Goal: Transaction & Acquisition: Purchase product/service

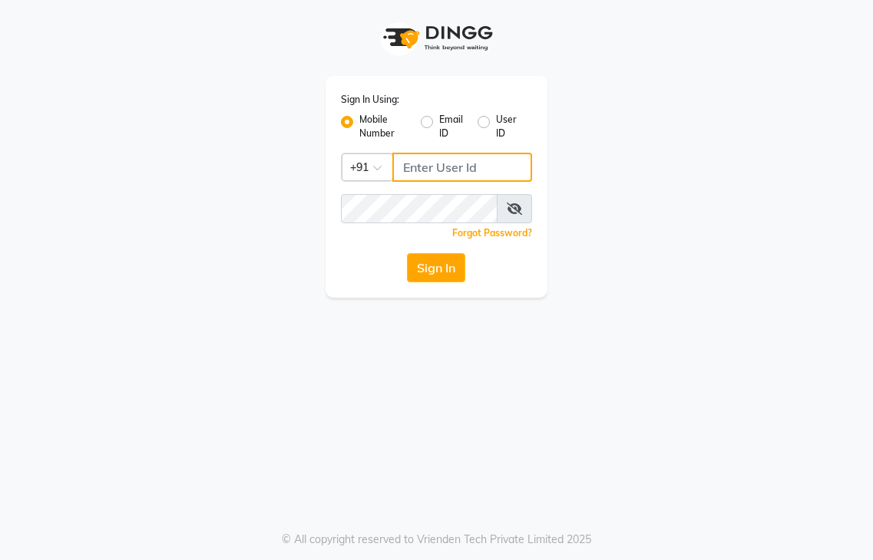
type input "9491146000"
click at [408, 256] on button "Sign In" at bounding box center [436, 267] width 58 height 29
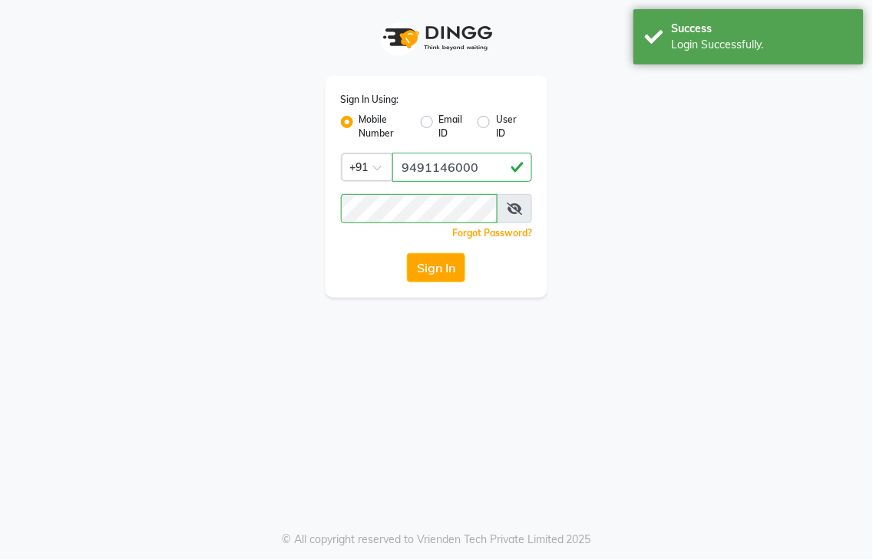
select select "service"
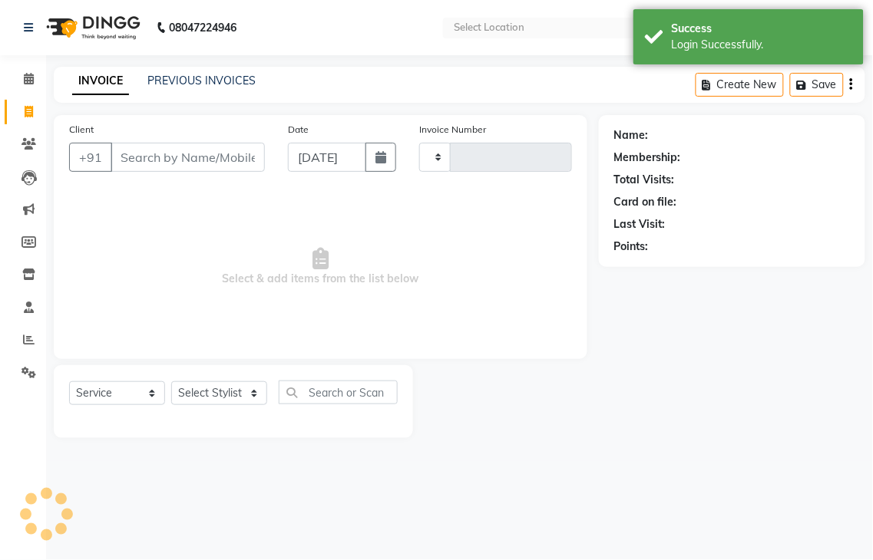
type input "3995"
select select "en"
select select "4939"
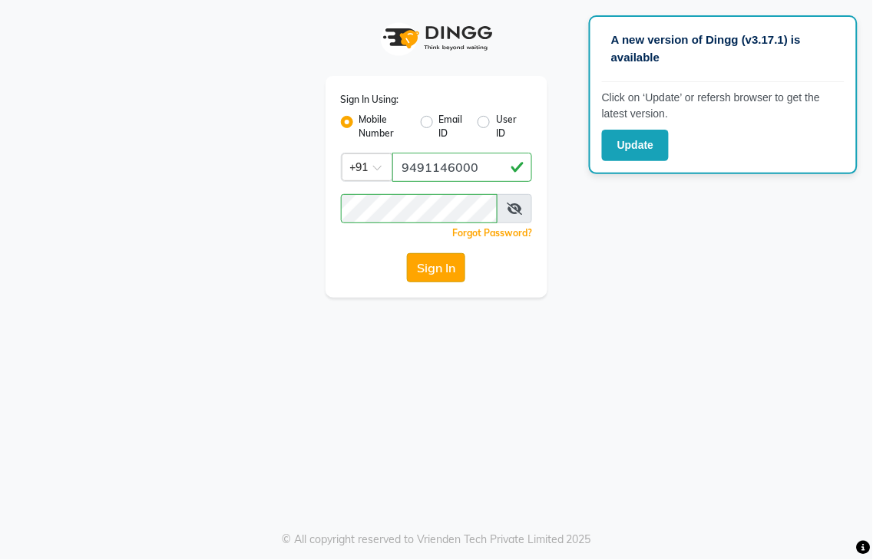
click at [418, 265] on button "Sign In" at bounding box center [436, 267] width 58 height 29
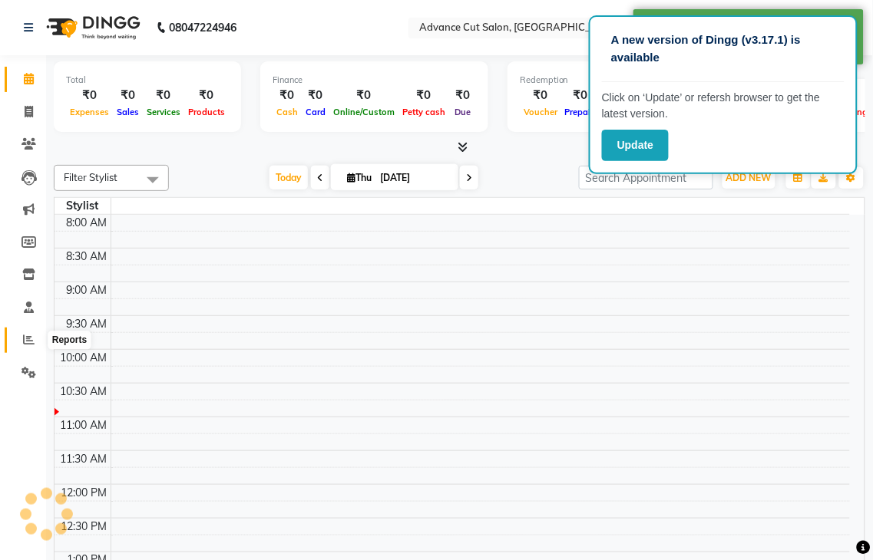
click at [23, 343] on icon at bounding box center [29, 340] width 12 height 12
select select "en"
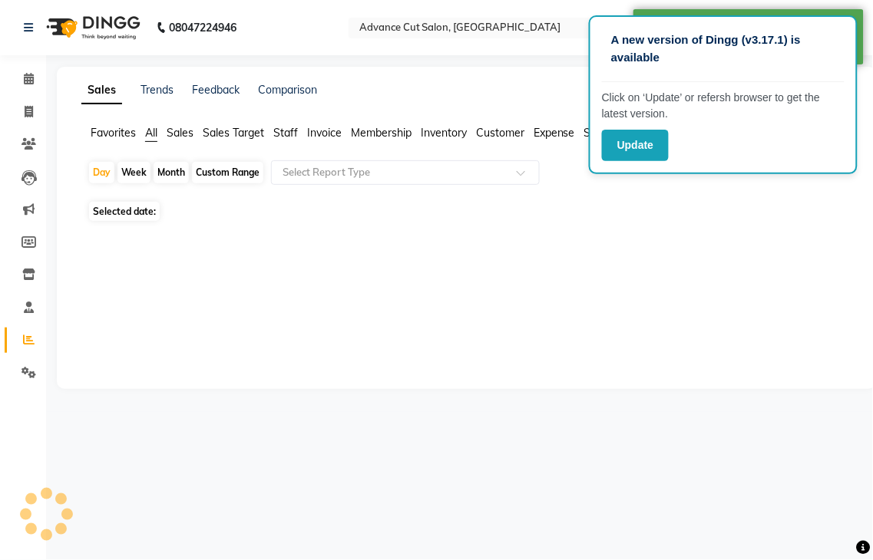
click at [130, 209] on span "Selected date:" at bounding box center [124, 211] width 71 height 19
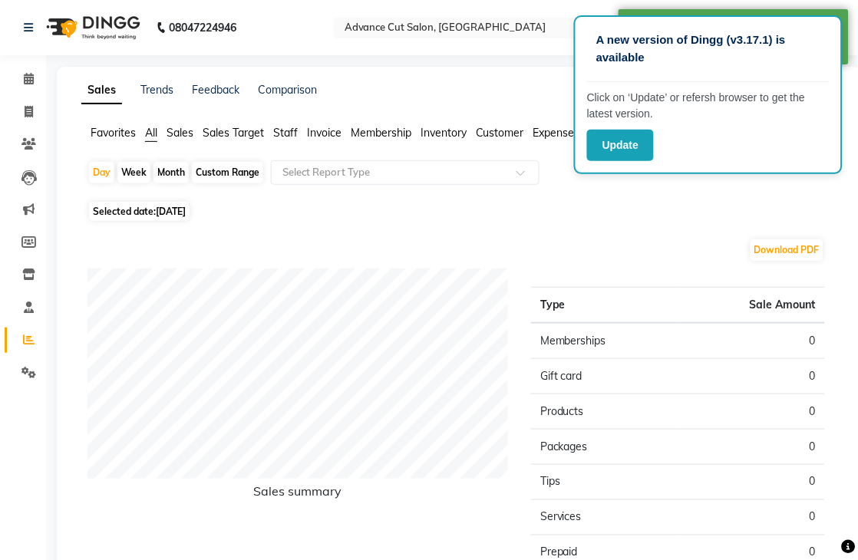
click at [149, 202] on span "Selected date: 04-09-2025" at bounding box center [139, 211] width 101 height 19
select select "9"
select select "2025"
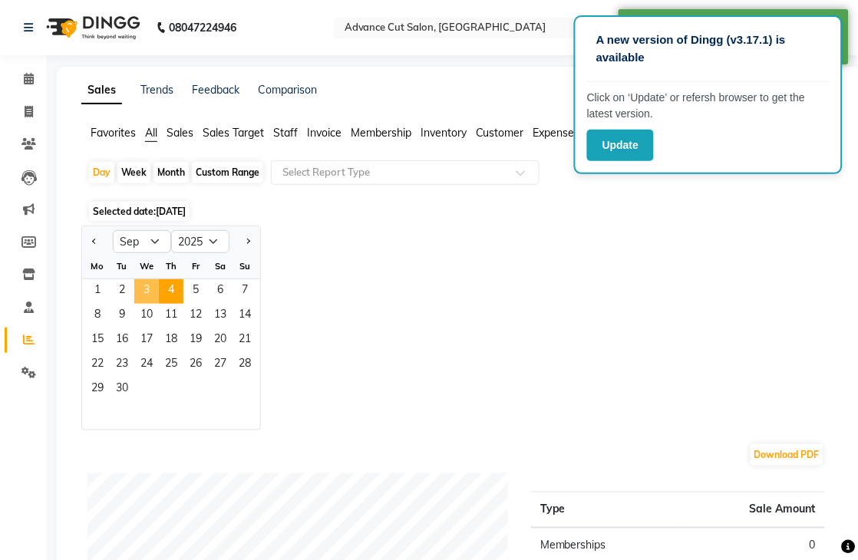
click at [140, 289] on span "3" at bounding box center [146, 291] width 25 height 25
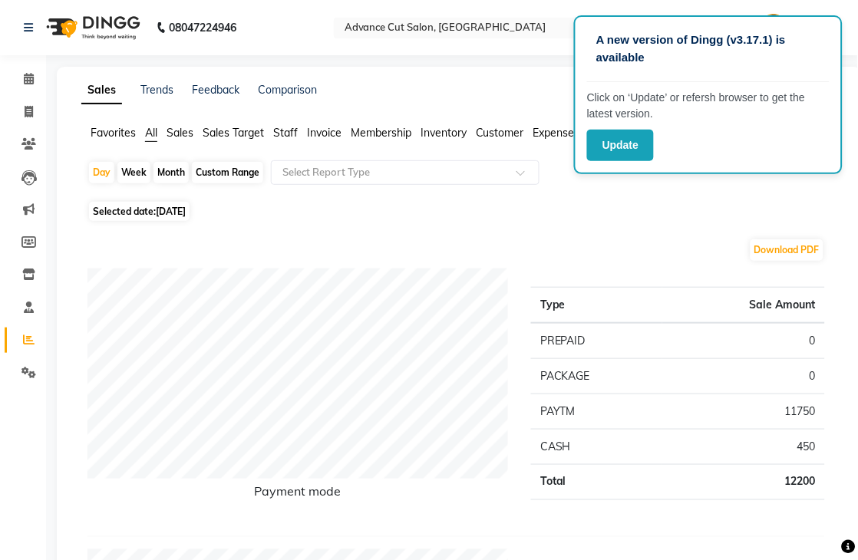
click at [285, 132] on span "Staff" at bounding box center [285, 133] width 25 height 14
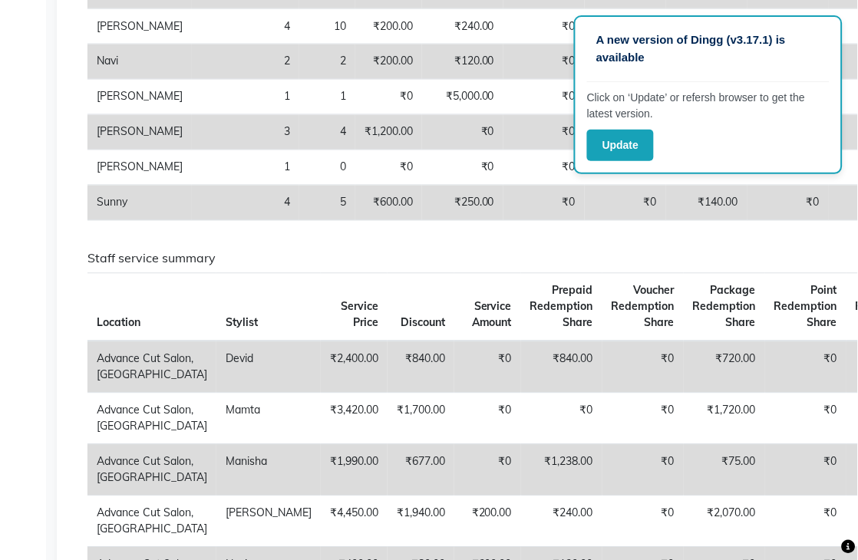
scroll to position [85, 0]
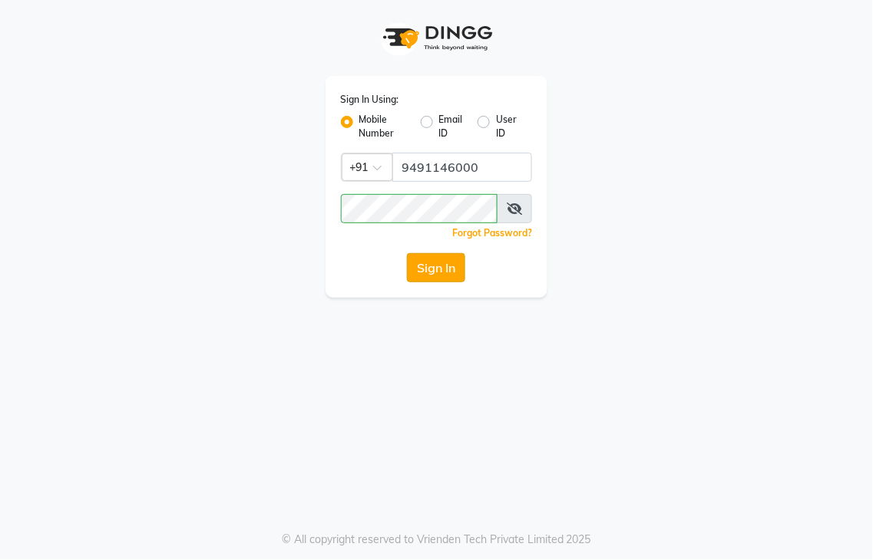
click at [420, 263] on button "Sign In" at bounding box center [436, 267] width 58 height 29
click at [420, 275] on button "Sign In" at bounding box center [436, 267] width 58 height 29
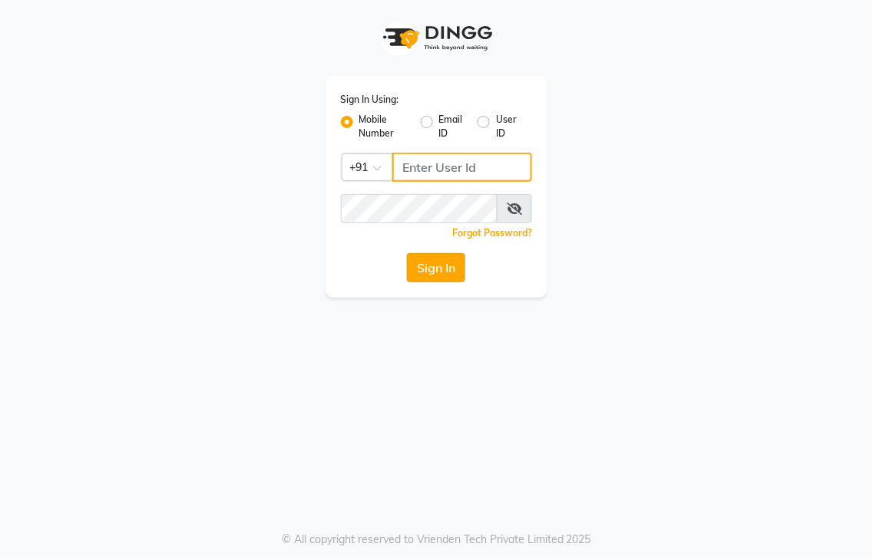
type input "9491146000"
click at [433, 269] on button "Sign In" at bounding box center [436, 267] width 58 height 29
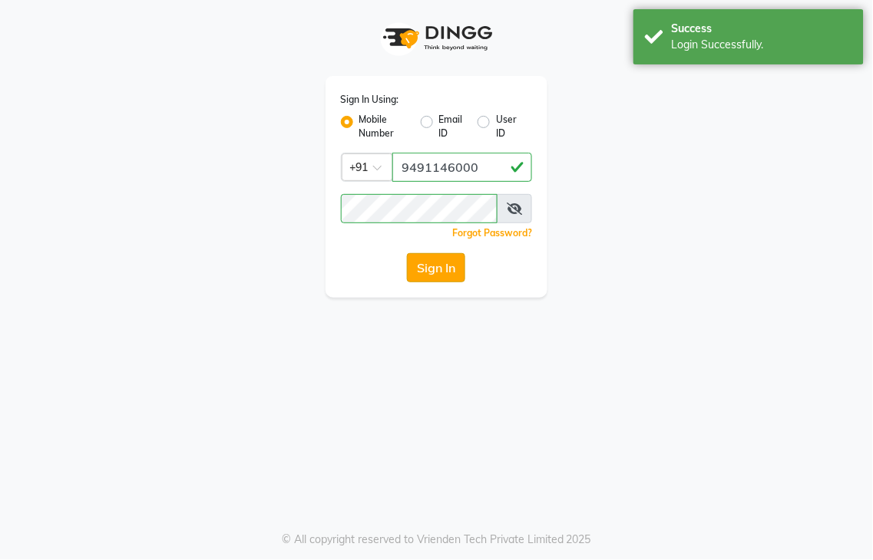
select select "service"
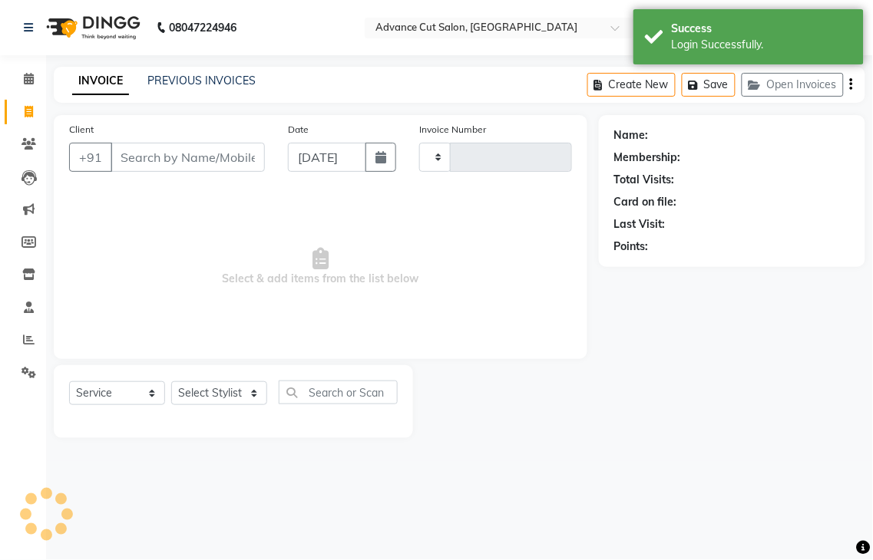
select select "en"
type input "3995"
select select "4939"
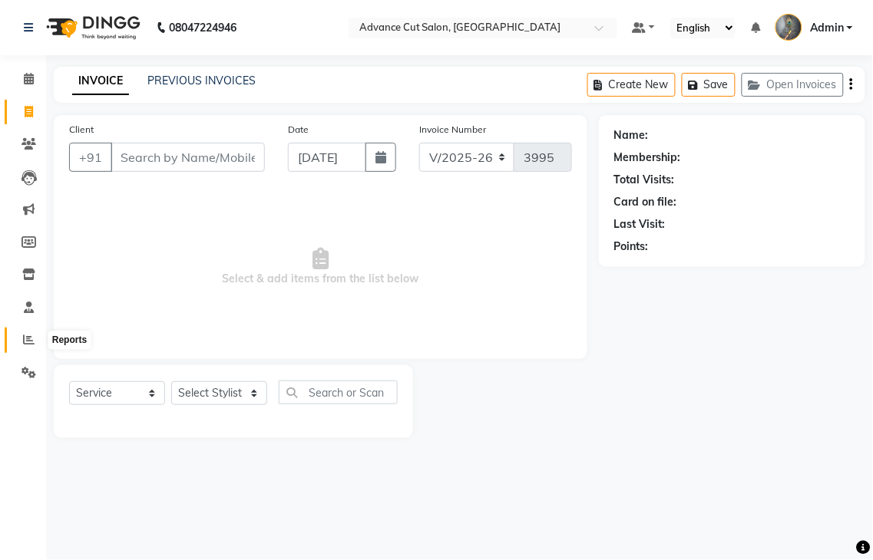
click at [25, 342] on icon at bounding box center [29, 340] width 12 height 12
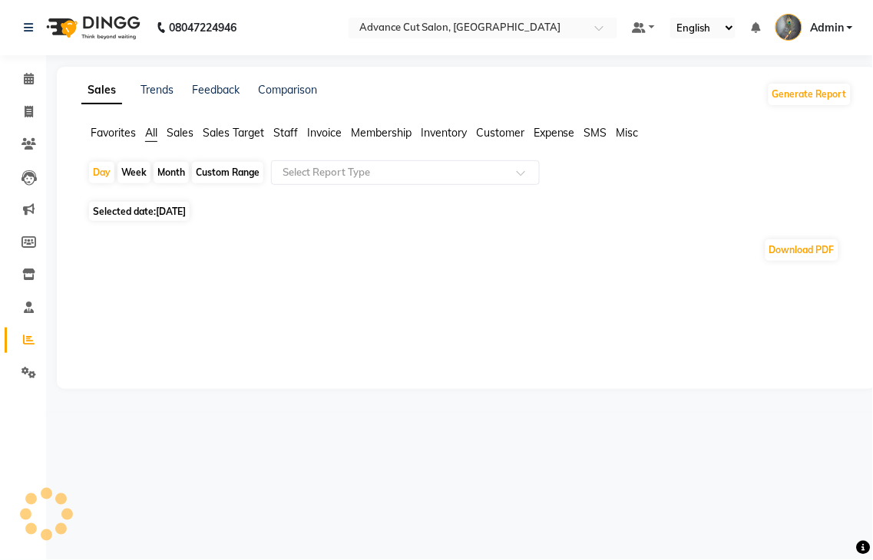
click at [124, 213] on span "Selected date: 04-09-2025" at bounding box center [139, 211] width 101 height 19
select select "9"
select select "2025"
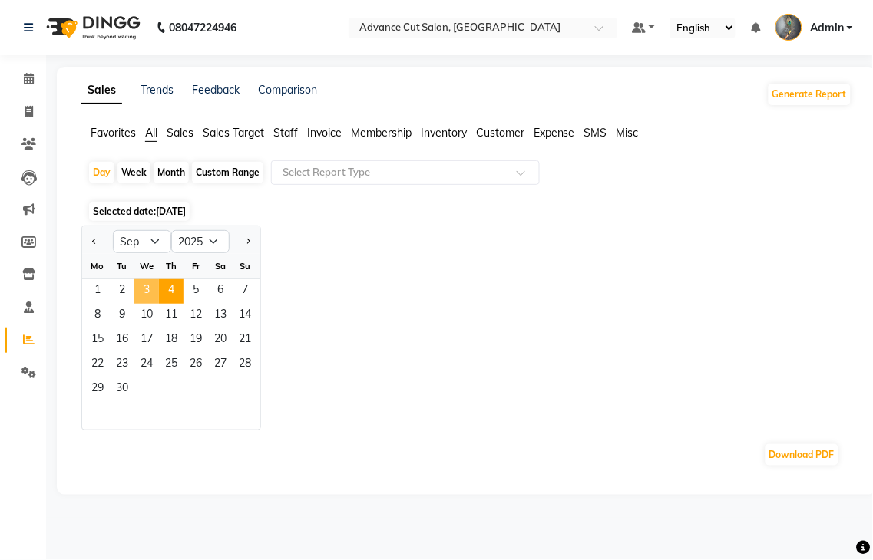
click at [141, 285] on span "3" at bounding box center [146, 291] width 25 height 25
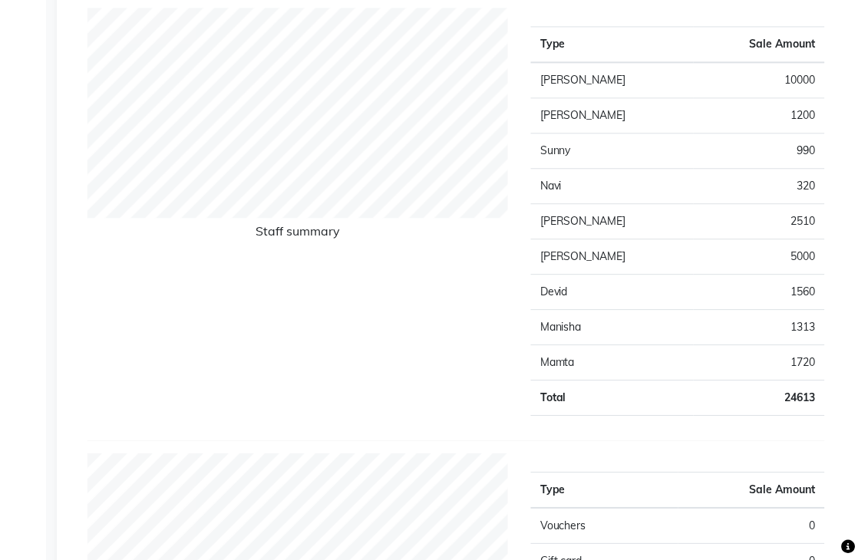
scroll to position [511, 0]
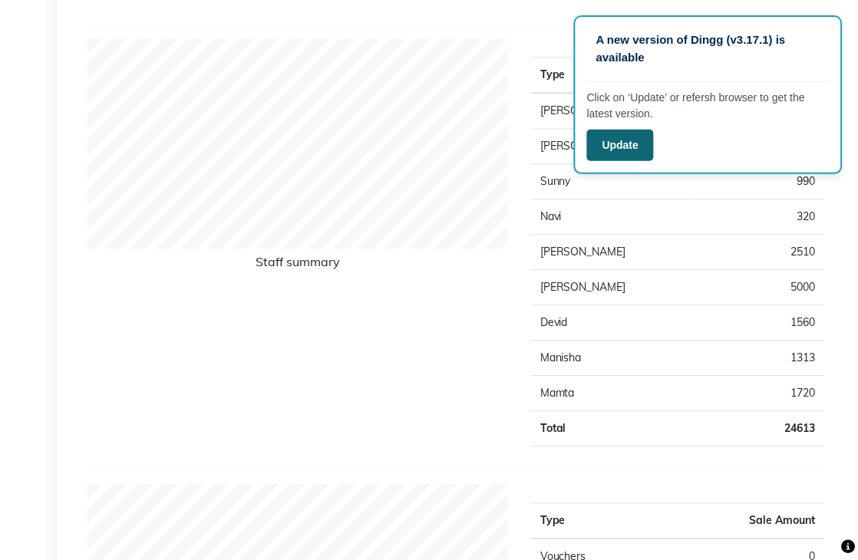
click at [632, 154] on button "Update" at bounding box center [620, 145] width 67 height 31
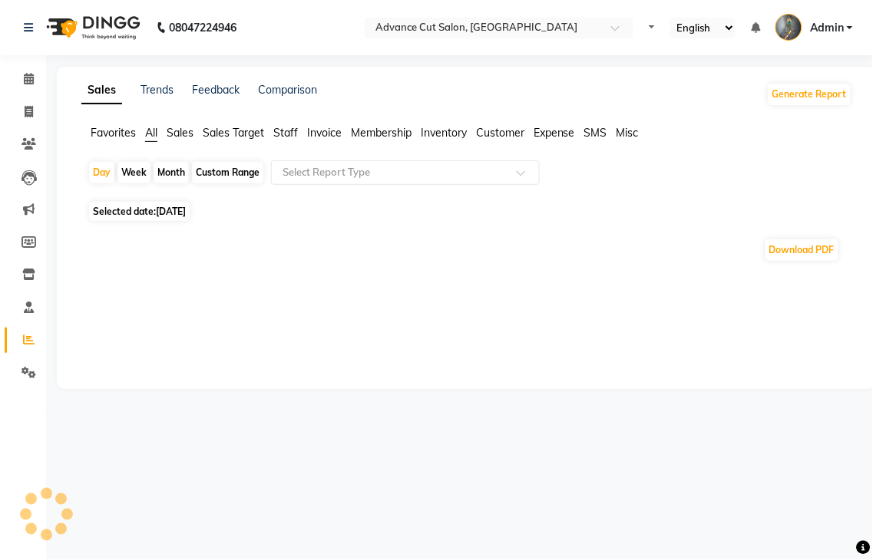
select select "en"
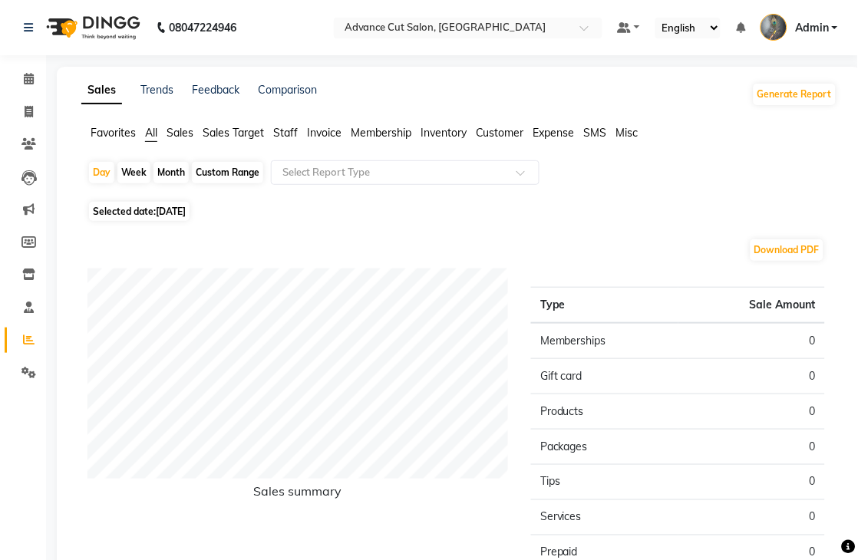
click at [160, 212] on span "04-09-2025" at bounding box center [171, 212] width 30 height 12
select select "9"
select select "2025"
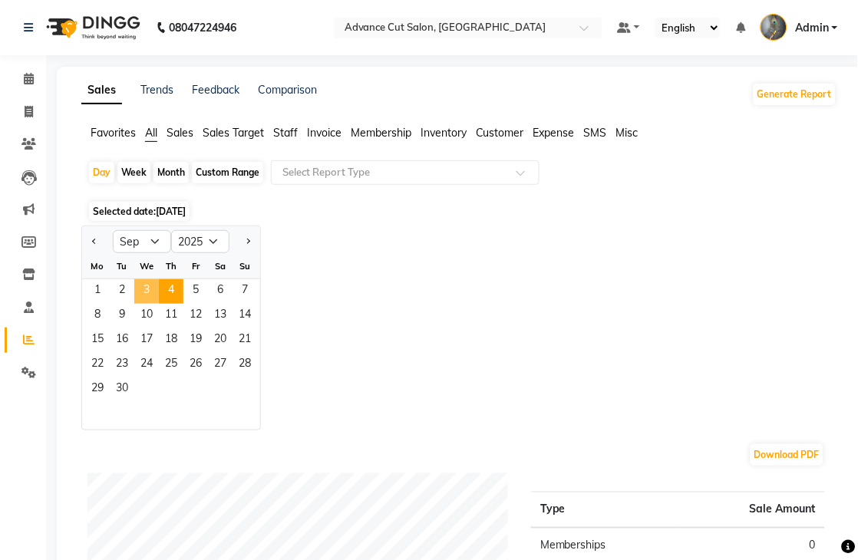
click at [151, 289] on span "3" at bounding box center [146, 291] width 25 height 25
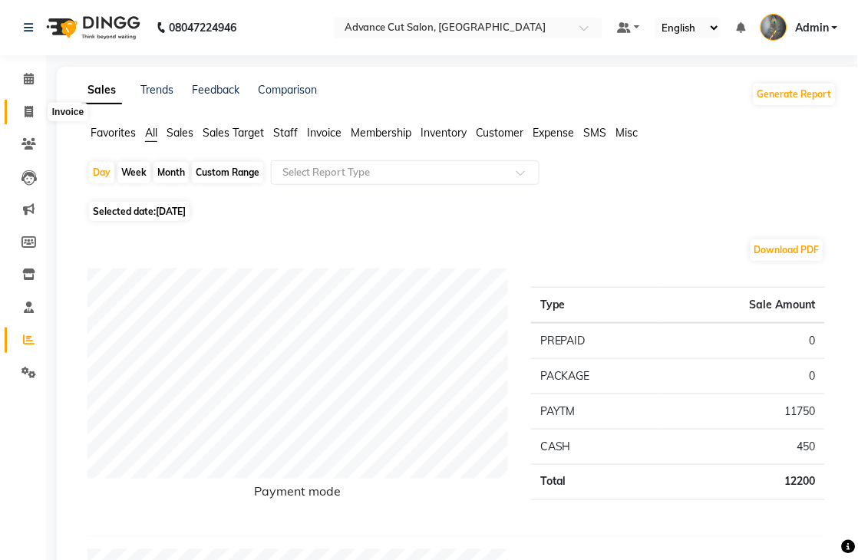
click at [25, 109] on icon at bounding box center [29, 112] width 8 height 12
select select "service"
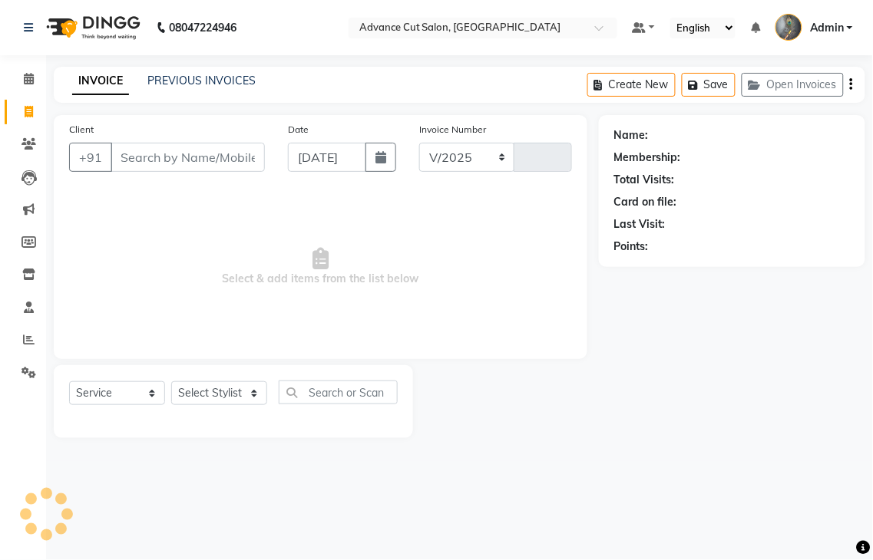
select select "4939"
type input "3995"
click at [155, 84] on link "PREVIOUS INVOICES" at bounding box center [201, 81] width 108 height 14
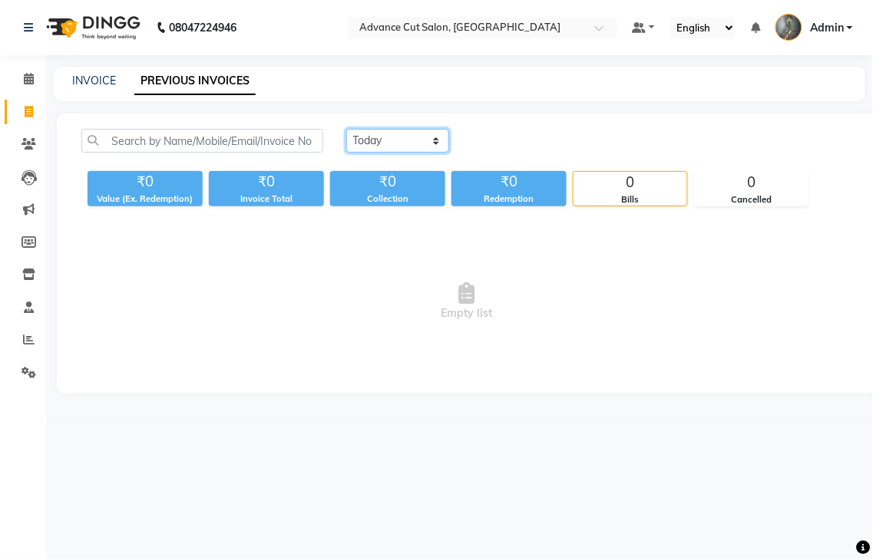
click at [385, 148] on select "Today Yesterday Custom Range" at bounding box center [397, 141] width 103 height 24
select select "yesterday"
click at [346, 129] on select "Today Yesterday Custom Range" at bounding box center [397, 141] width 103 height 24
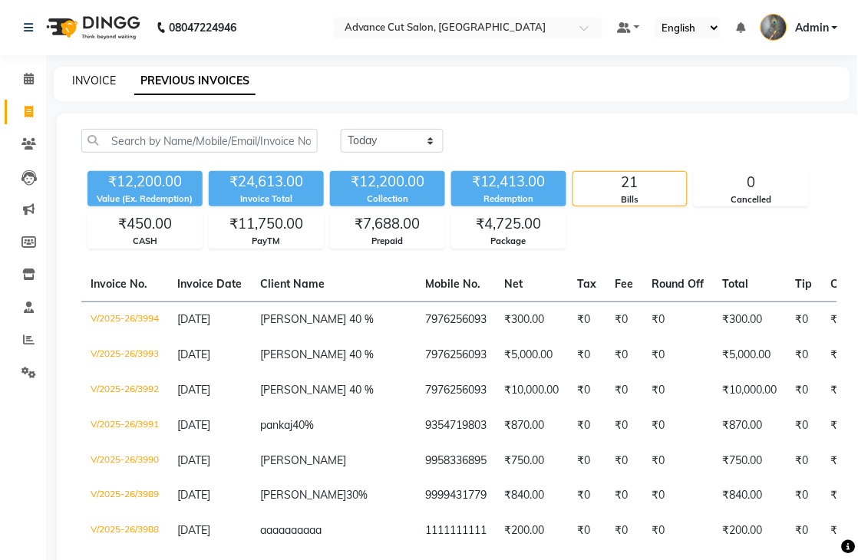
click at [108, 82] on link "INVOICE" at bounding box center [94, 81] width 44 height 14
select select "service"
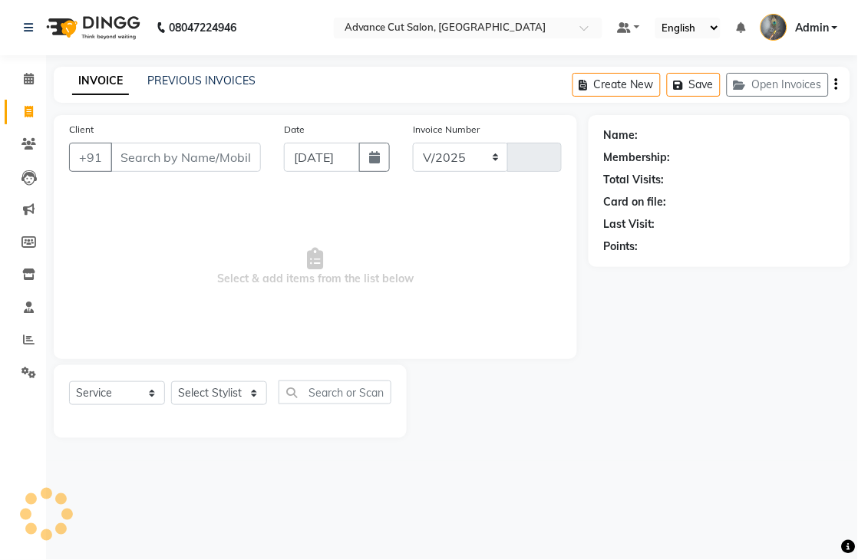
select select "4939"
type input "3995"
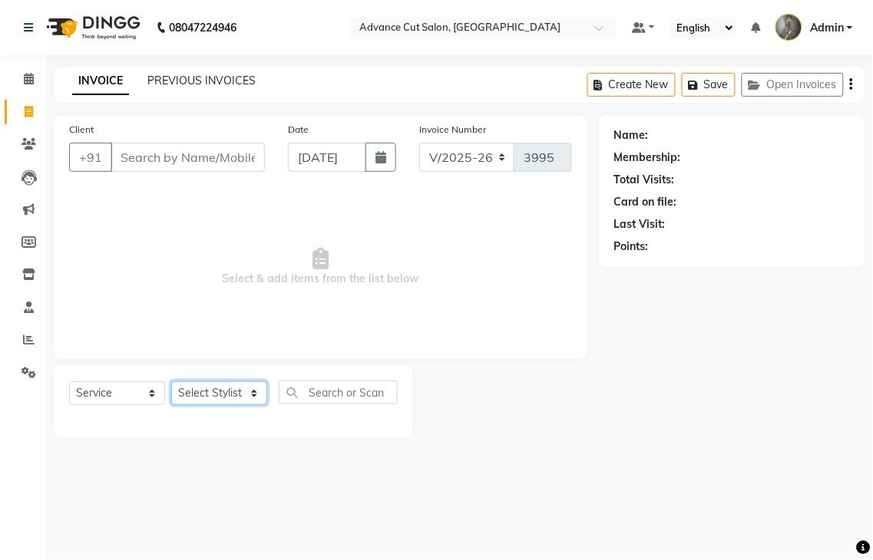
click at [196, 392] on select "Select Stylist" at bounding box center [219, 393] width 96 height 24
select select "58461"
click at [171, 382] on select "Select Stylist Admin chahit COUNTOR [PERSON_NAME] mamta [PERSON_NAME] navi [PER…" at bounding box center [219, 393] width 96 height 24
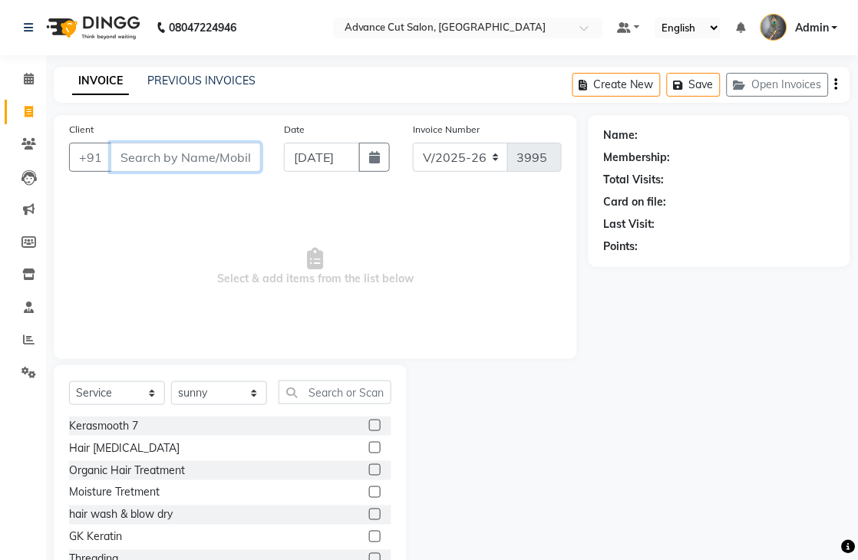
click at [147, 156] on input "Client" at bounding box center [186, 157] width 150 height 29
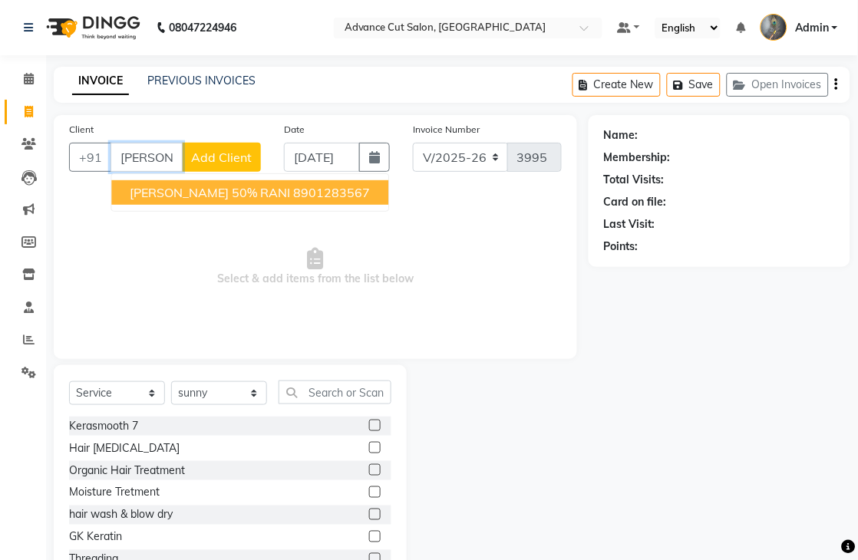
click at [146, 198] on span "SUDESH 50% RANI" at bounding box center [210, 192] width 160 height 15
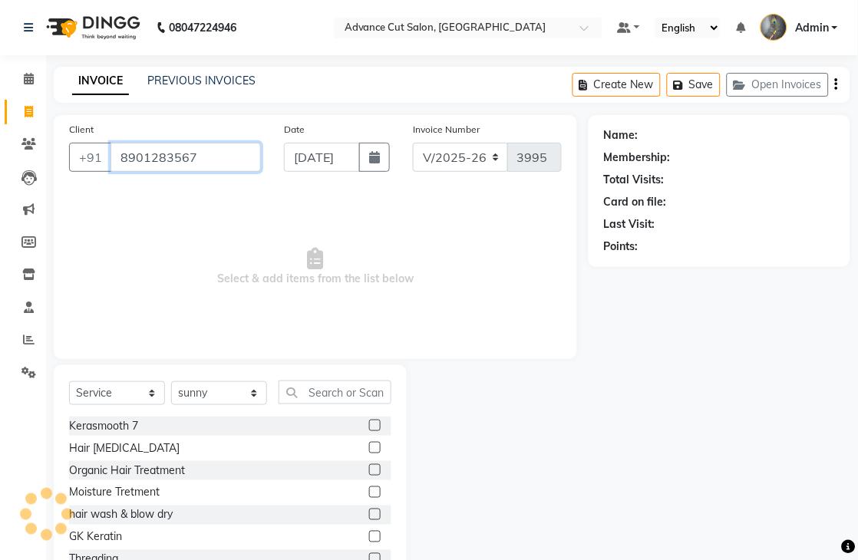
type input "8901283567"
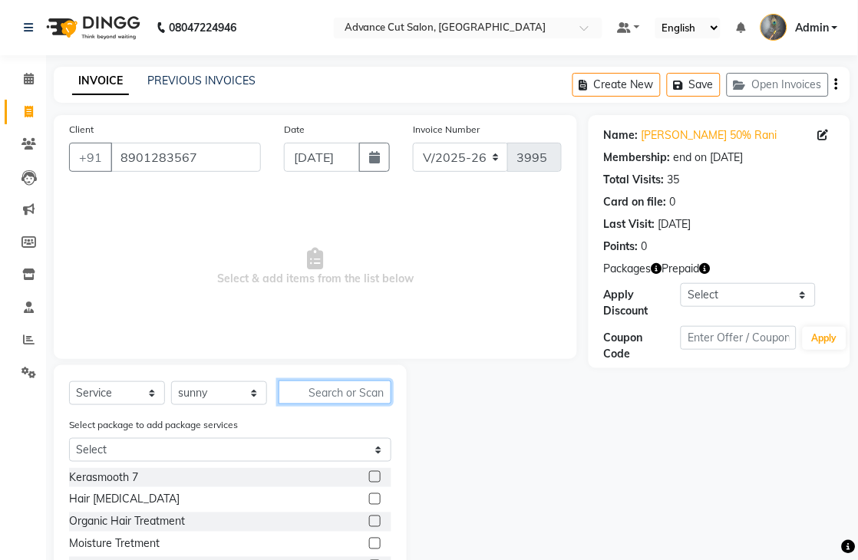
click at [336, 401] on input "text" at bounding box center [335, 393] width 113 height 24
click at [312, 388] on input "text" at bounding box center [335, 393] width 113 height 24
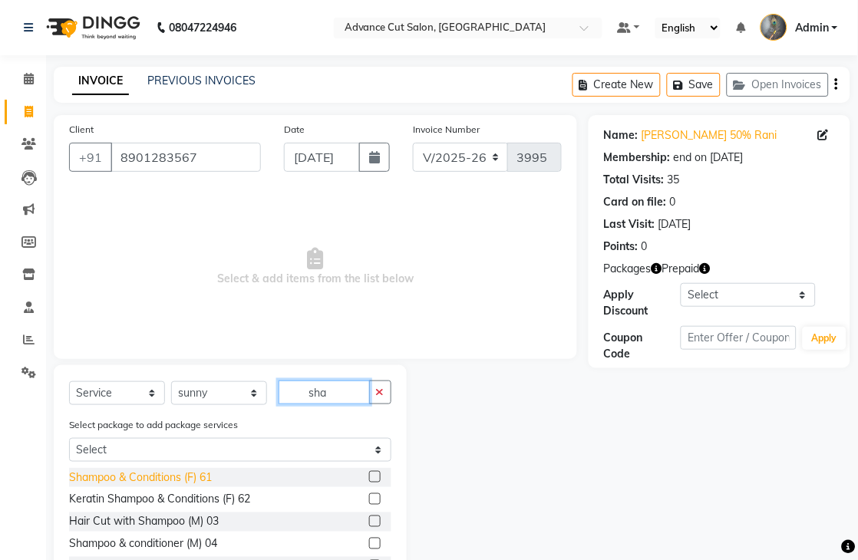
type input "sha"
click at [142, 474] on div "Shampoo & Conditions (F) 61" at bounding box center [140, 478] width 143 height 16
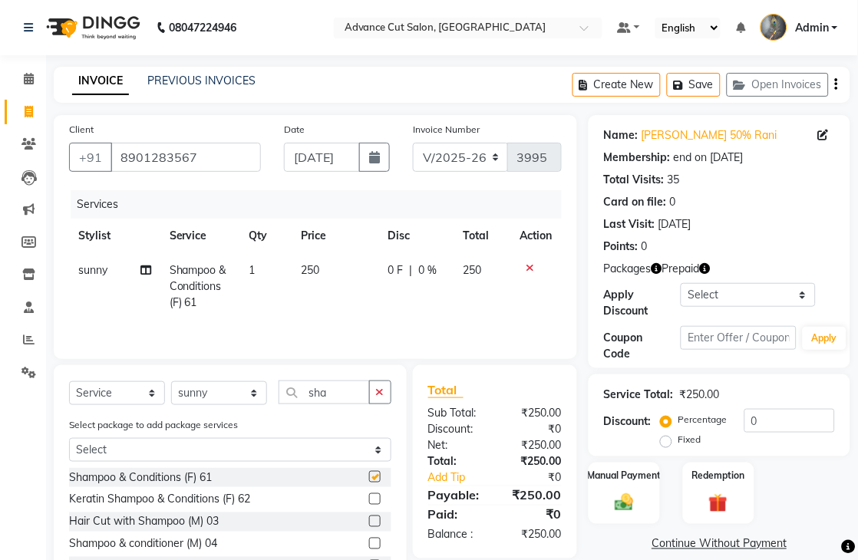
checkbox input "false"
click at [332, 391] on input "sha" at bounding box center [324, 393] width 91 height 24
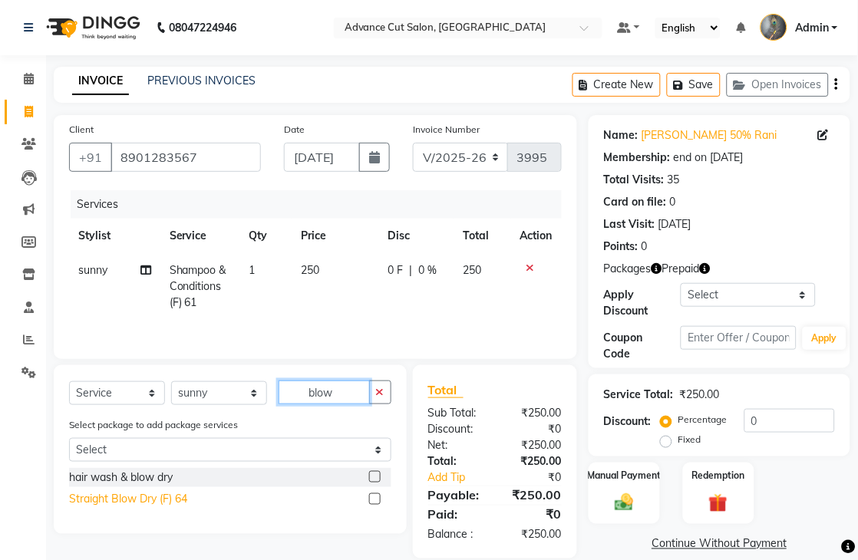
type input "blow"
click at [128, 505] on div "Straight Blow Dry (F) 64" at bounding box center [128, 500] width 118 height 16
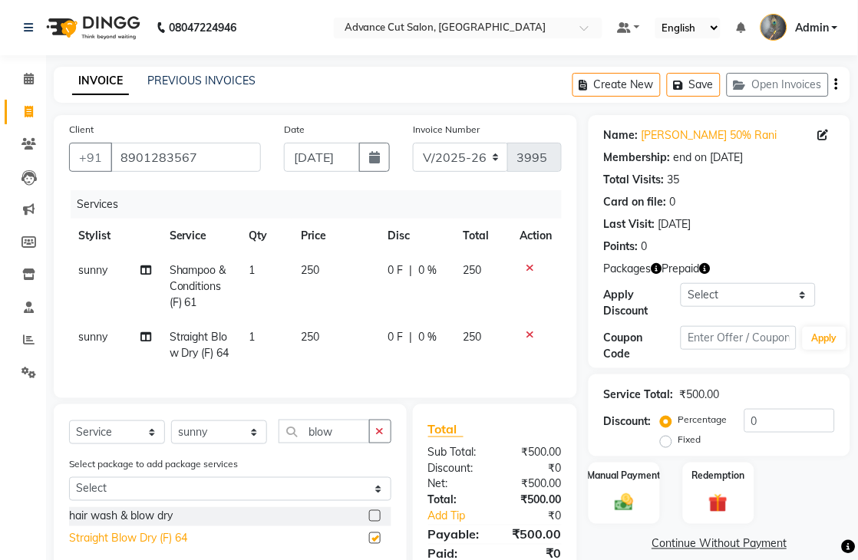
checkbox input "false"
click at [531, 264] on icon at bounding box center [531, 268] width 8 height 11
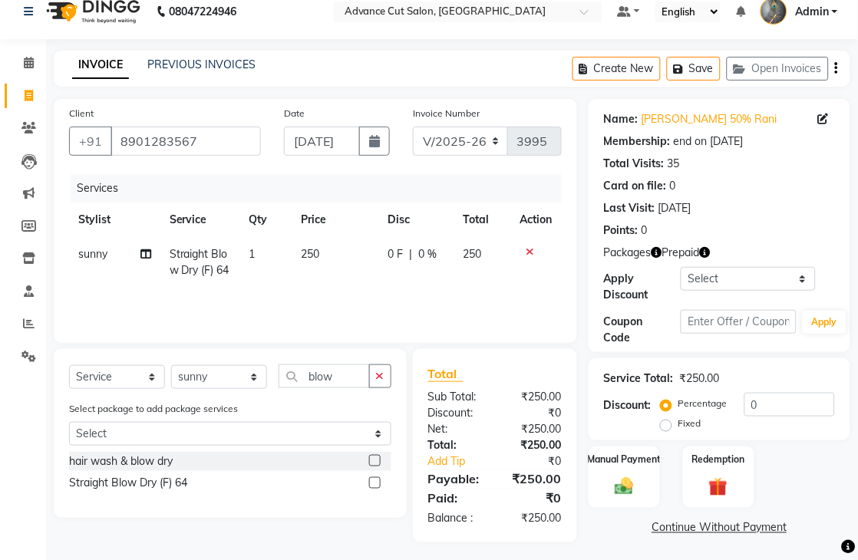
scroll to position [25, 0]
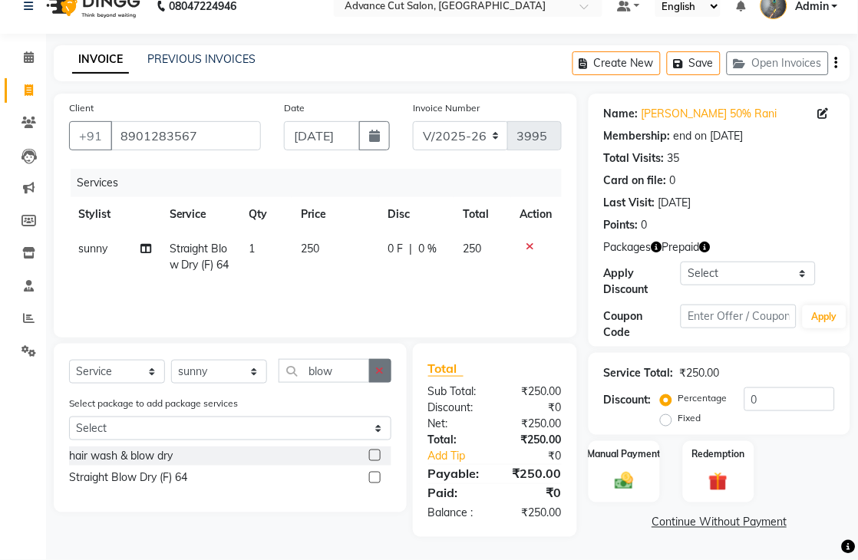
click at [378, 375] on icon "button" at bounding box center [380, 370] width 8 height 11
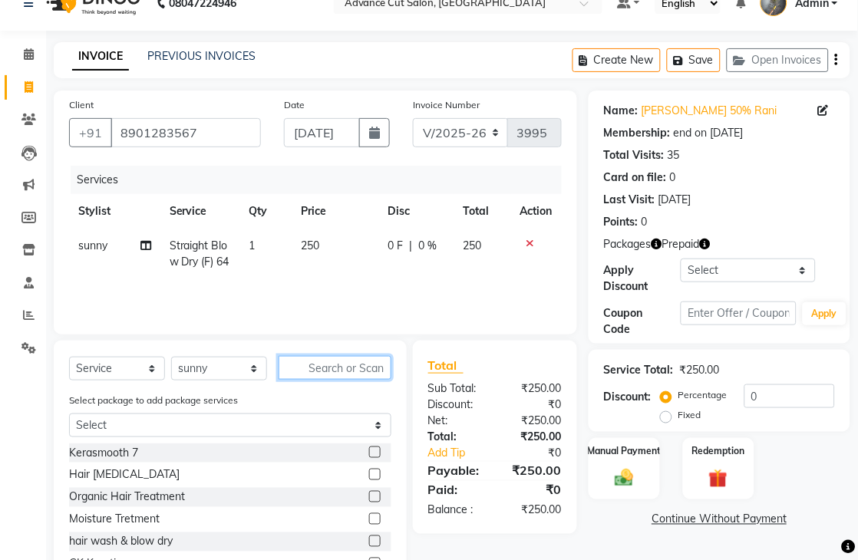
click at [347, 371] on input "text" at bounding box center [335, 368] width 113 height 24
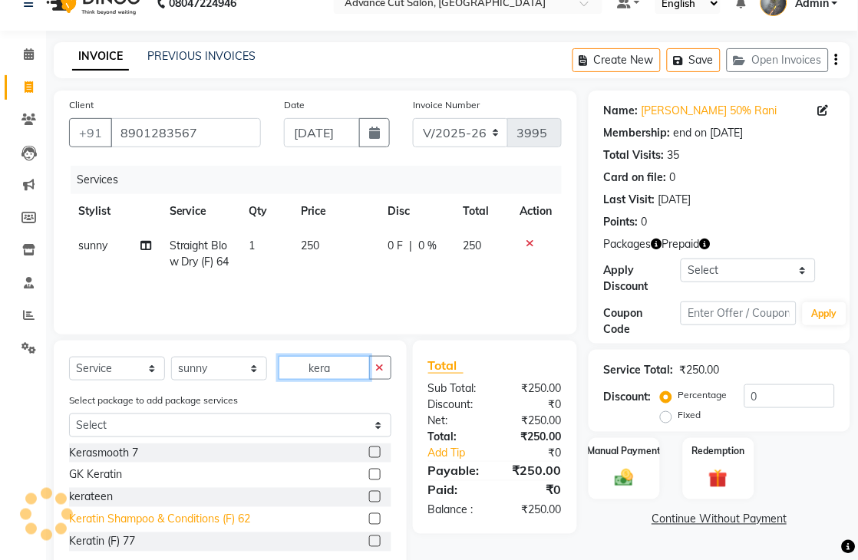
type input "kera"
click at [106, 527] on div "Keratin Shampoo & Conditions (F) 62" at bounding box center [159, 520] width 181 height 16
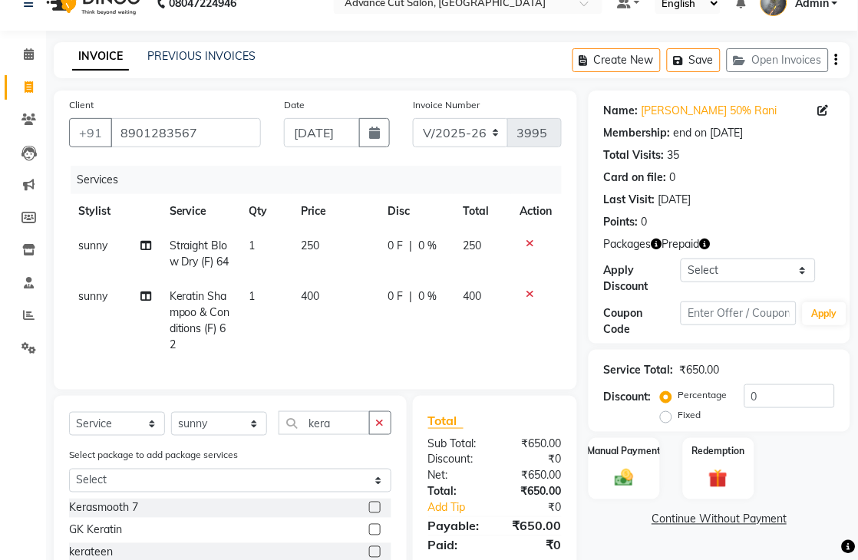
checkbox input "false"
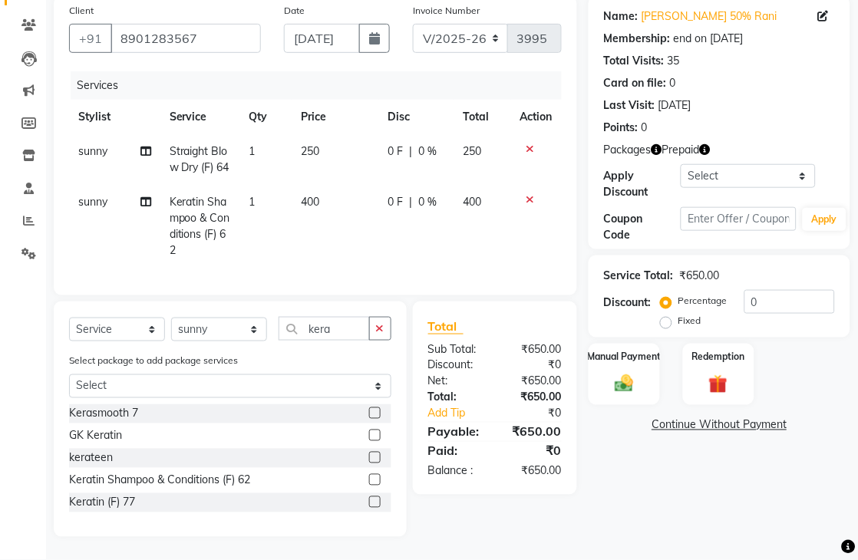
scroll to position [150, 0]
click at [749, 290] on input "0" at bounding box center [790, 302] width 91 height 24
drag, startPoint x: 791, startPoint y: 279, endPoint x: 872, endPoint y: 263, distance: 82.2
click at [858, 263] on html "08047224946 Select Location × Advance Cut Salon, Sector 4 Gurugram Default Pane…" at bounding box center [429, 161] width 858 height 560
click at [745, 290] on input "0" at bounding box center [790, 302] width 91 height 24
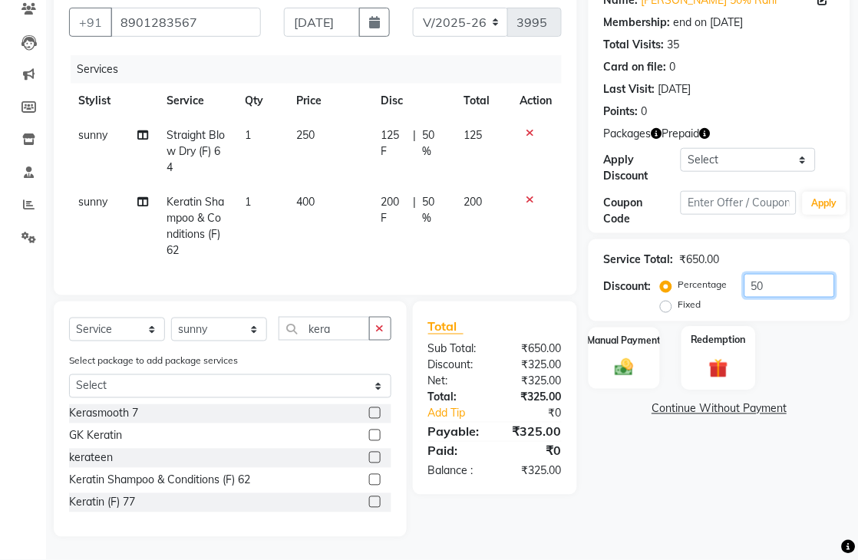
type input "50"
click at [709, 356] on img at bounding box center [718, 368] width 31 height 24
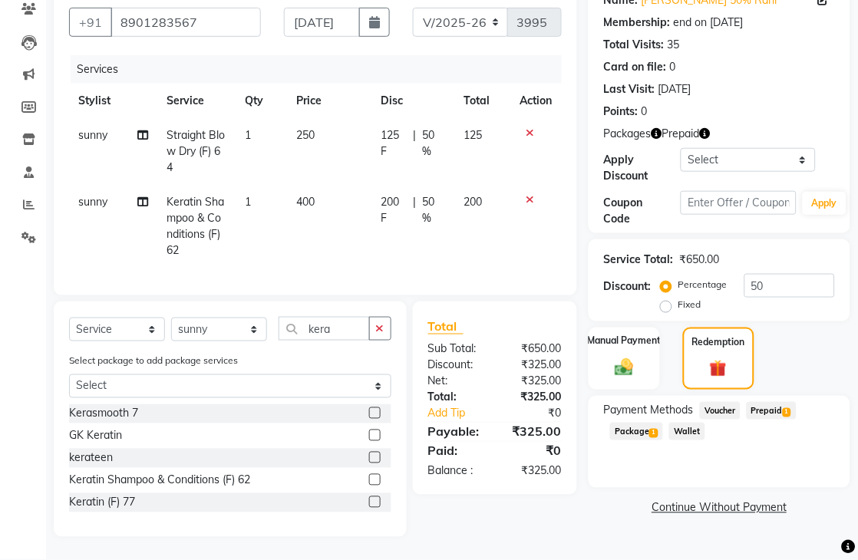
click at [763, 402] on span "Prepaid 1" at bounding box center [772, 411] width 50 height 18
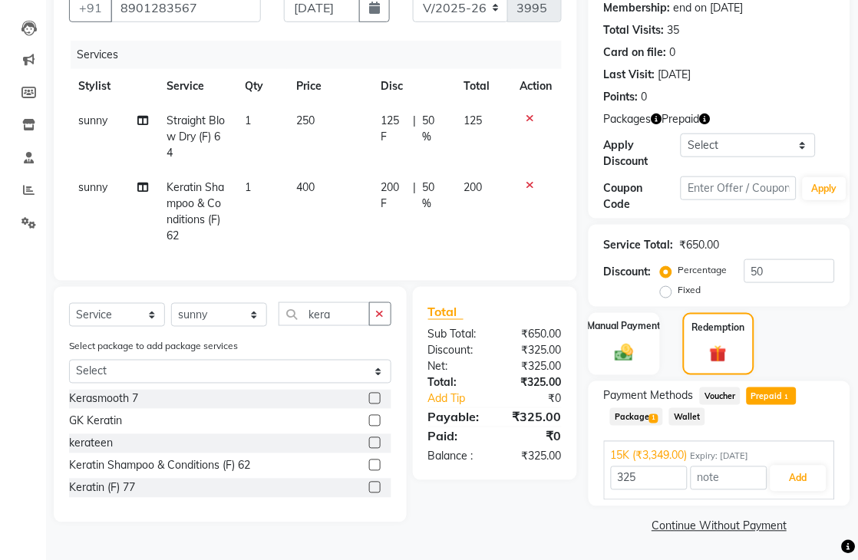
click at [633, 416] on span "Package 1" at bounding box center [636, 417] width 53 height 18
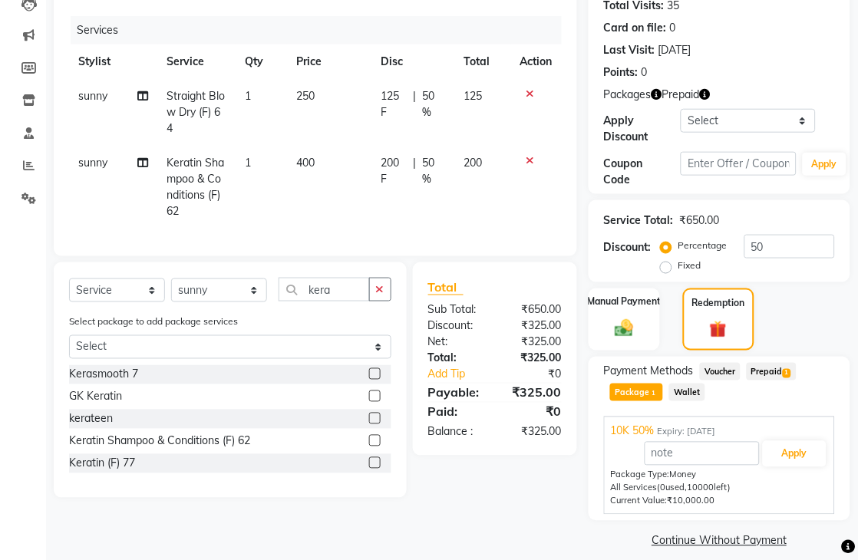
scroll to position [189, 0]
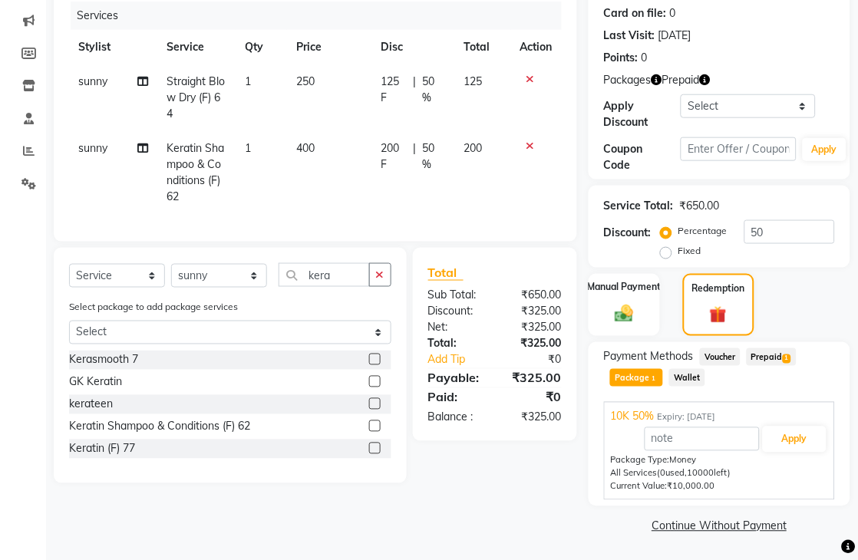
click at [781, 365] on span "Prepaid 1" at bounding box center [772, 357] width 50 height 18
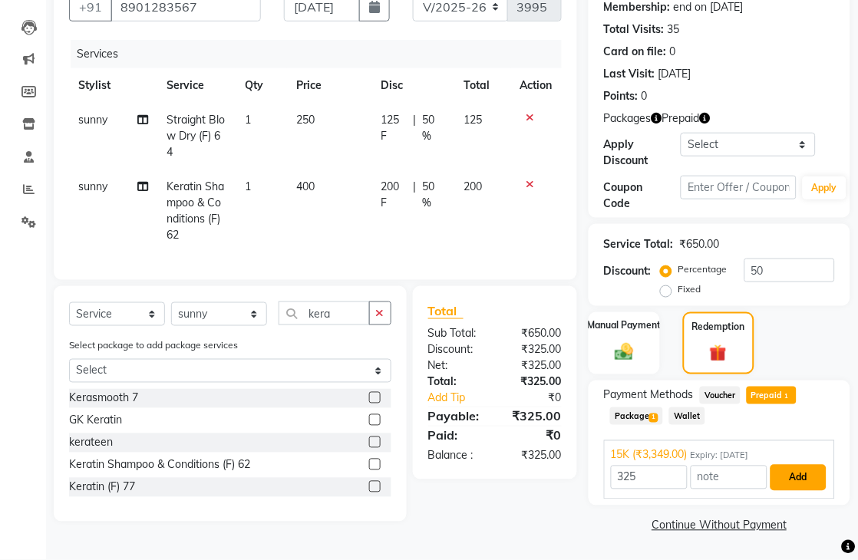
click at [784, 471] on button "Add" at bounding box center [799, 478] width 56 height 26
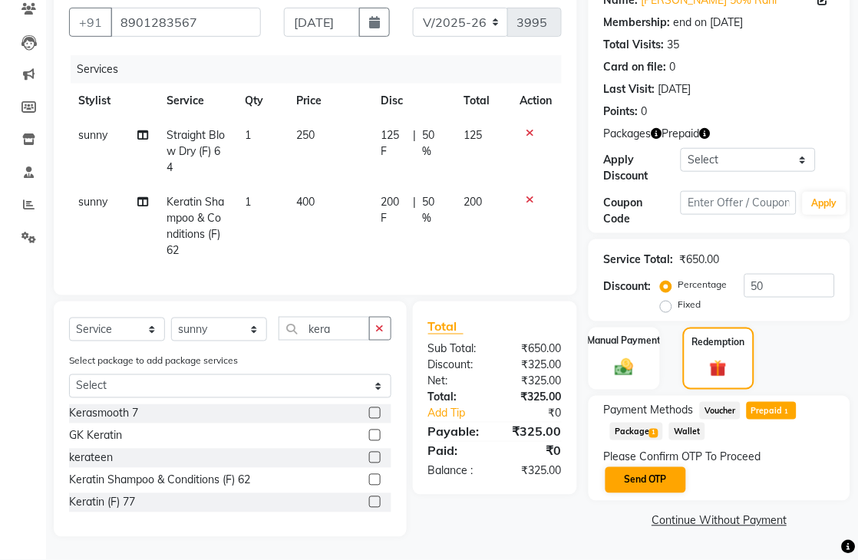
scroll to position [150, 0]
click at [636, 477] on button "Send OTP" at bounding box center [646, 480] width 81 height 26
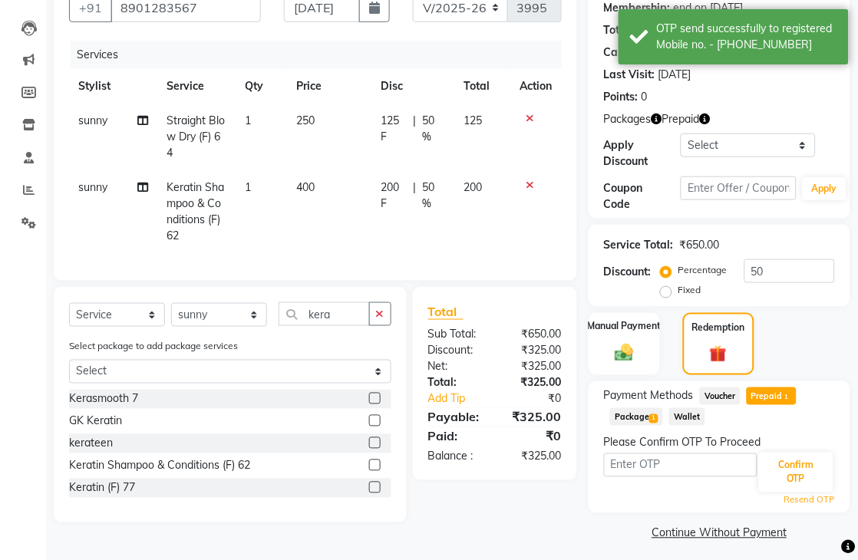
click at [633, 467] on input "text" at bounding box center [681, 466] width 154 height 24
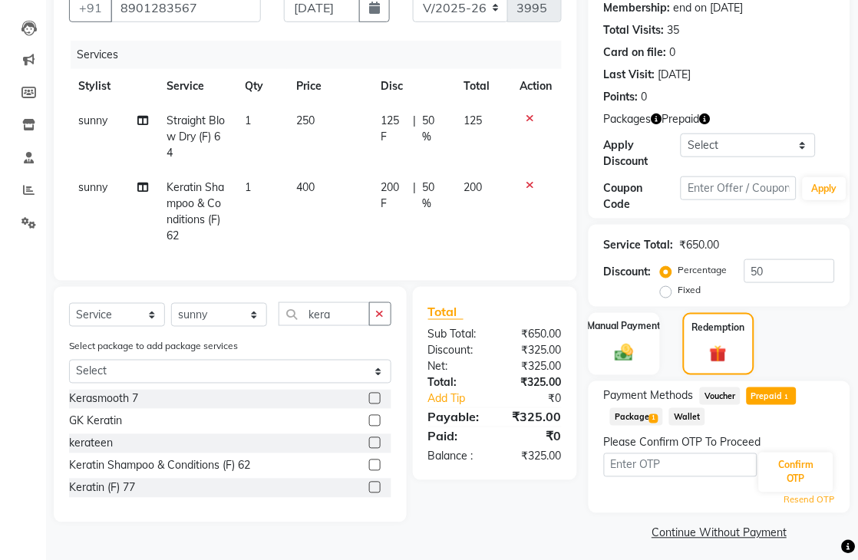
click at [652, 465] on input "text" at bounding box center [681, 466] width 154 height 24
type input "1508"
click at [786, 464] on button "Confirm OTP" at bounding box center [796, 473] width 74 height 40
click at [788, 464] on button "Confirm OTP" at bounding box center [796, 473] width 74 height 40
drag, startPoint x: 674, startPoint y: 472, endPoint x: 571, endPoint y: 480, distance: 103.1
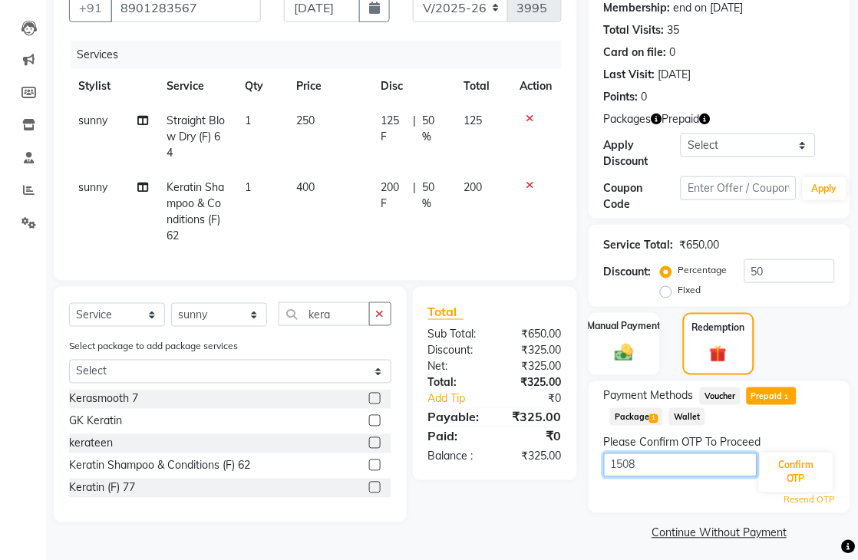
click at [571, 480] on div "Client +91 8901283567 Date 04-09-2025 Invoice Number V/2025 V/2025-26 3995 Serv…" at bounding box center [452, 255] width 820 height 580
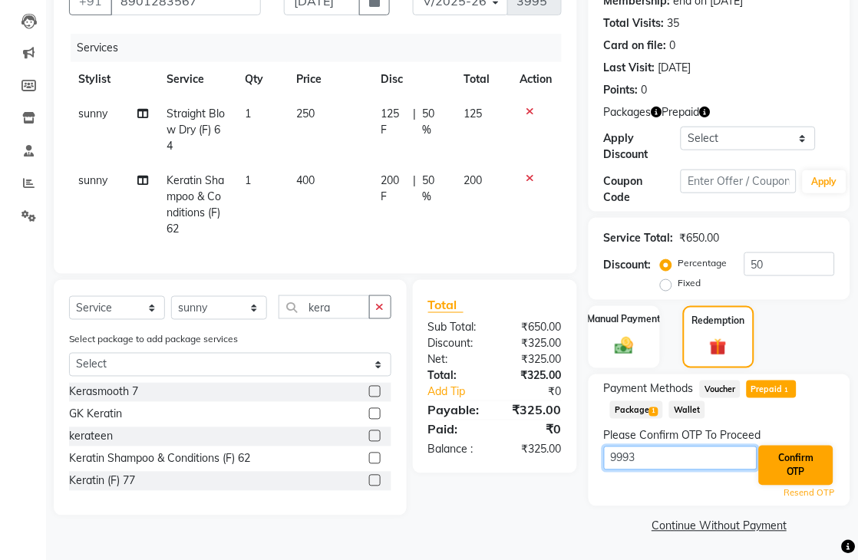
type input "9993"
click at [777, 484] on button "Confirm OTP" at bounding box center [796, 466] width 74 height 40
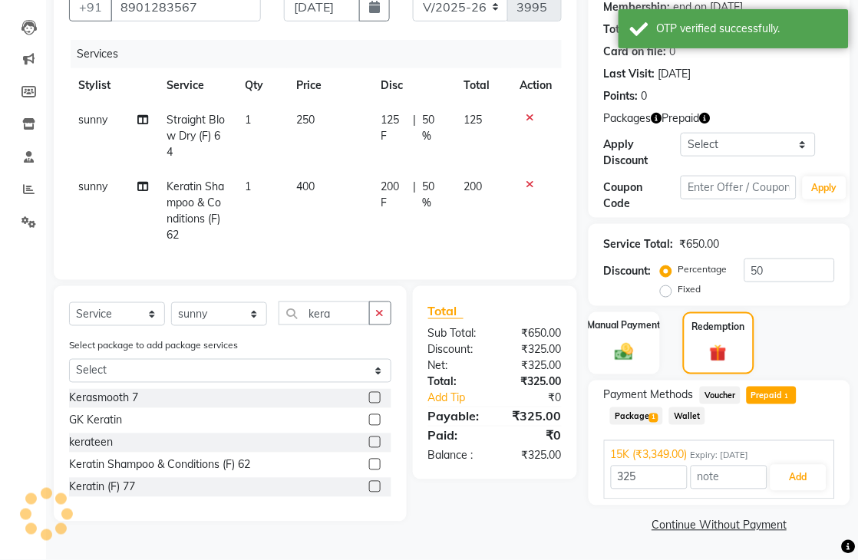
scroll to position [150, 0]
click at [781, 473] on button "Add" at bounding box center [799, 478] width 56 height 26
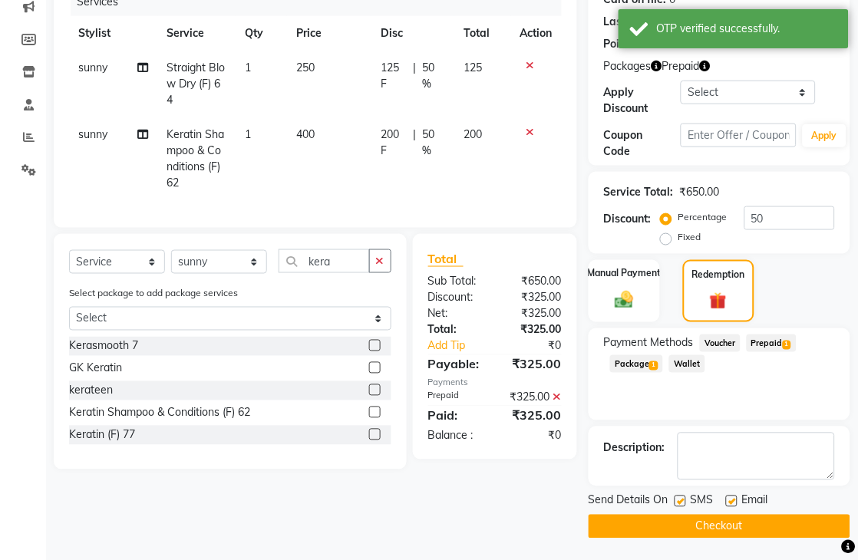
scroll to position [203, 0]
click at [705, 523] on button "Checkout" at bounding box center [720, 526] width 262 height 24
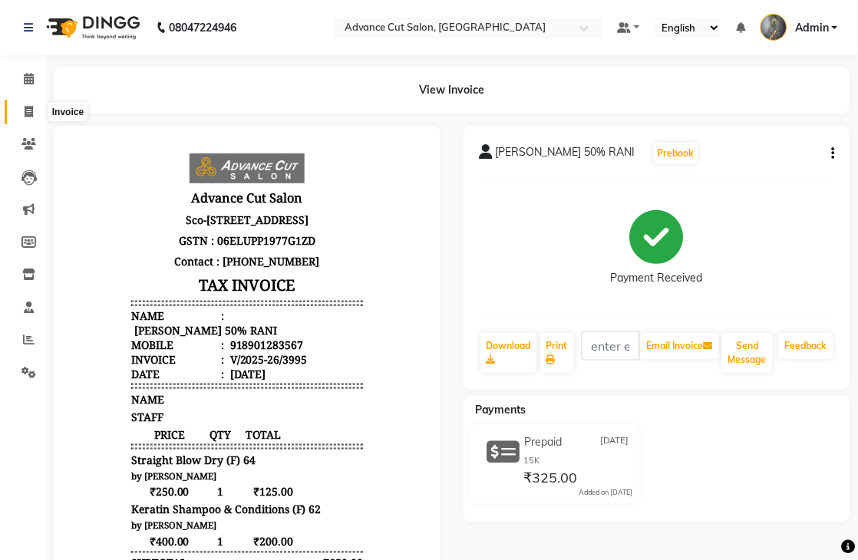
click at [25, 111] on icon at bounding box center [29, 112] width 8 height 12
select select "service"
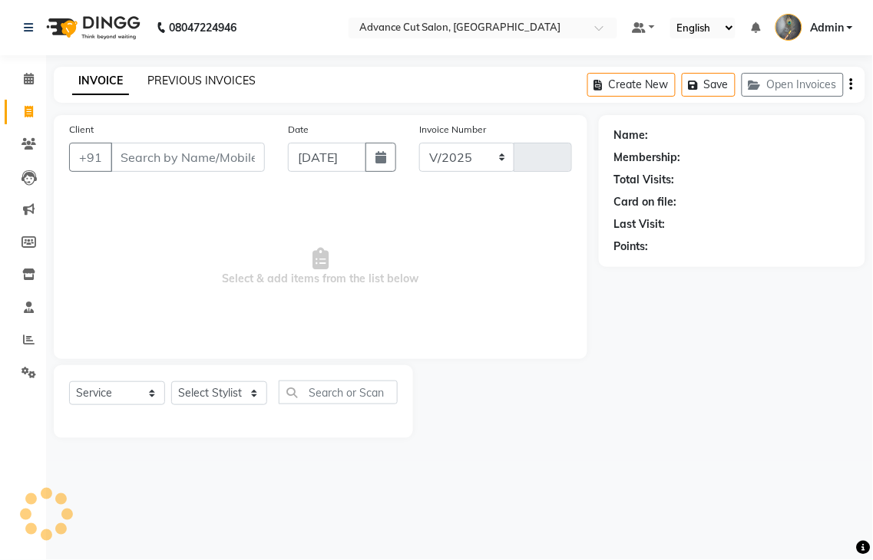
select select "4939"
type input "3996"
click at [200, 83] on link "PREVIOUS INVOICES" at bounding box center [201, 81] width 108 height 14
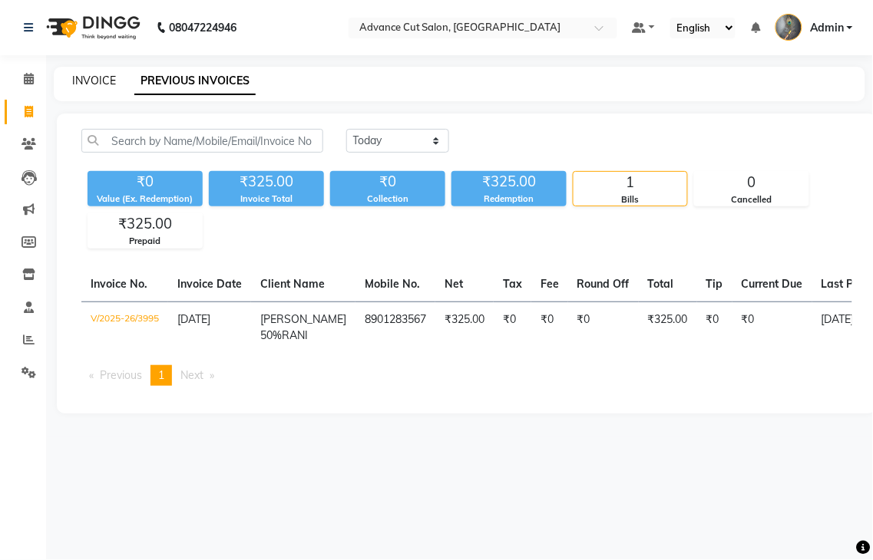
click at [80, 84] on link "INVOICE" at bounding box center [94, 81] width 44 height 14
select select "service"
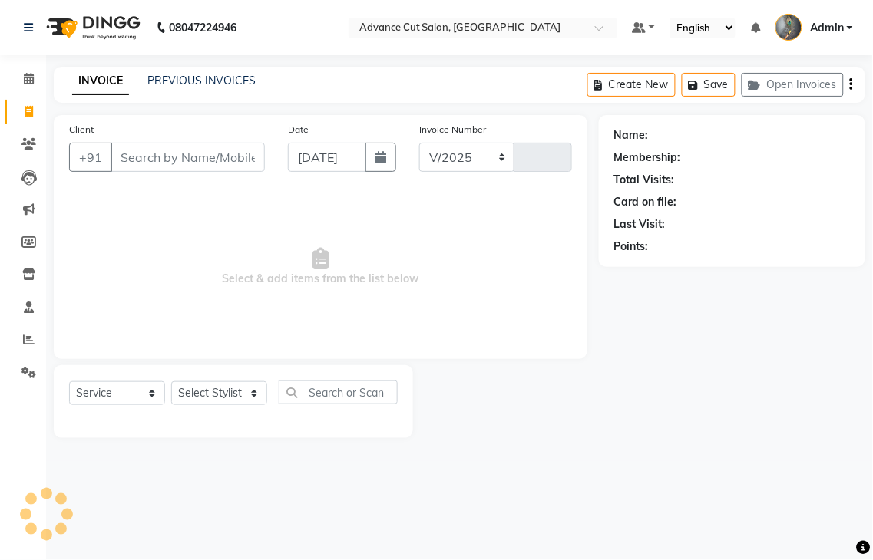
select select "4939"
type input "3996"
click at [206, 157] on input "Client" at bounding box center [188, 157] width 154 height 29
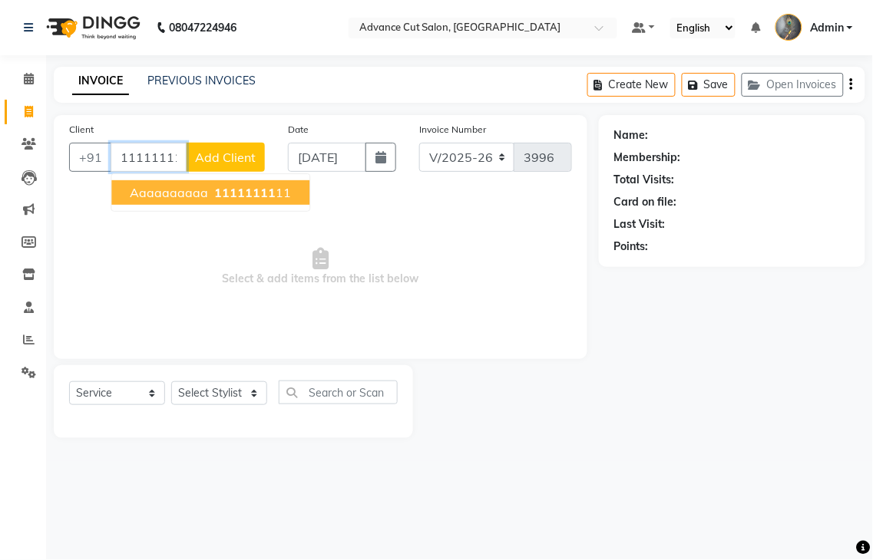
click at [294, 200] on button "aaaaaaaaaa 11111111 11" at bounding box center [210, 192] width 198 height 25
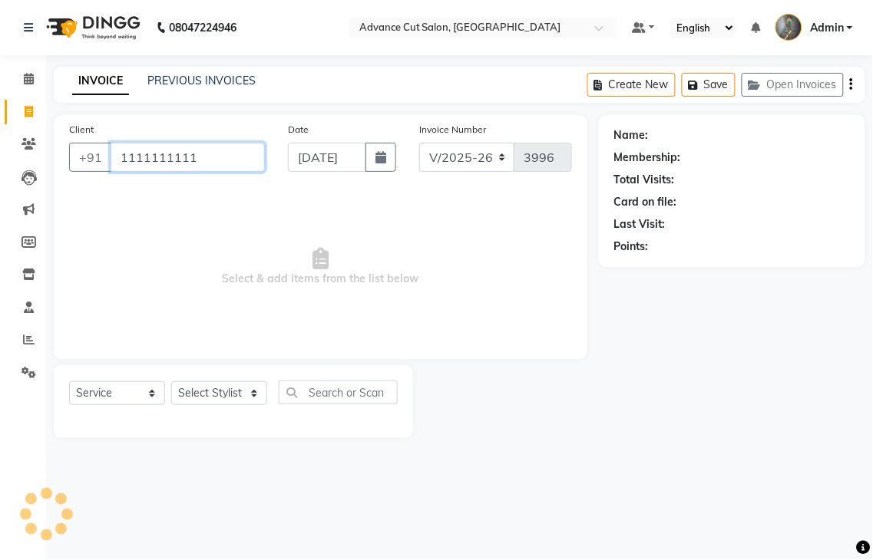
type input "1111111111"
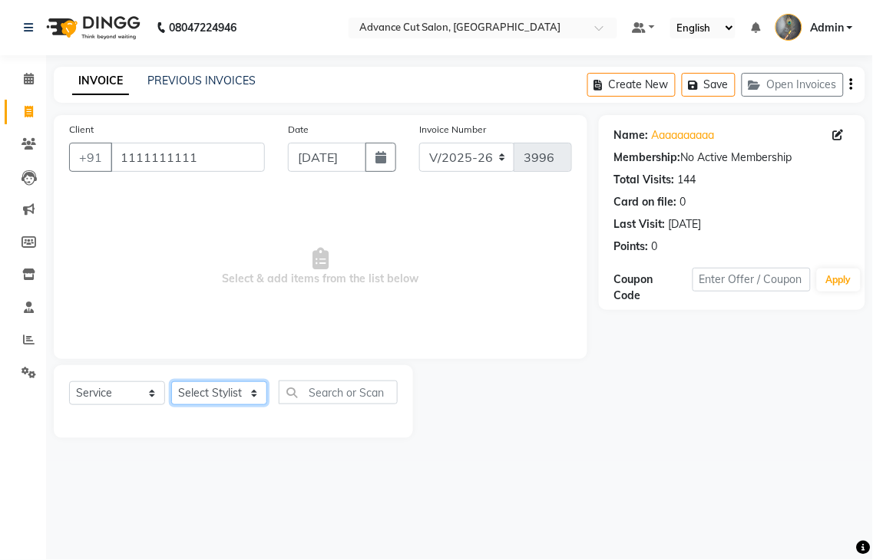
click at [221, 387] on select "Select Stylist Admin chahit COUNTOR [PERSON_NAME] mamta [PERSON_NAME] navi [PER…" at bounding box center [219, 393] width 96 height 24
select select "61779"
click at [171, 382] on select "Select Stylist Admin chahit COUNTOR [PERSON_NAME] mamta [PERSON_NAME] navi [PER…" at bounding box center [219, 393] width 96 height 24
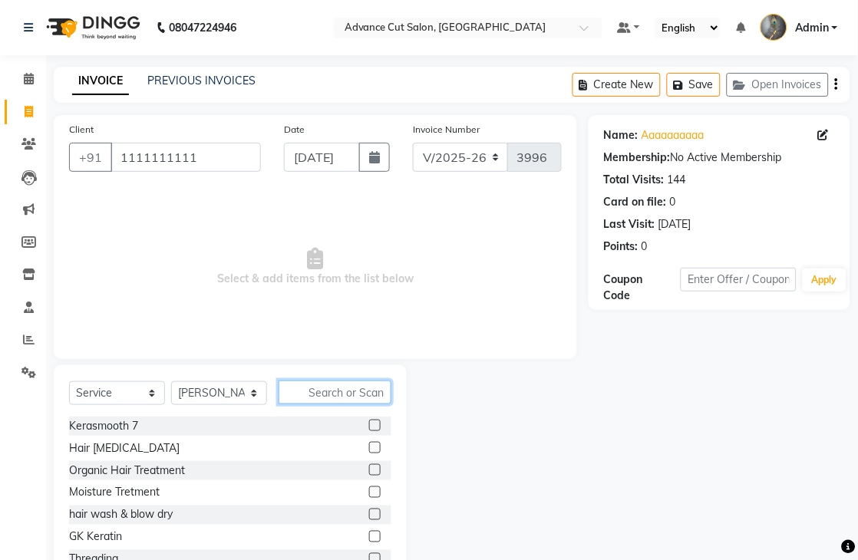
drag, startPoint x: 330, startPoint y: 387, endPoint x: 269, endPoint y: 371, distance: 62.7
click at [330, 386] on input "text" at bounding box center [335, 393] width 113 height 24
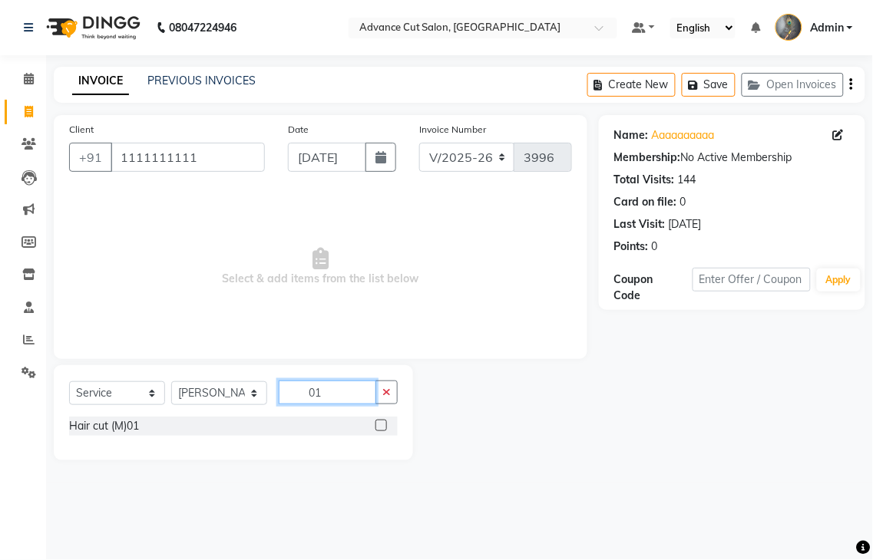
type input "01"
click at [385, 424] on label at bounding box center [381, 426] width 12 height 12
click at [385, 424] on input "checkbox" at bounding box center [380, 426] width 10 height 10
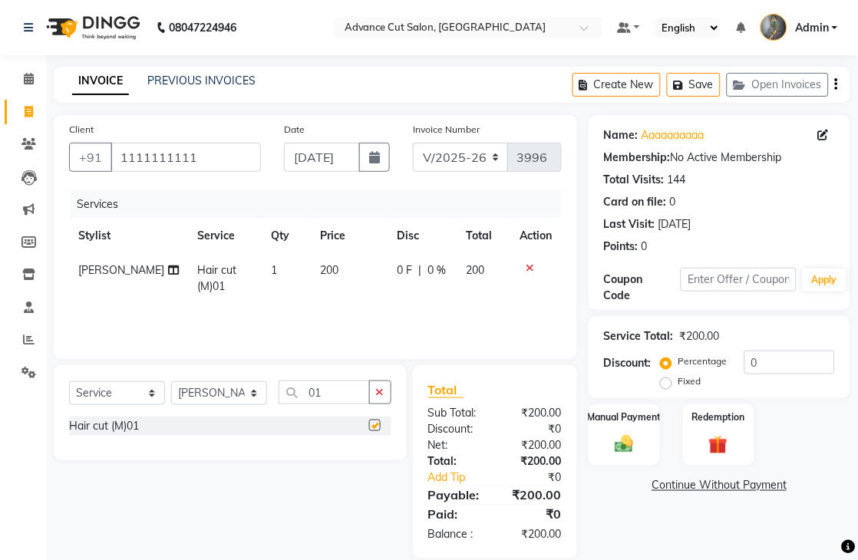
checkbox input "false"
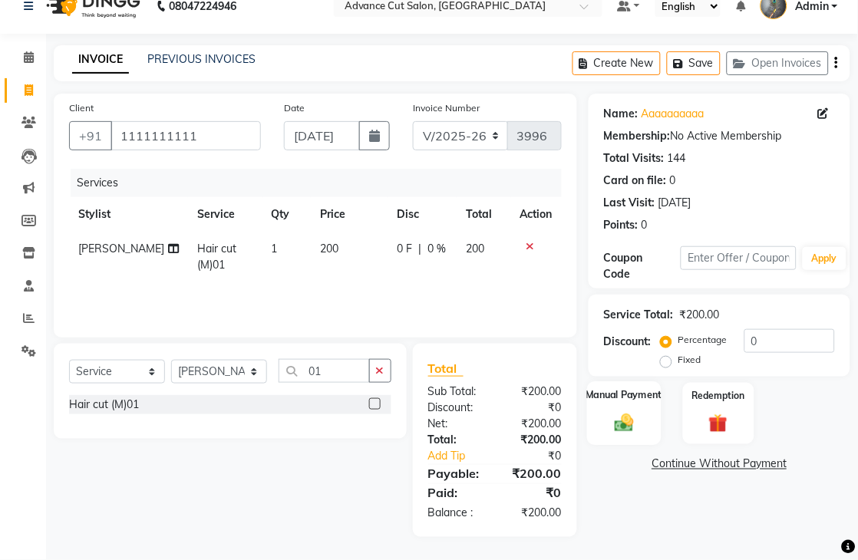
click at [628, 415] on img at bounding box center [624, 422] width 31 height 22
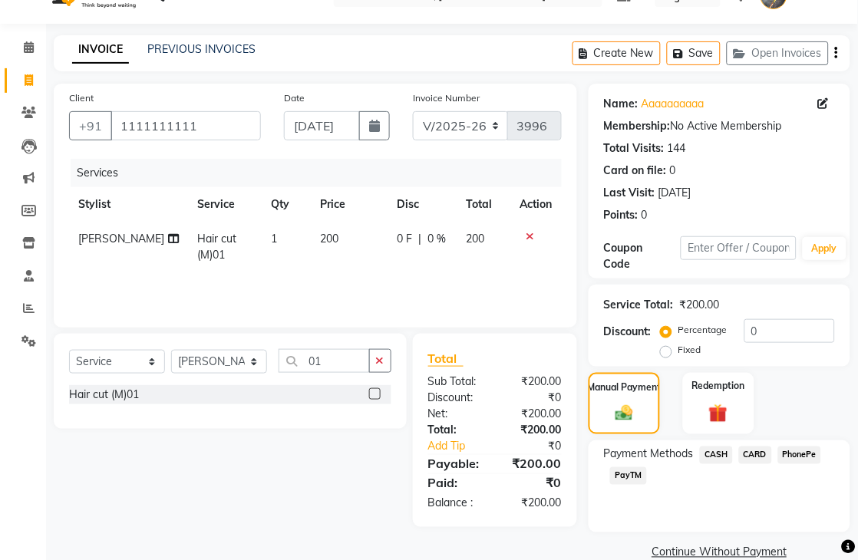
scroll to position [58, 0]
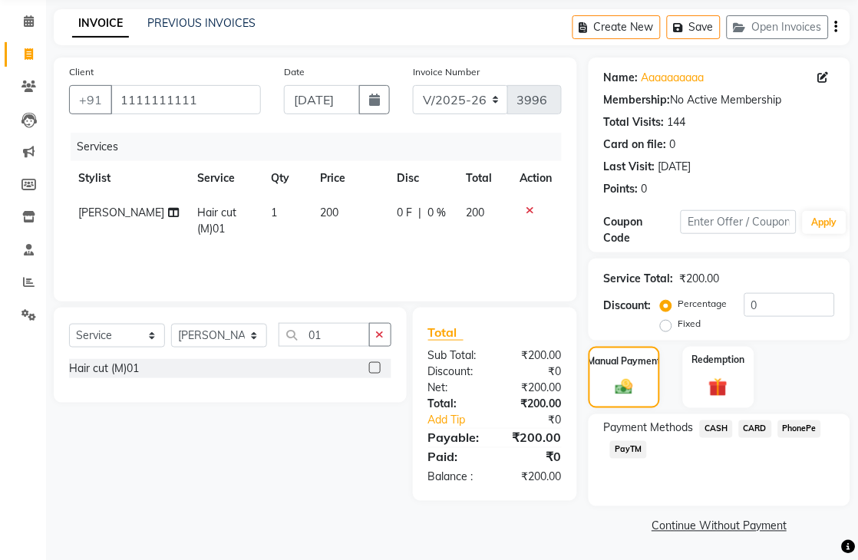
click at [630, 448] on span "PayTM" at bounding box center [628, 450] width 37 height 18
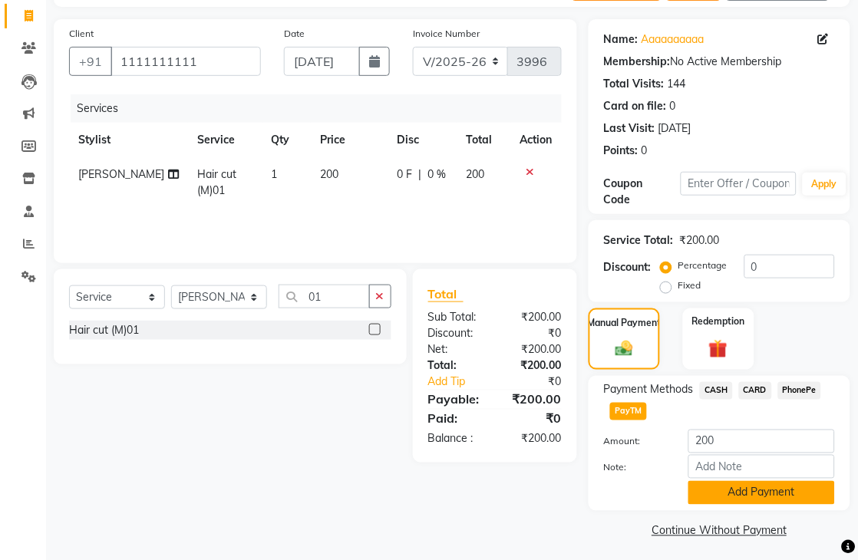
scroll to position [102, 0]
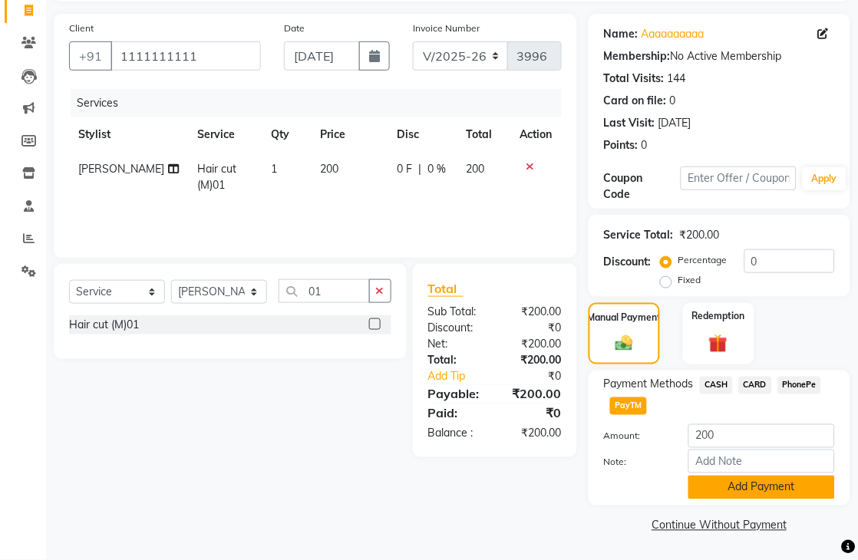
click at [761, 494] on button "Add Payment" at bounding box center [761, 488] width 147 height 24
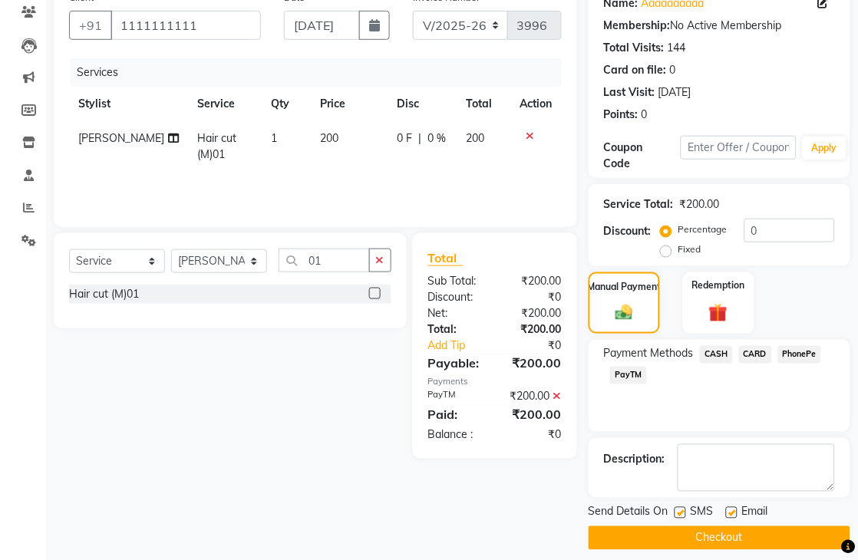
scroll to position [144, 0]
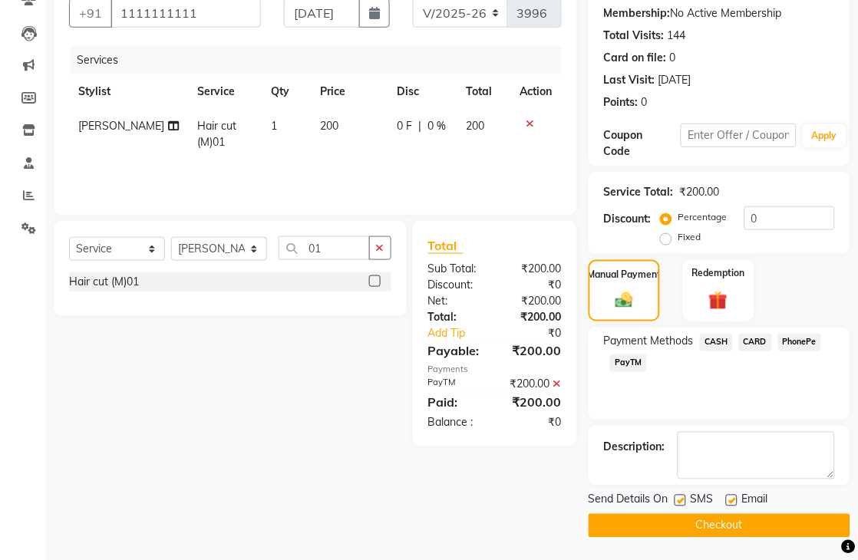
click at [785, 520] on button "Checkout" at bounding box center [720, 526] width 262 height 24
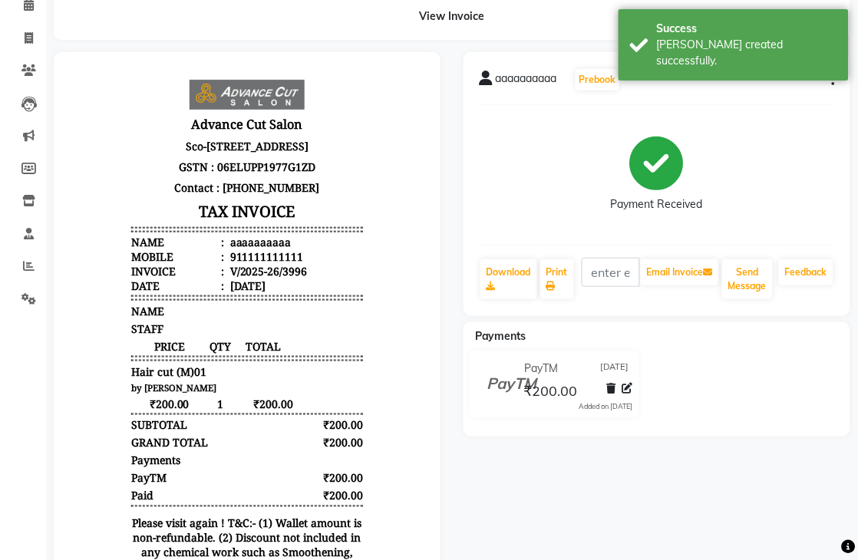
scroll to position [85, 0]
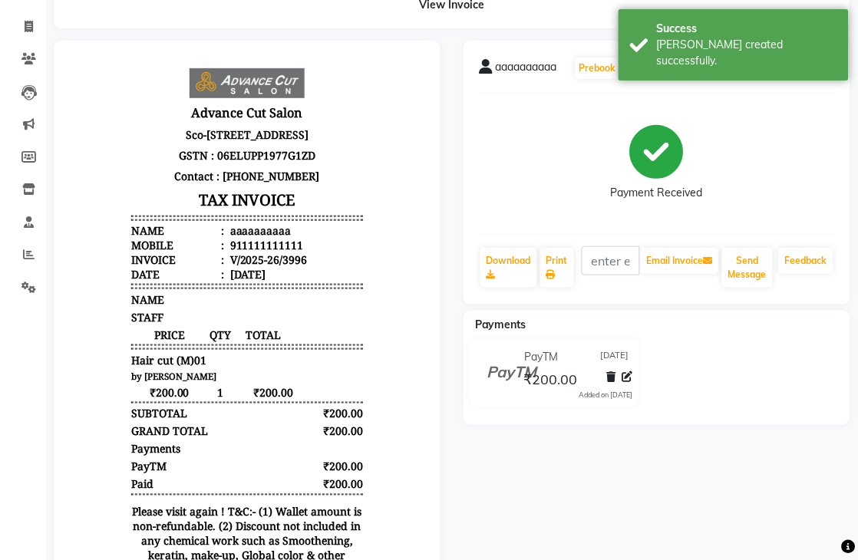
drag, startPoint x: 68, startPoint y: 355, endPoint x: 217, endPoint y: 315, distance: 154.2
drag, startPoint x: 149, startPoint y: 259, endPoint x: 24, endPoint y: 253, distance: 125.3
click at [24, 253] on icon at bounding box center [29, 255] width 12 height 12
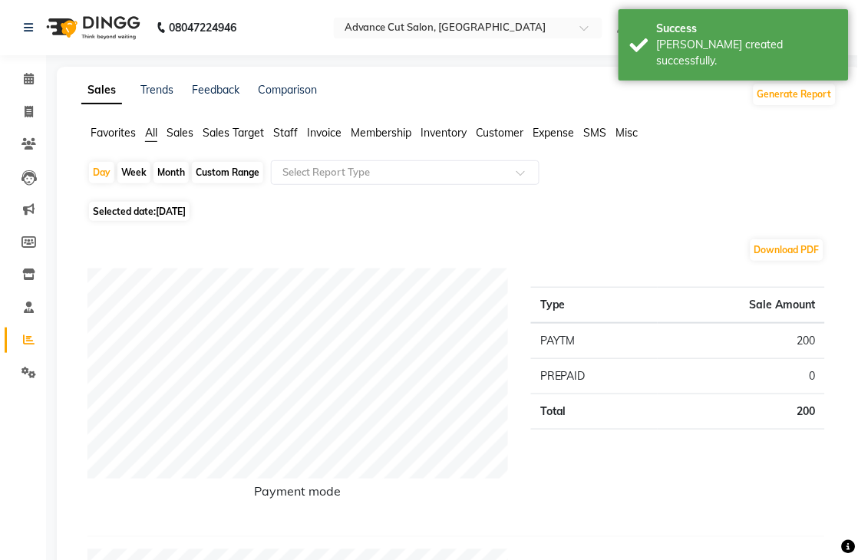
click at [160, 170] on div "Month" at bounding box center [171, 172] width 35 height 21
select select "9"
select select "2025"
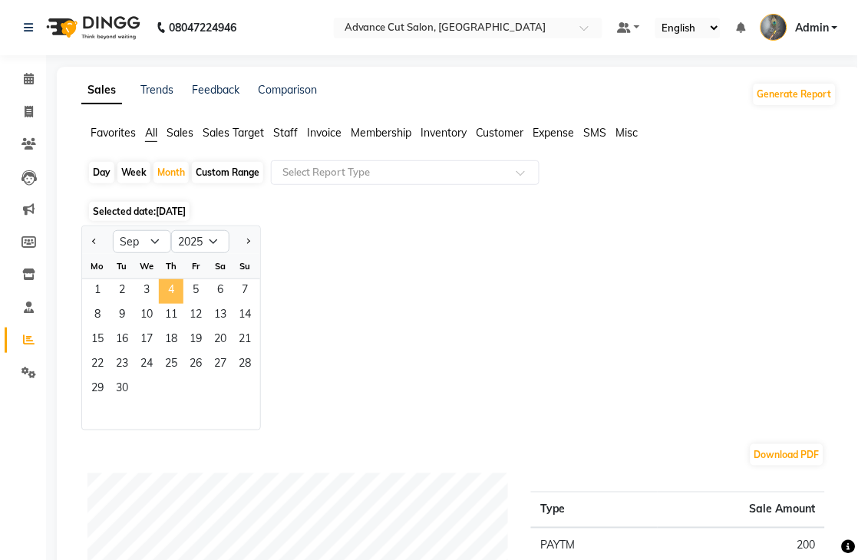
click at [166, 280] on span "4" at bounding box center [171, 291] width 25 height 25
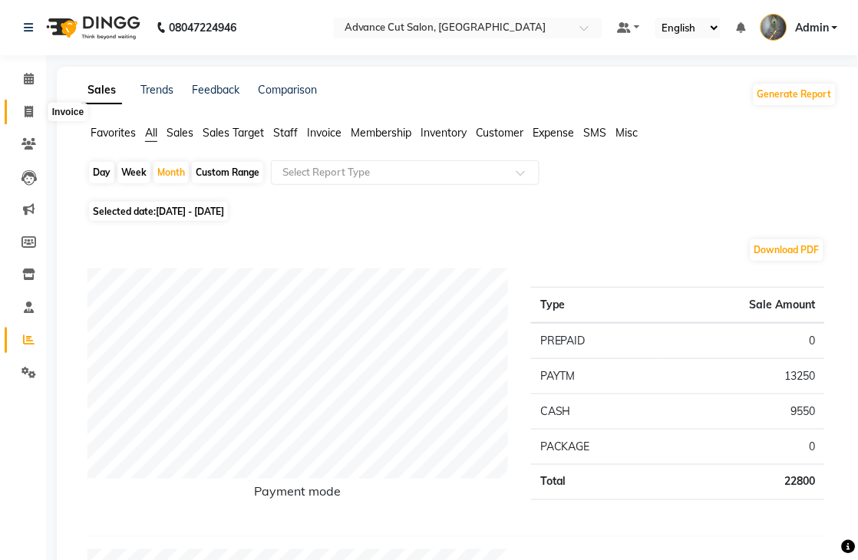
click at [28, 108] on icon at bounding box center [29, 112] width 8 height 12
select select "service"
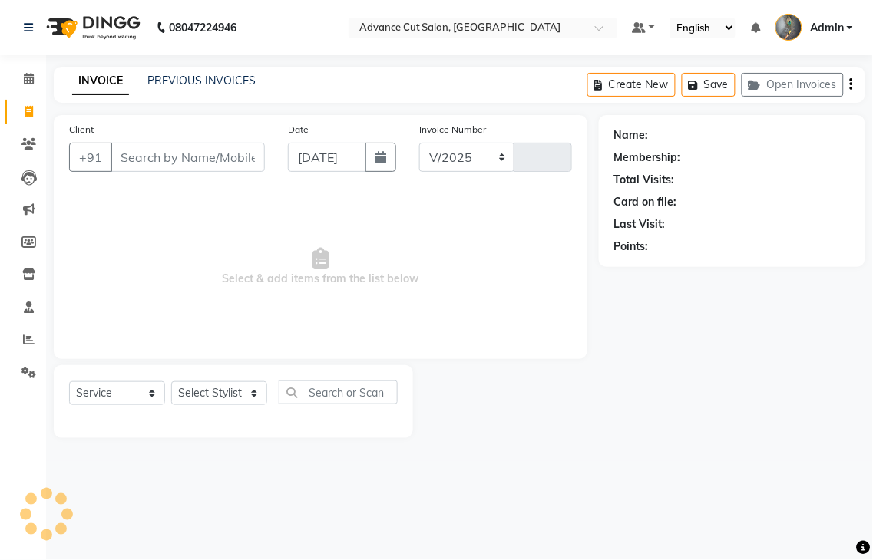
select select "4939"
type input "3997"
click at [227, 81] on link "PREVIOUS INVOICES" at bounding box center [201, 81] width 108 height 14
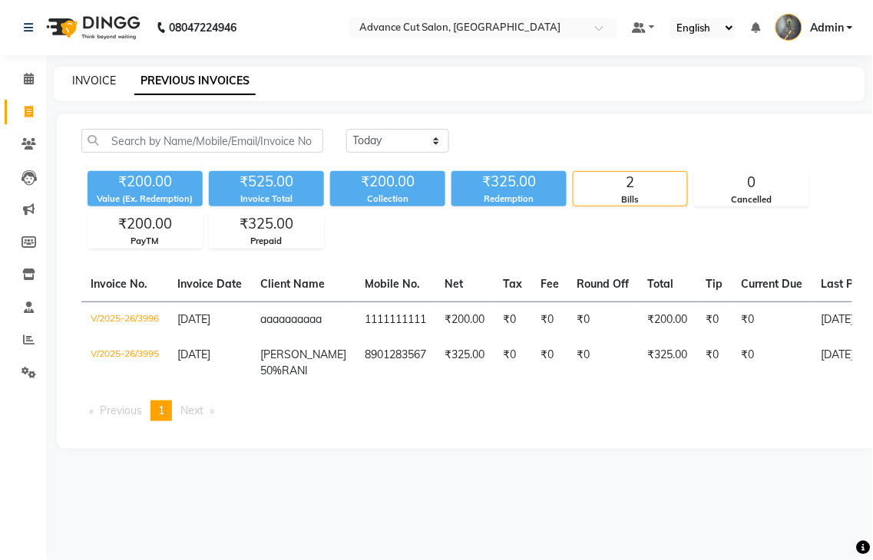
click at [101, 81] on link "INVOICE" at bounding box center [94, 81] width 44 height 14
select select "service"
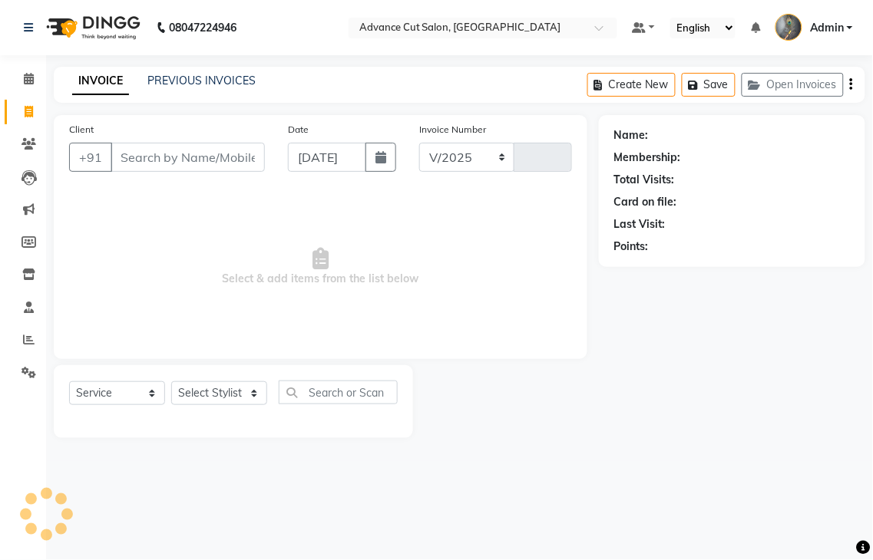
select select "4939"
type input "3997"
select select "4939"
select select "service"
click at [241, 88] on div "PREVIOUS INVOICES" at bounding box center [201, 81] width 108 height 16
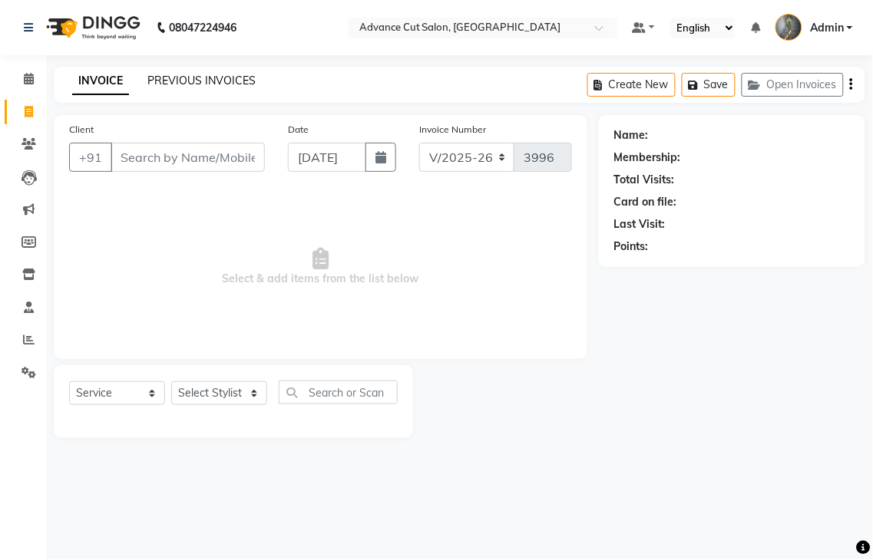
click at [177, 81] on link "PREVIOUS INVOICES" at bounding box center [201, 81] width 108 height 14
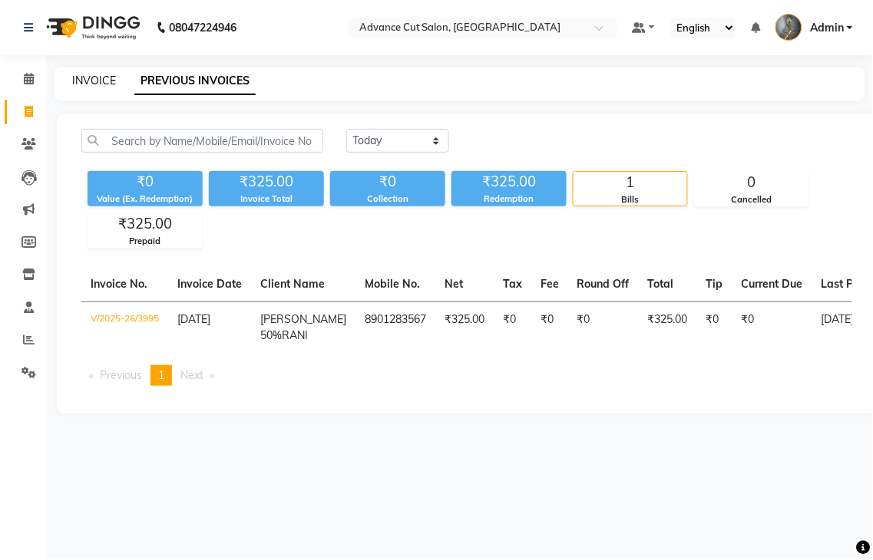
click at [104, 79] on link "INVOICE" at bounding box center [94, 81] width 44 height 14
select select "service"
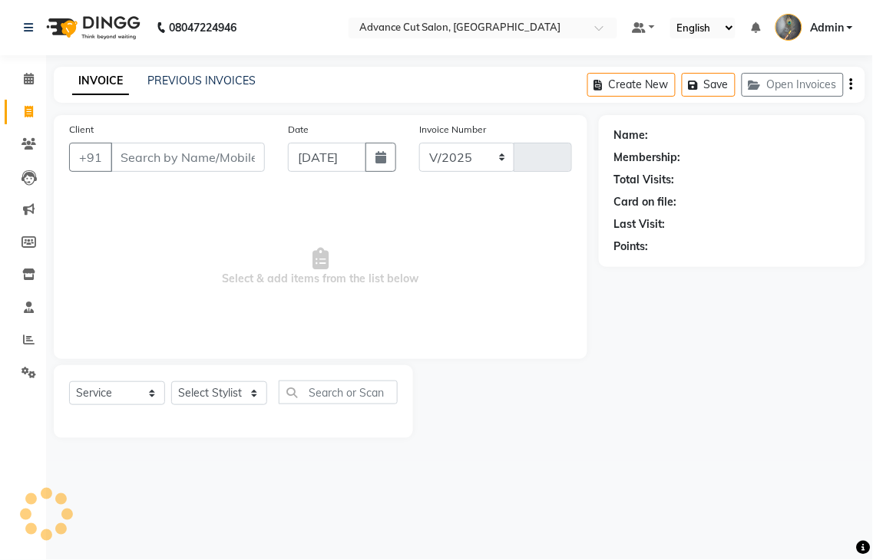
select select "4939"
type input "3996"
click at [158, 84] on link "PREVIOUS INVOICES" at bounding box center [201, 81] width 108 height 14
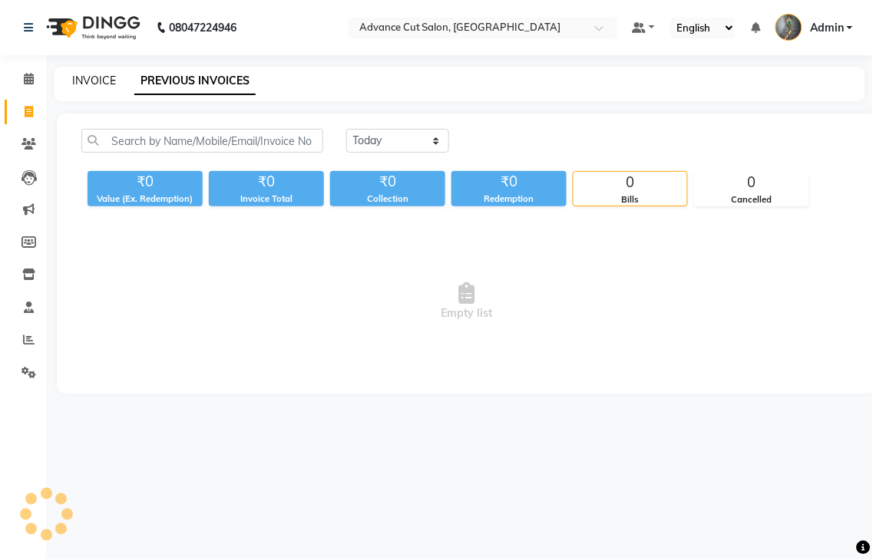
click at [89, 81] on link "INVOICE" at bounding box center [94, 81] width 44 height 14
select select "service"
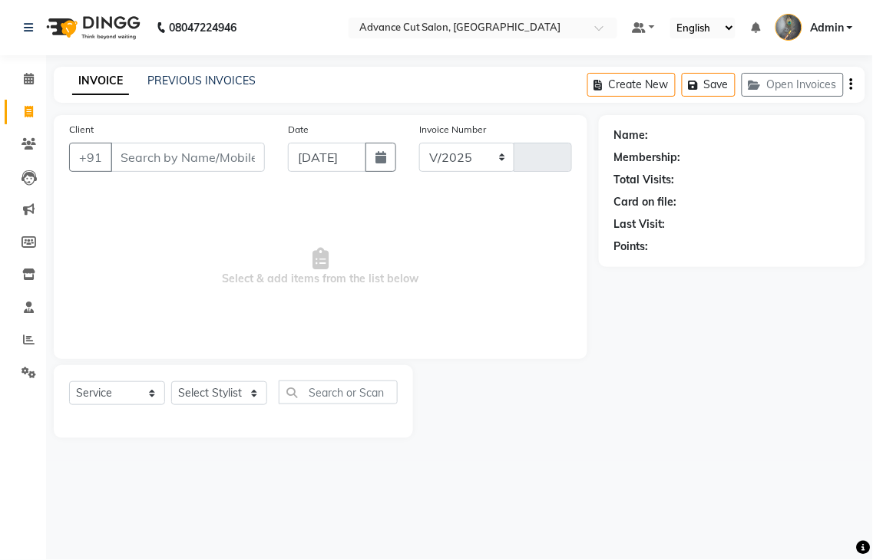
select select "4939"
type input "3996"
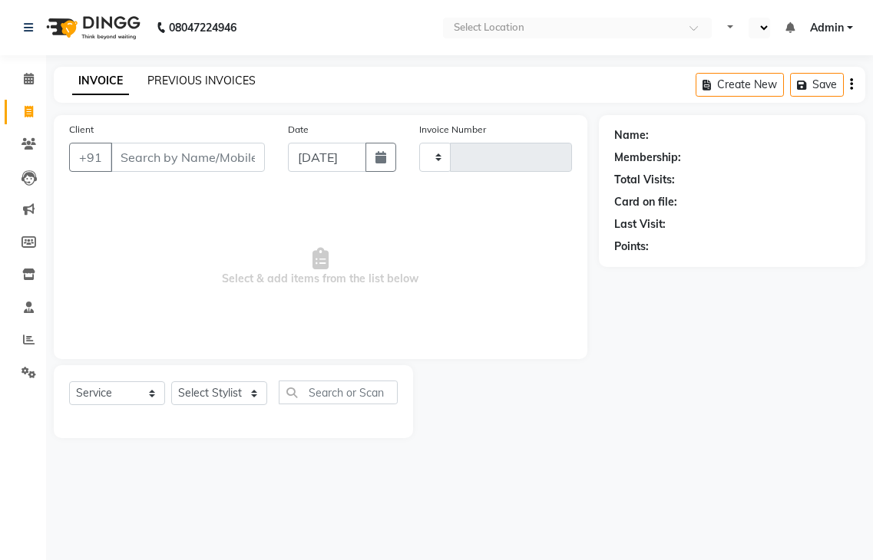
click at [172, 81] on link "PREVIOUS INVOICES" at bounding box center [201, 81] width 108 height 14
select select "en"
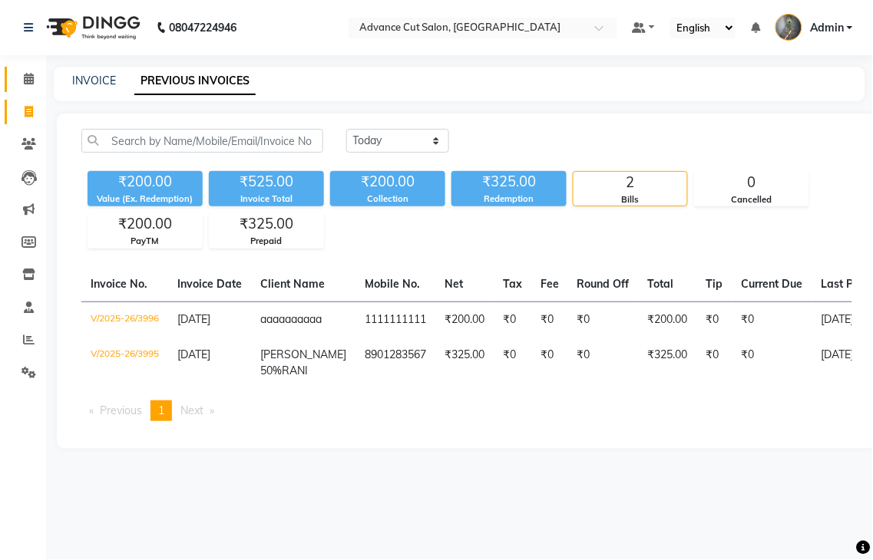
click at [25, 81] on icon at bounding box center [29, 79] width 10 height 12
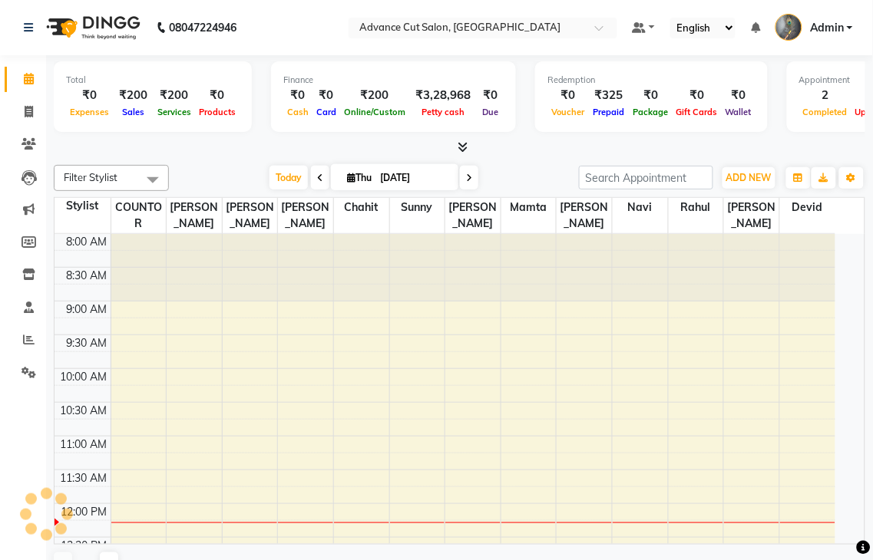
click at [462, 152] on div at bounding box center [459, 148] width 811 height 16
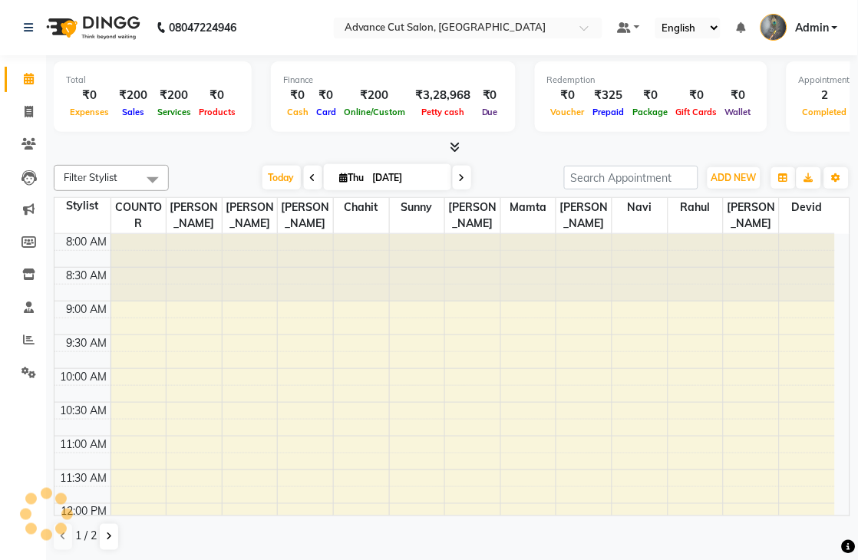
click at [459, 146] on icon at bounding box center [456, 147] width 10 height 12
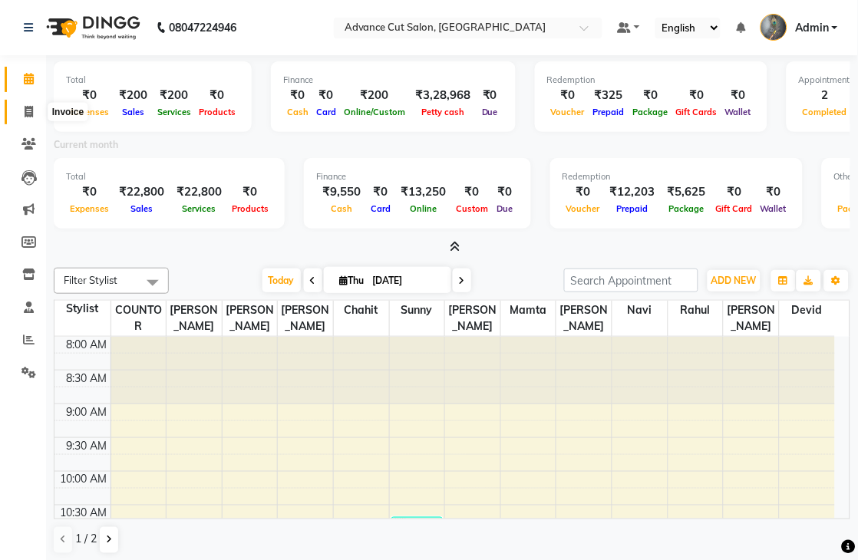
click at [33, 112] on span at bounding box center [28, 113] width 27 height 18
select select "service"
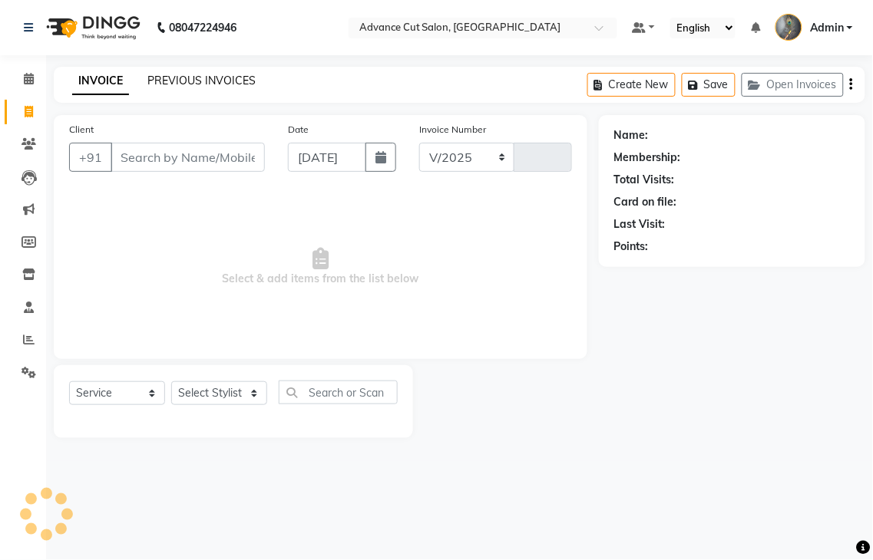
select select "4939"
type input "3997"
click at [216, 87] on link "PREVIOUS INVOICES" at bounding box center [201, 81] width 108 height 14
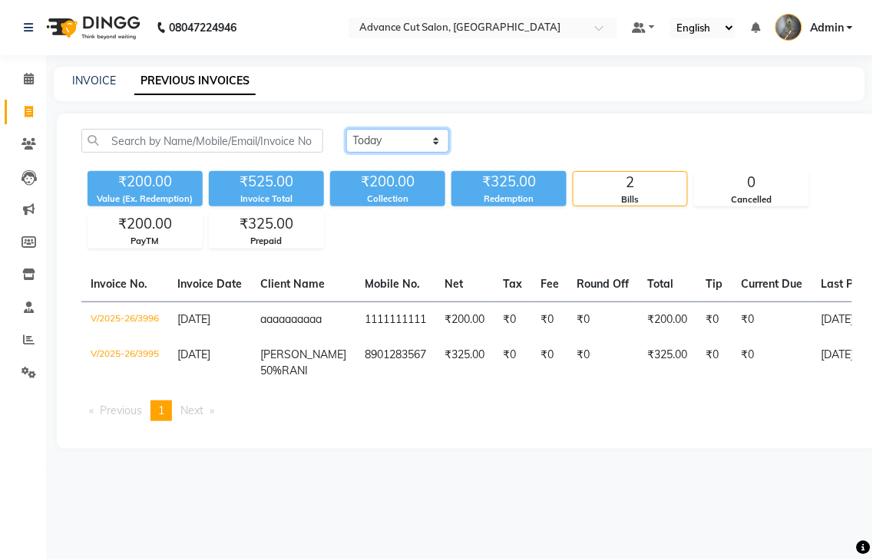
click at [365, 134] on select "[DATE] [DATE] Custom Range" at bounding box center [397, 141] width 103 height 24
select select "yesterday"
click at [346, 129] on select "[DATE] [DATE] Custom Range" at bounding box center [397, 141] width 103 height 24
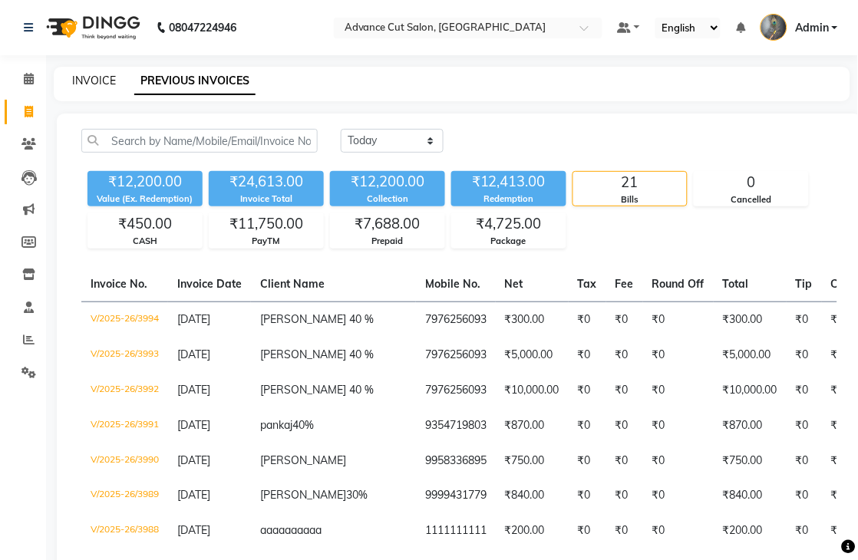
click at [88, 83] on link "INVOICE" at bounding box center [94, 81] width 44 height 14
select select "service"
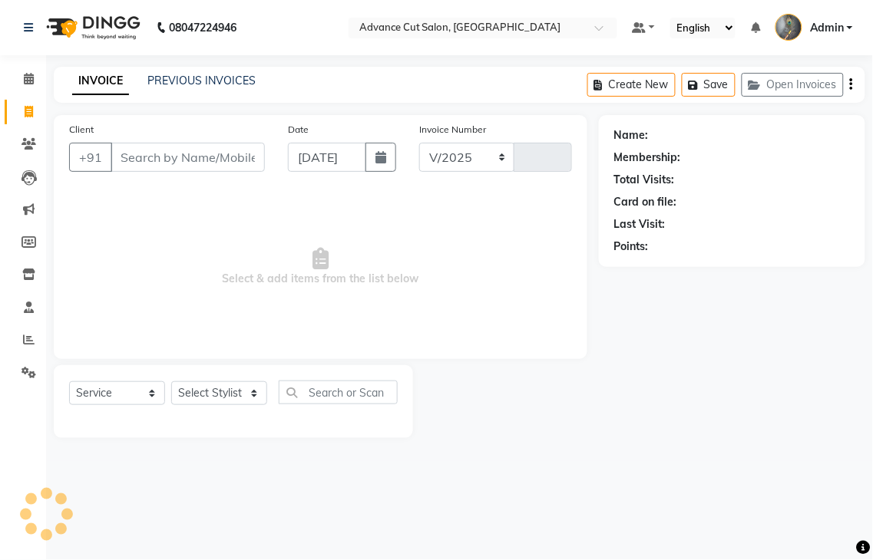
select select "4939"
type input "3997"
click at [232, 394] on select "Select Stylist Admin chahit COUNTOR [PERSON_NAME] mamta [PERSON_NAME] navi [PER…" at bounding box center [219, 393] width 96 height 24
select select "74352"
click at [171, 382] on select "Select Stylist Admin chahit COUNTOR [PERSON_NAME] mamta [PERSON_NAME] navi [PER…" at bounding box center [219, 393] width 96 height 24
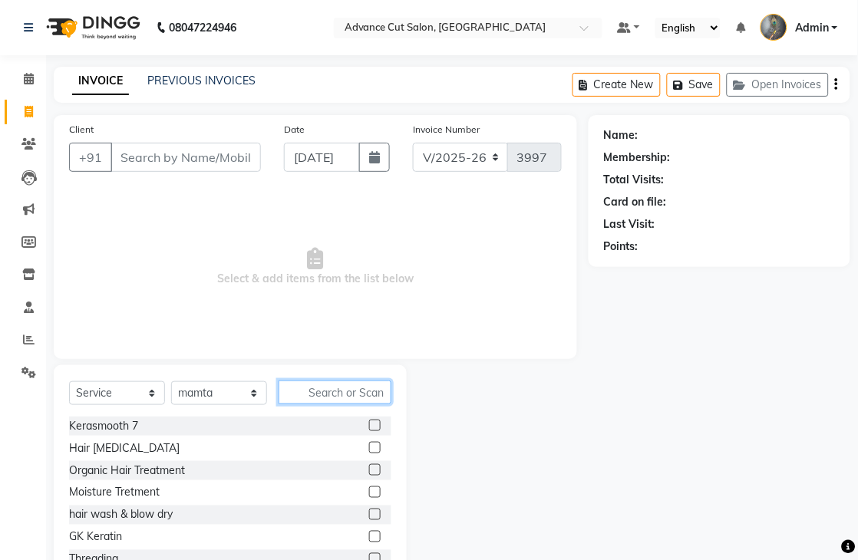
click at [321, 396] on input "text" at bounding box center [335, 393] width 113 height 24
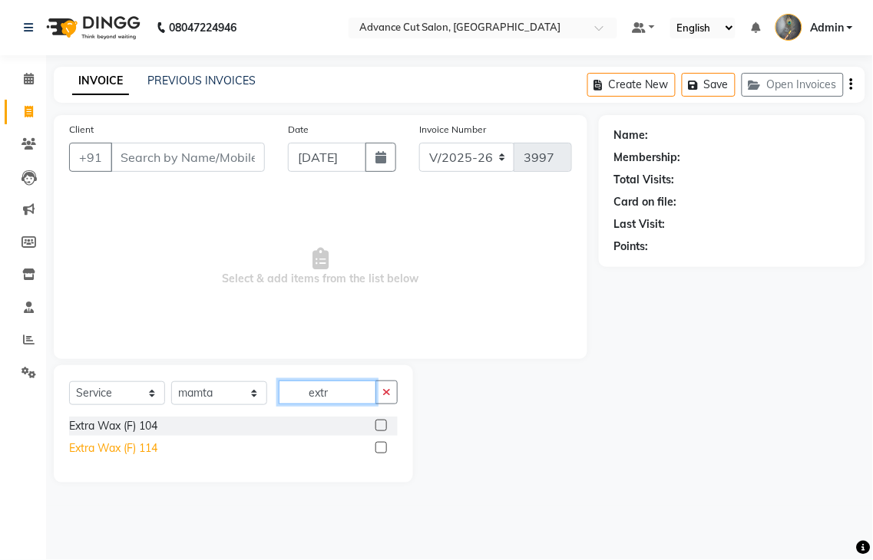
type input "extr"
click at [132, 447] on div "Extra Wax (F) 114" at bounding box center [113, 449] width 88 height 16
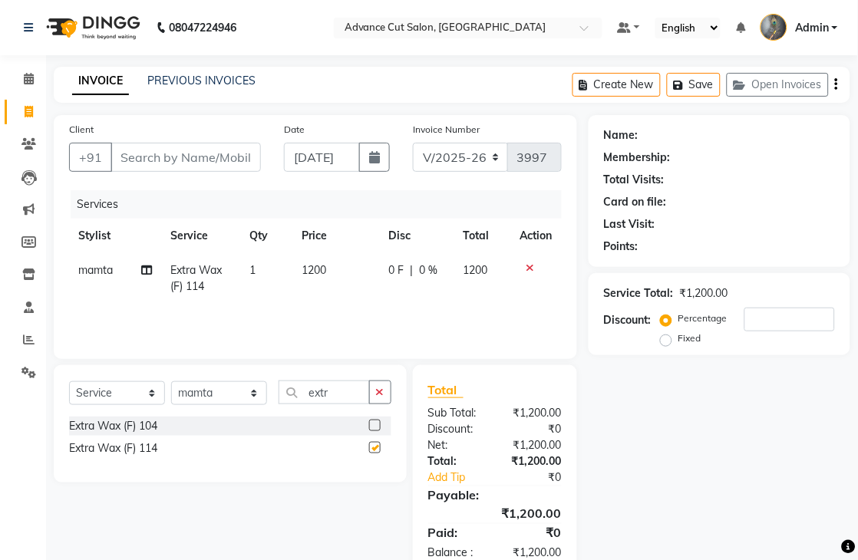
checkbox input "false"
click at [175, 160] on input "Client" at bounding box center [186, 157] width 150 height 29
type input "9"
type input "0"
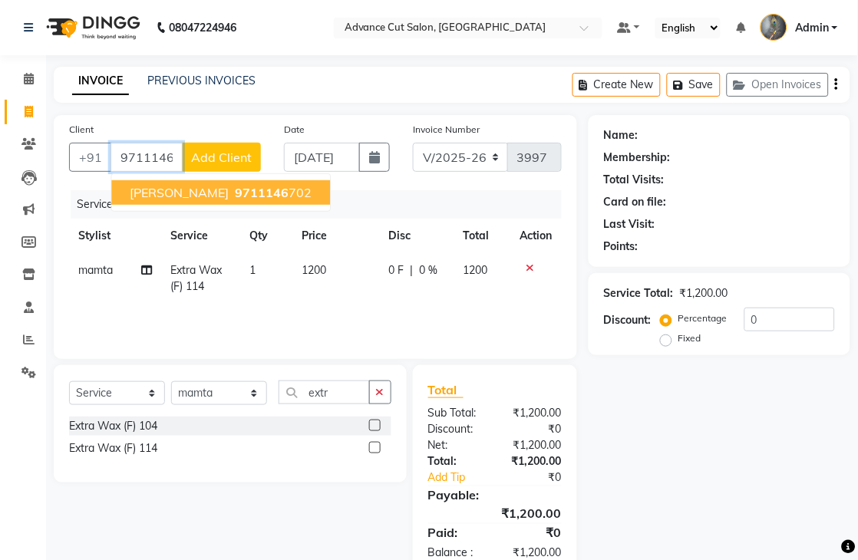
click at [179, 187] on span "AMAN KALRA" at bounding box center [179, 192] width 99 height 15
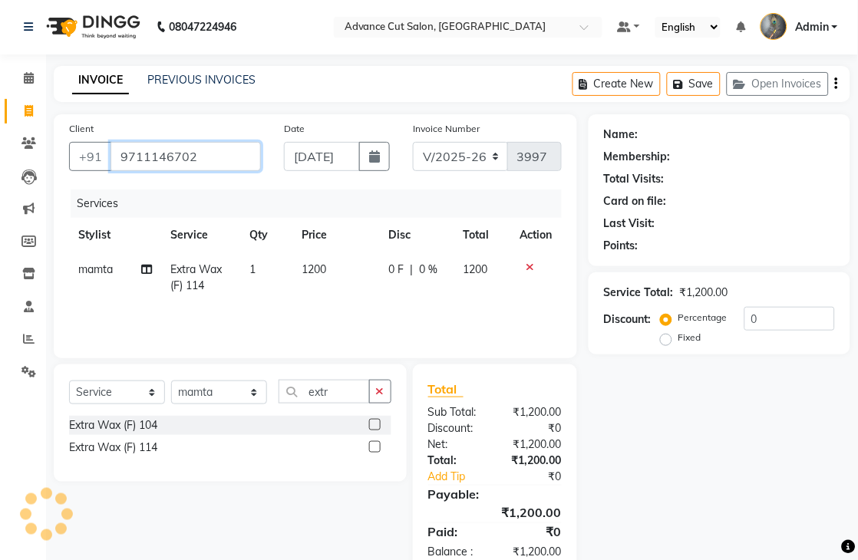
type input "9711146702"
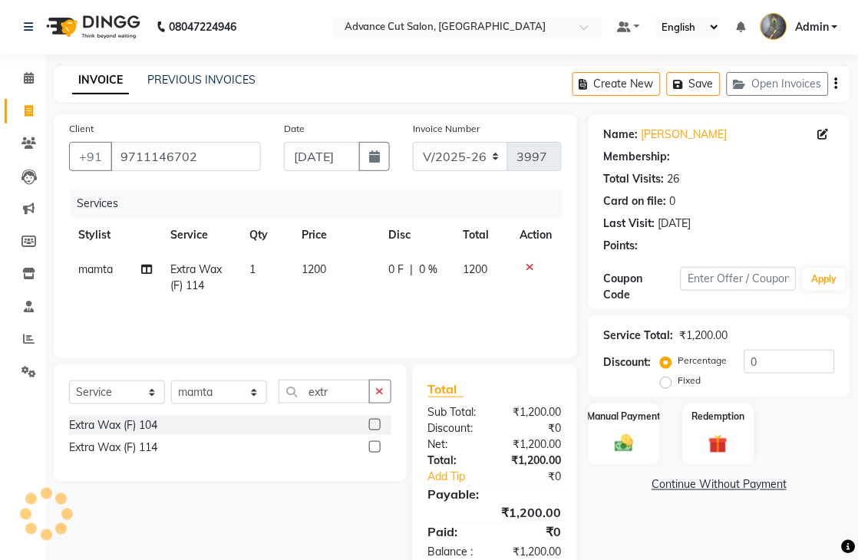
scroll to position [40, 0]
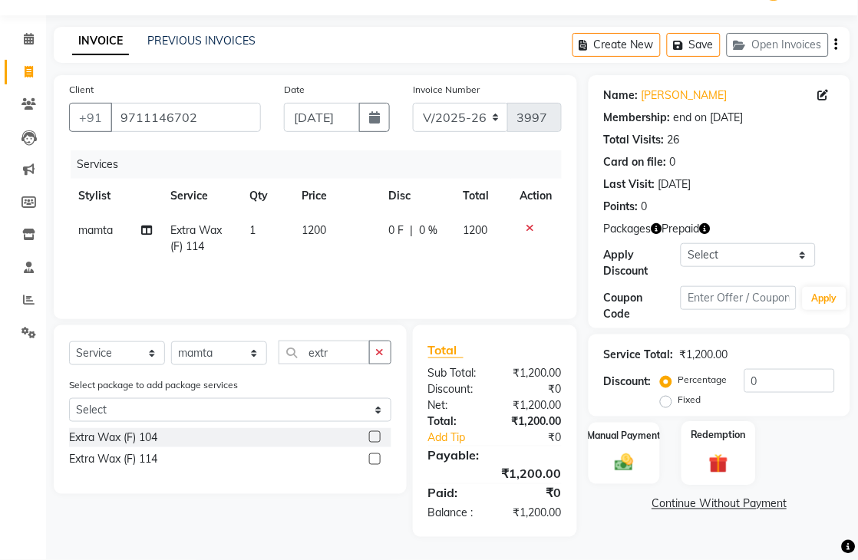
click at [711, 449] on div "Redemption" at bounding box center [719, 453] width 74 height 64
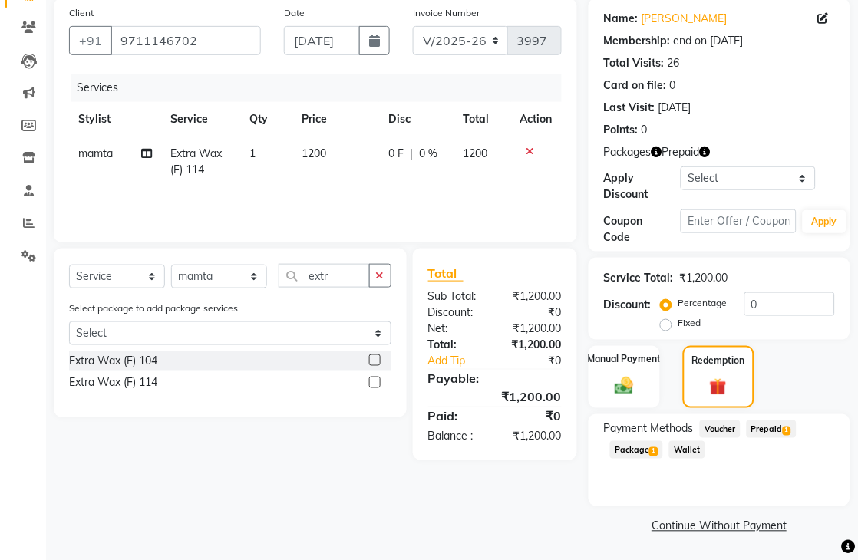
scroll to position [117, 0]
click at [778, 431] on span "Prepaid 1" at bounding box center [772, 429] width 50 height 18
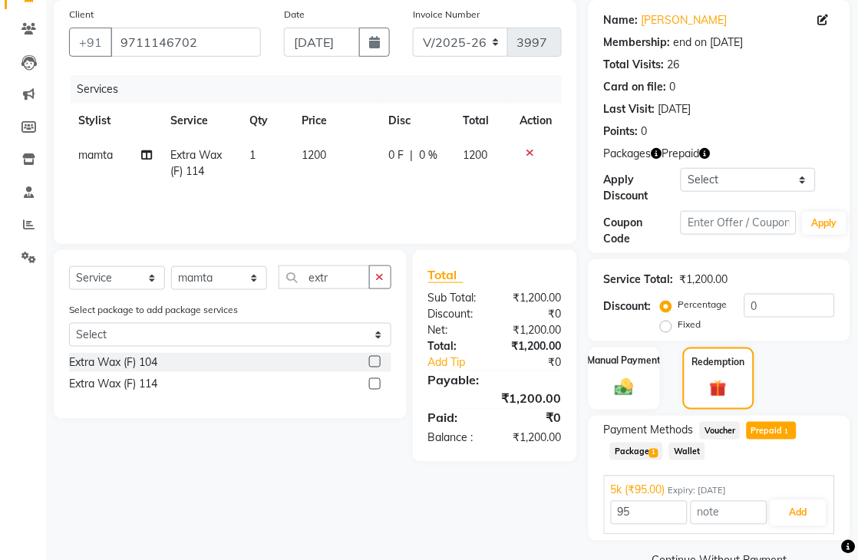
scroll to position [150, 0]
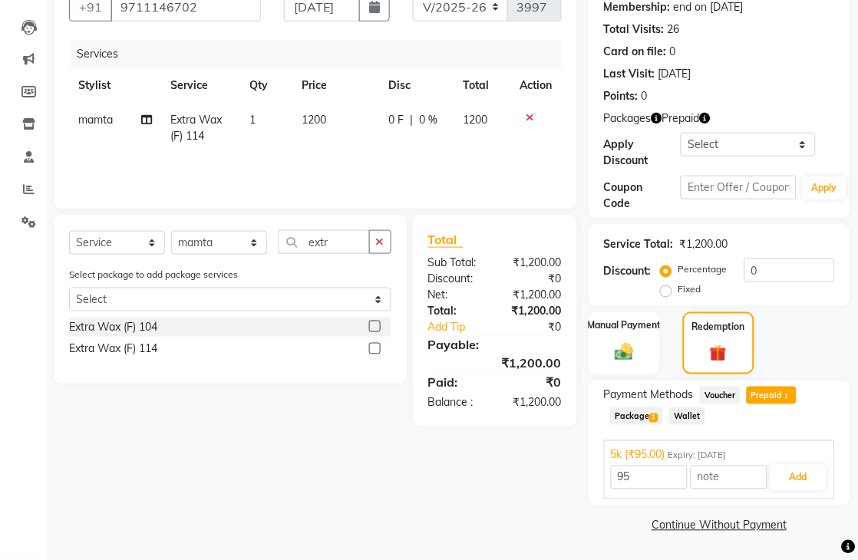
click at [642, 420] on span "Package 1" at bounding box center [636, 417] width 53 height 18
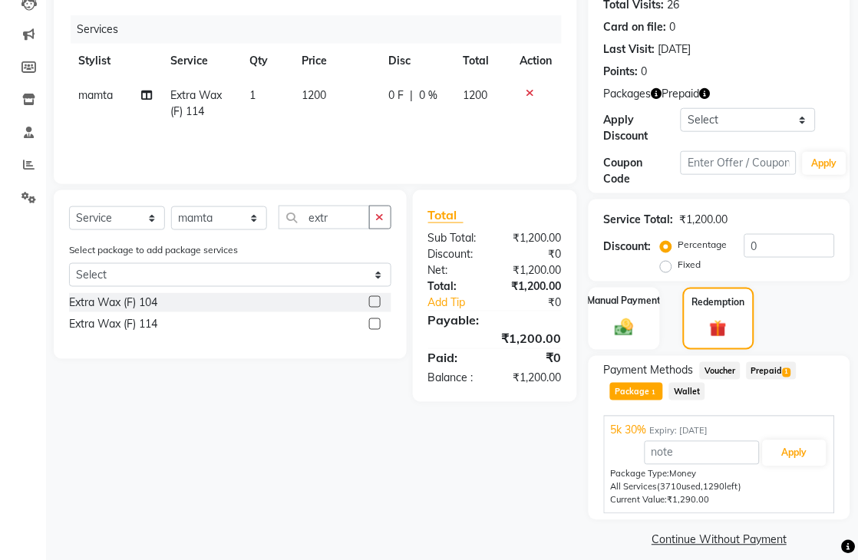
scroll to position [189, 0]
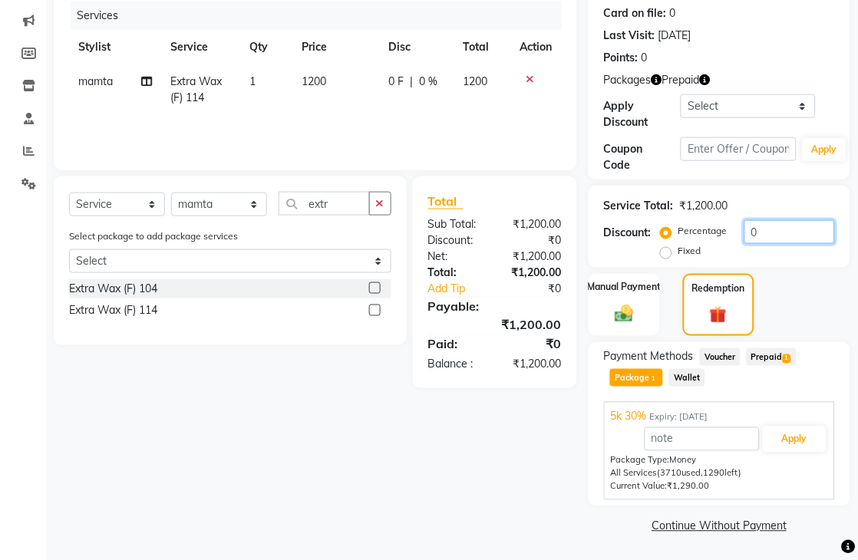
click at [746, 232] on input "0" at bounding box center [790, 232] width 91 height 24
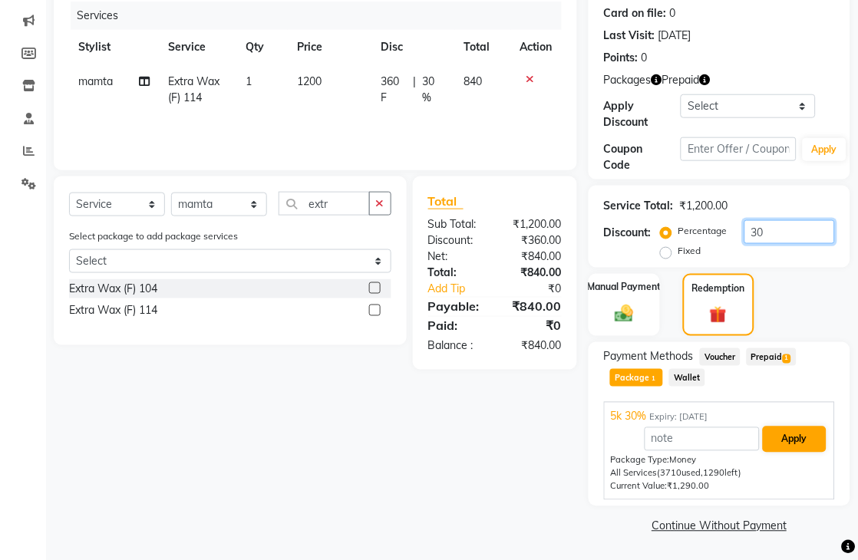
type input "30"
click at [801, 447] on button "Apply" at bounding box center [795, 440] width 64 height 26
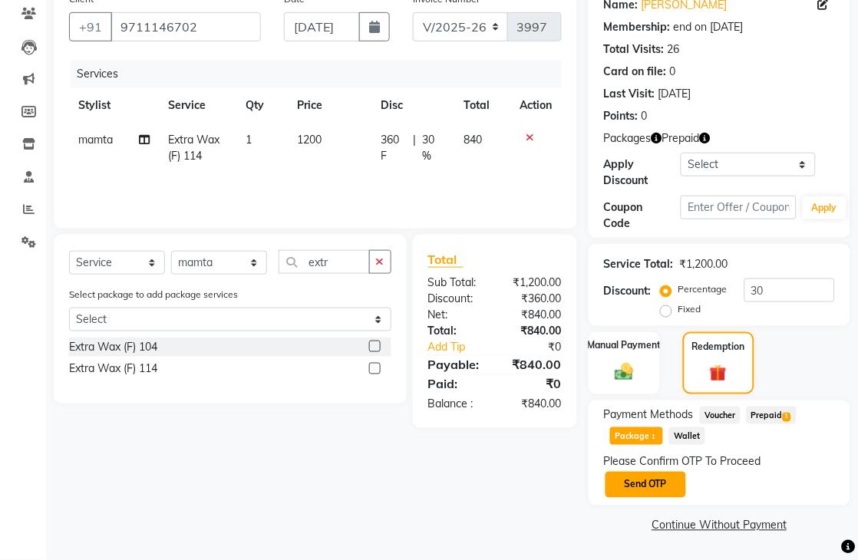
click at [615, 488] on button "Send OTP" at bounding box center [646, 485] width 81 height 26
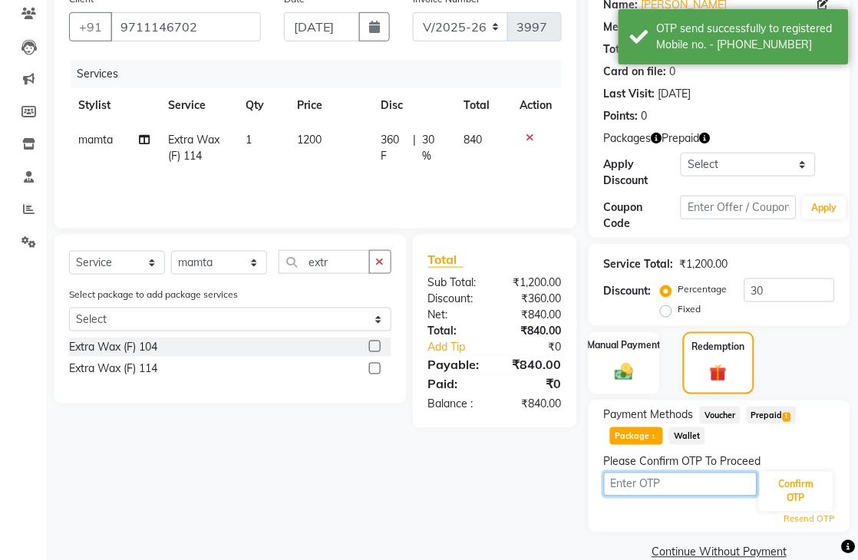
click at [615, 488] on input "text" at bounding box center [681, 485] width 154 height 24
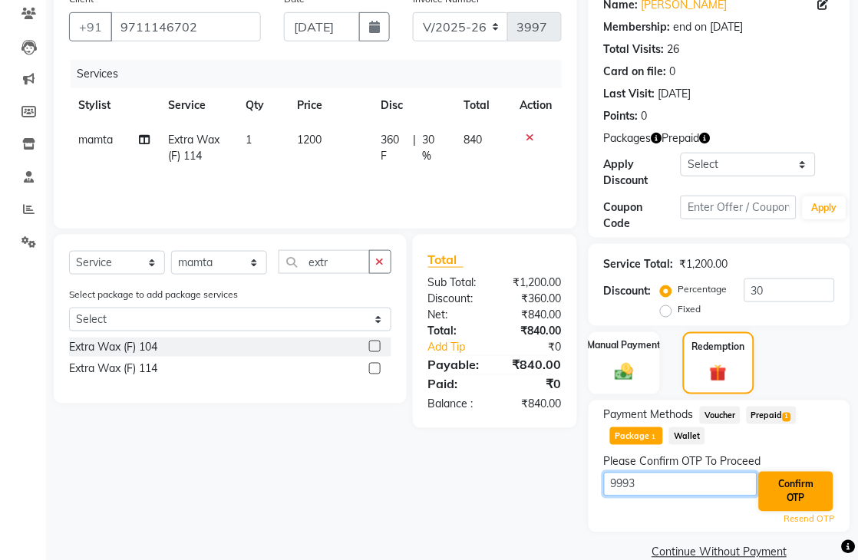
type input "9993"
click at [792, 484] on button "Confirm OTP" at bounding box center [796, 492] width 74 height 40
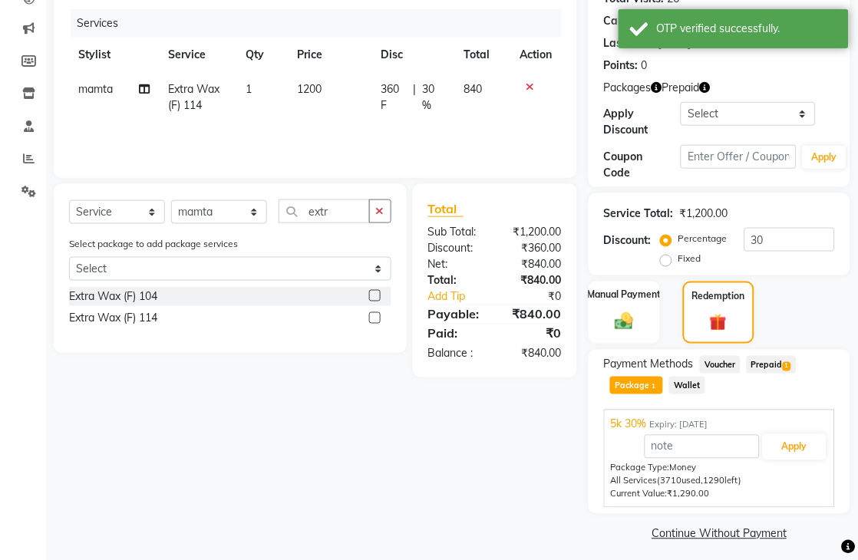
scroll to position [189, 0]
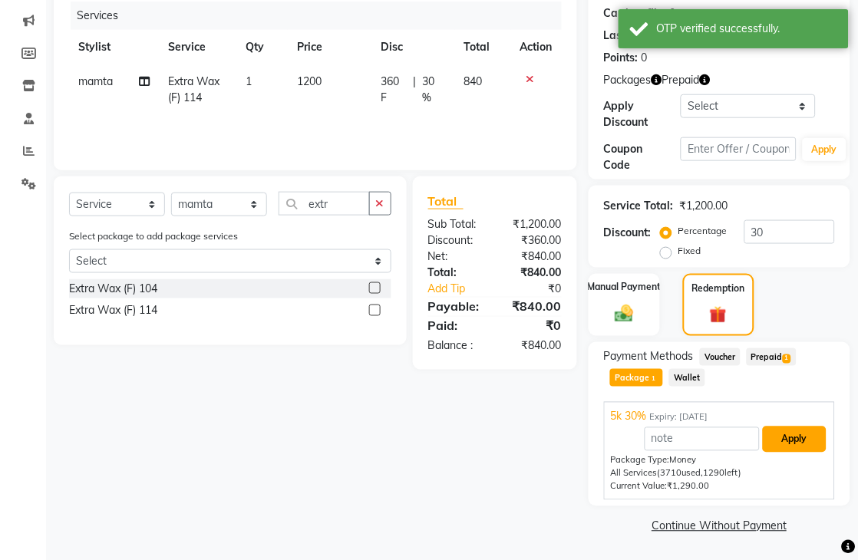
click at [794, 435] on button "Apply" at bounding box center [795, 440] width 64 height 26
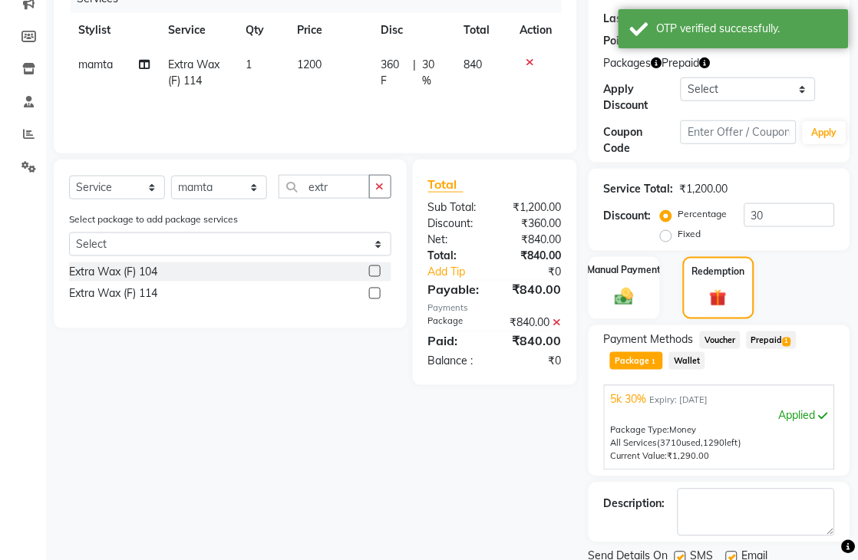
scroll to position [263, 0]
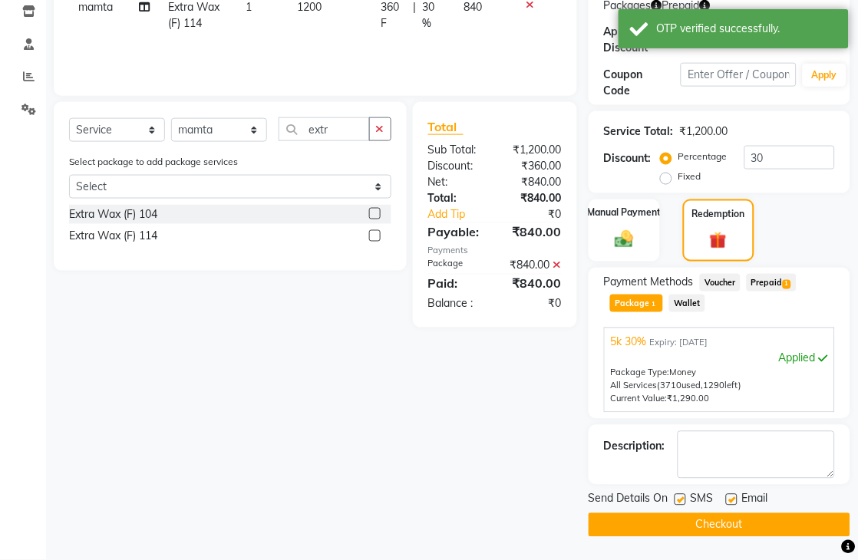
click at [716, 517] on button "Checkout" at bounding box center [720, 525] width 262 height 24
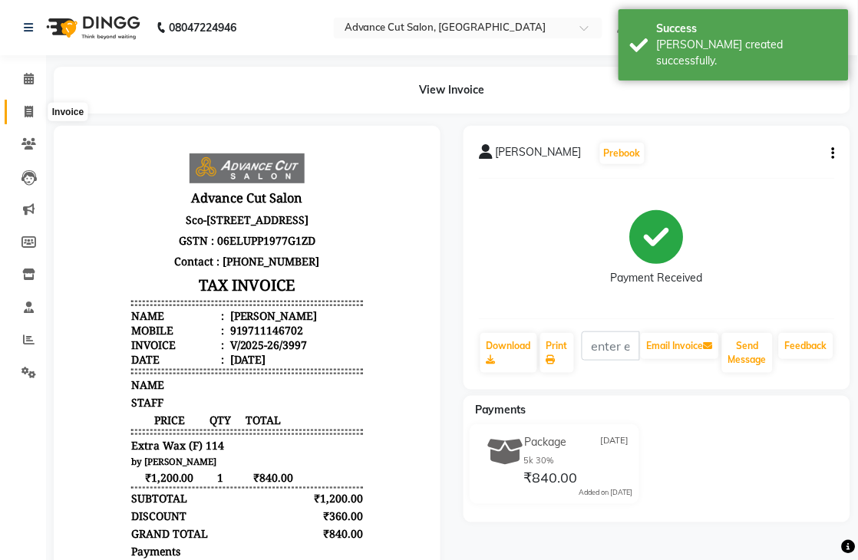
click at [28, 115] on icon at bounding box center [29, 112] width 8 height 12
select select "service"
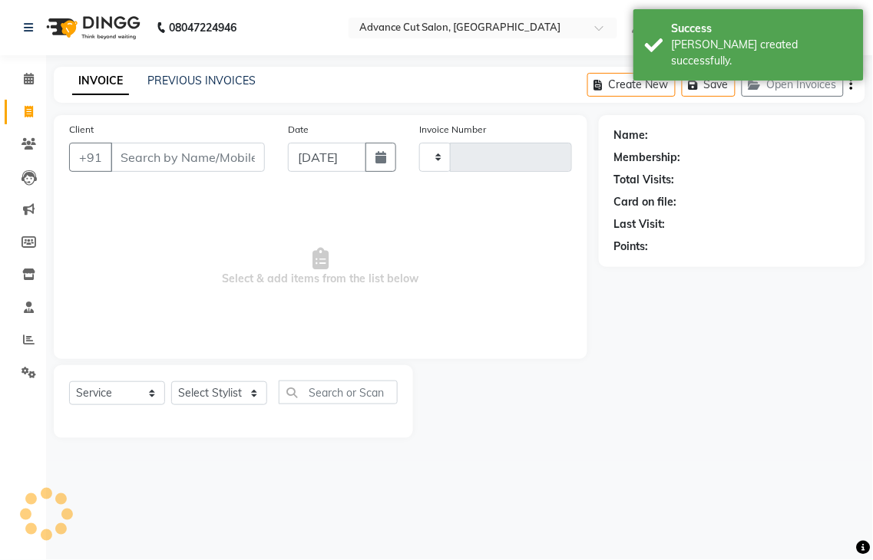
type input "3998"
select select "4939"
click at [203, 82] on link "PREVIOUS INVOICES" at bounding box center [201, 81] width 108 height 14
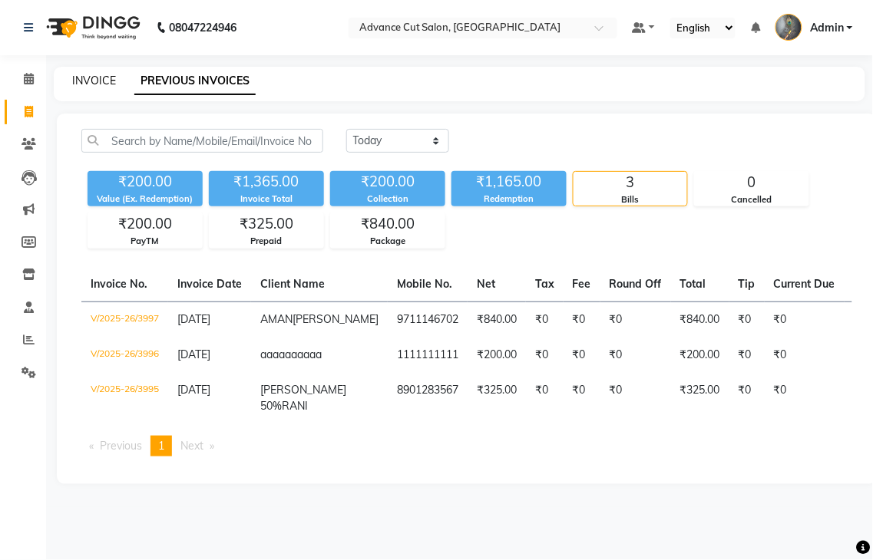
click at [81, 80] on link "INVOICE" at bounding box center [94, 81] width 44 height 14
select select "service"
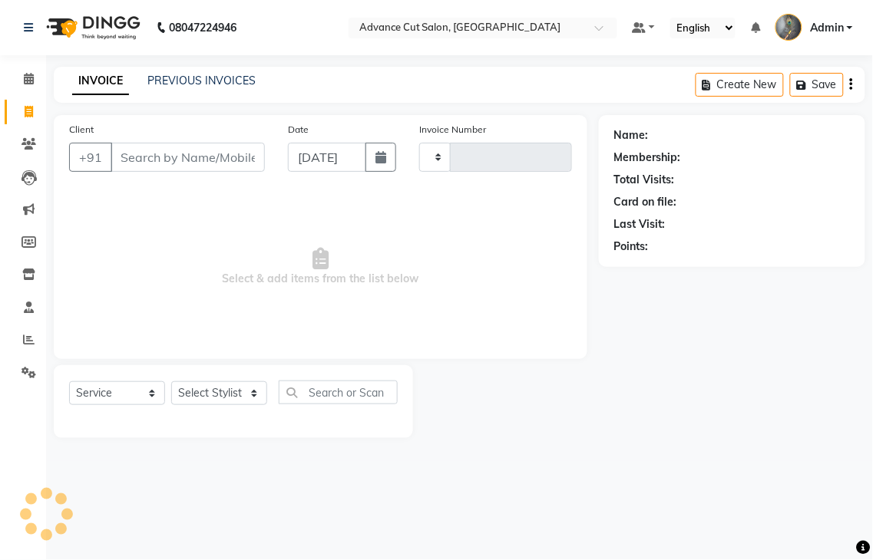
type input "3998"
select select "4939"
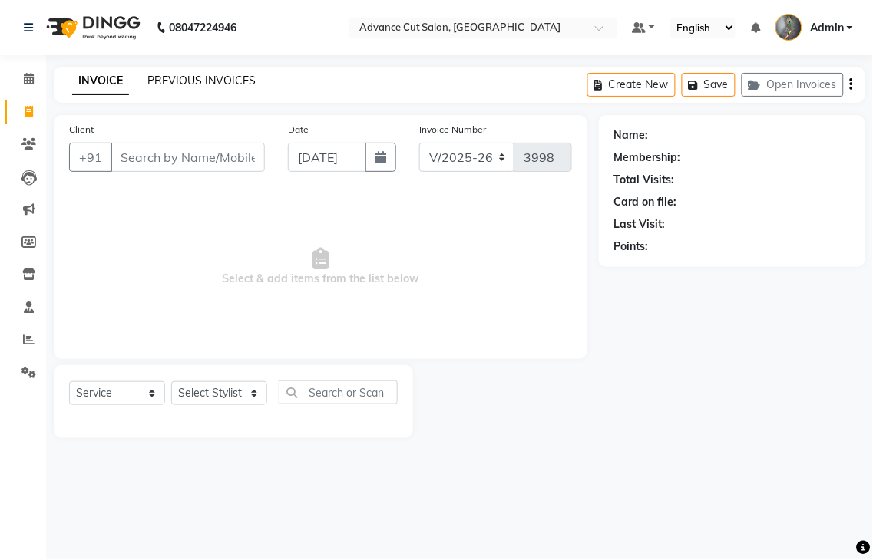
click at [211, 80] on link "PREVIOUS INVOICES" at bounding box center [201, 81] width 108 height 14
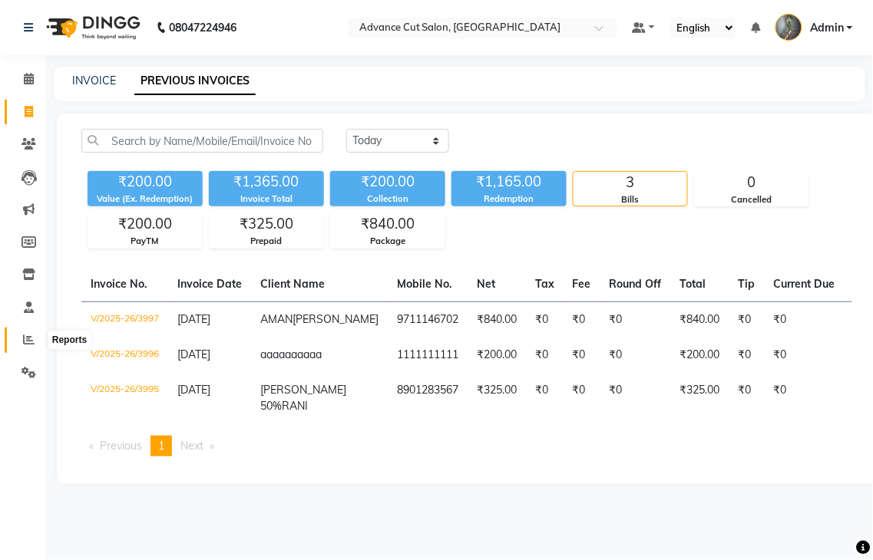
click at [25, 342] on icon at bounding box center [29, 340] width 12 height 12
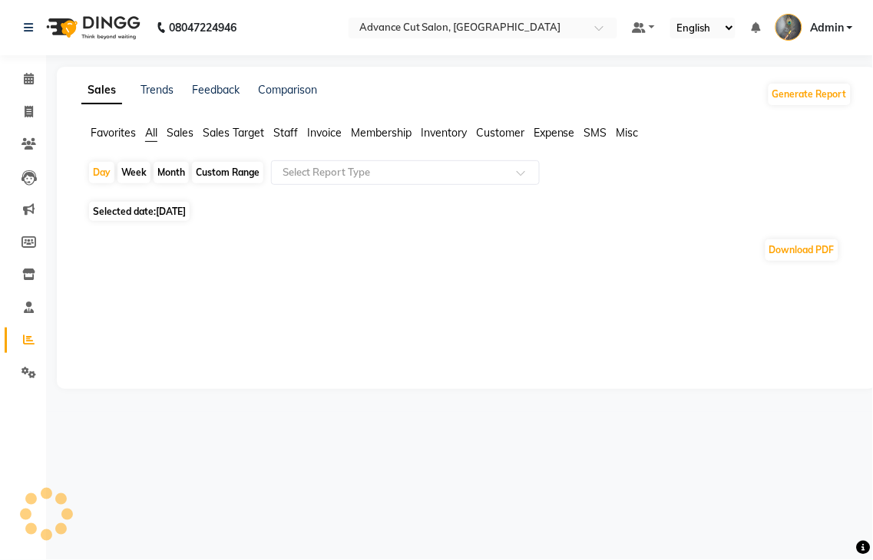
click at [152, 216] on span "Selected date: 04-09-2025" at bounding box center [139, 211] width 101 height 19
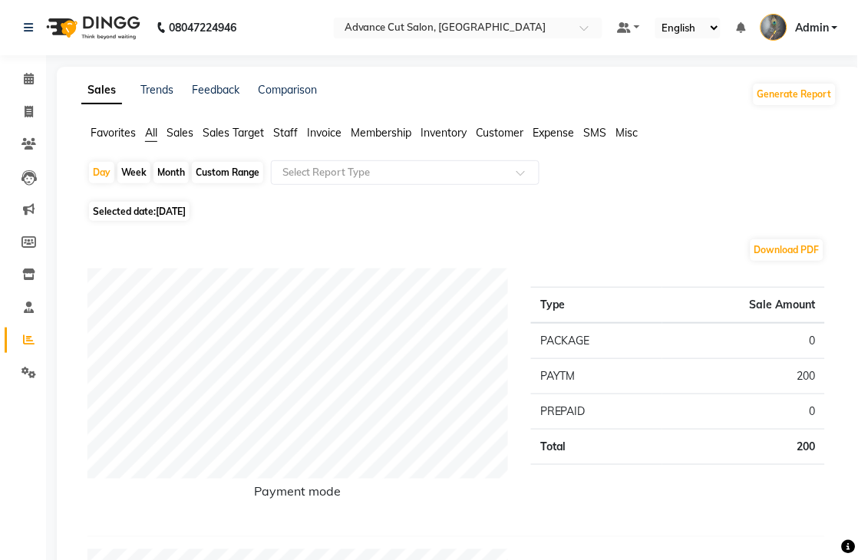
click at [169, 216] on span "[DATE]" at bounding box center [171, 212] width 30 height 12
select select "9"
select select "2025"
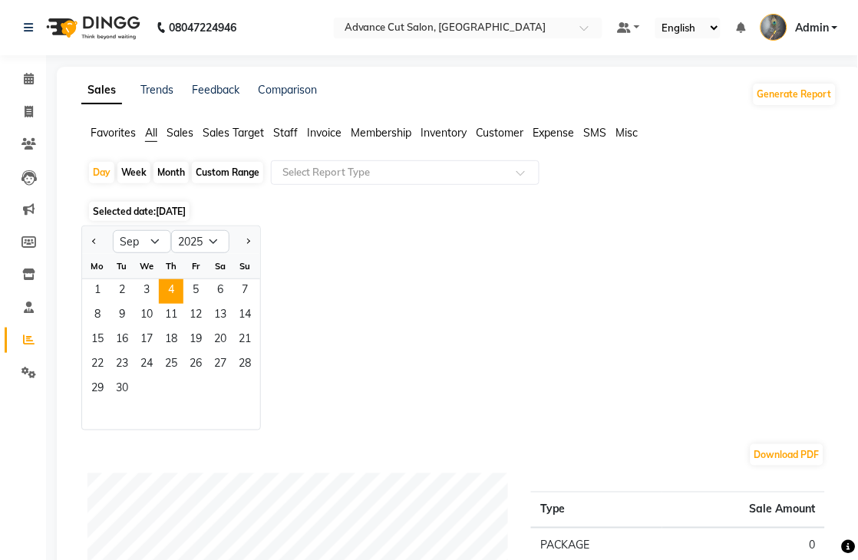
click at [126, 177] on div "Week" at bounding box center [133, 172] width 33 height 21
select select "9"
select select "2025"
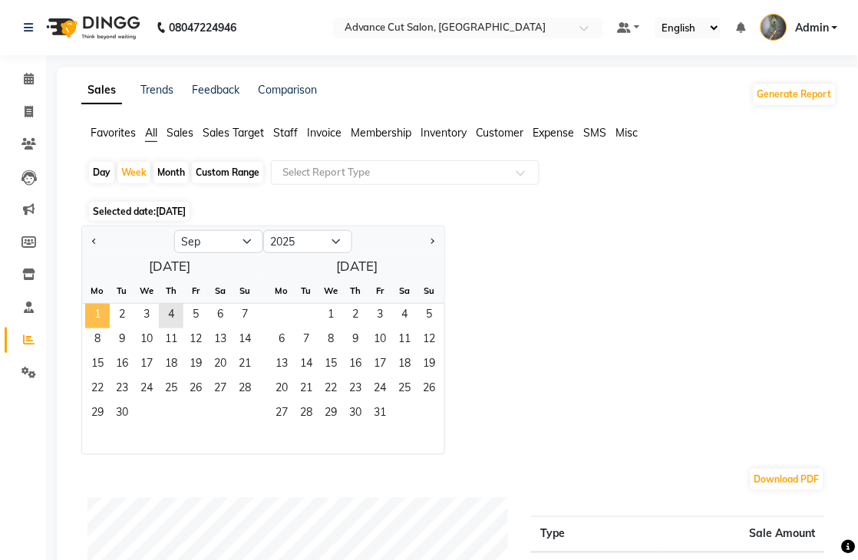
click at [101, 321] on span "1" at bounding box center [97, 316] width 25 height 25
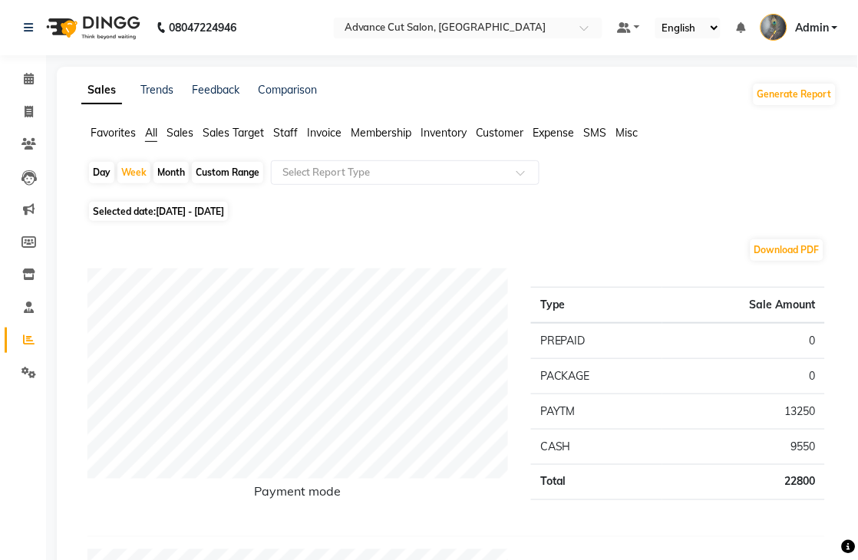
click at [284, 133] on span "Staff" at bounding box center [285, 133] width 25 height 14
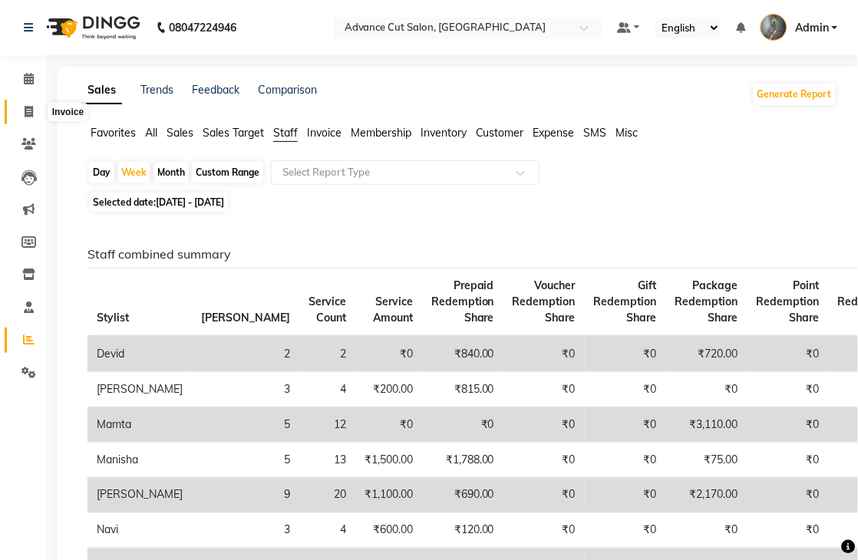
click at [28, 117] on icon at bounding box center [29, 112] width 8 height 12
select select "service"
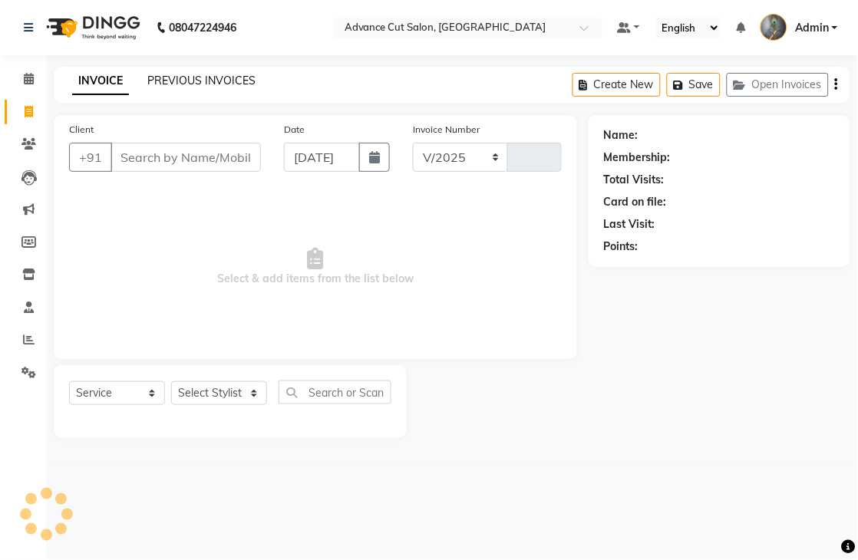
select select "4939"
type input "3998"
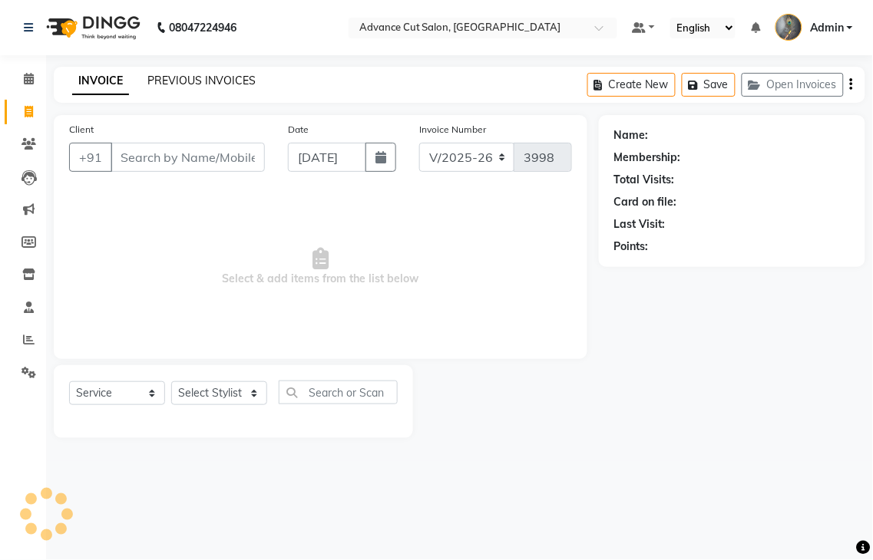
click at [193, 82] on link "PREVIOUS INVOICES" at bounding box center [201, 81] width 108 height 14
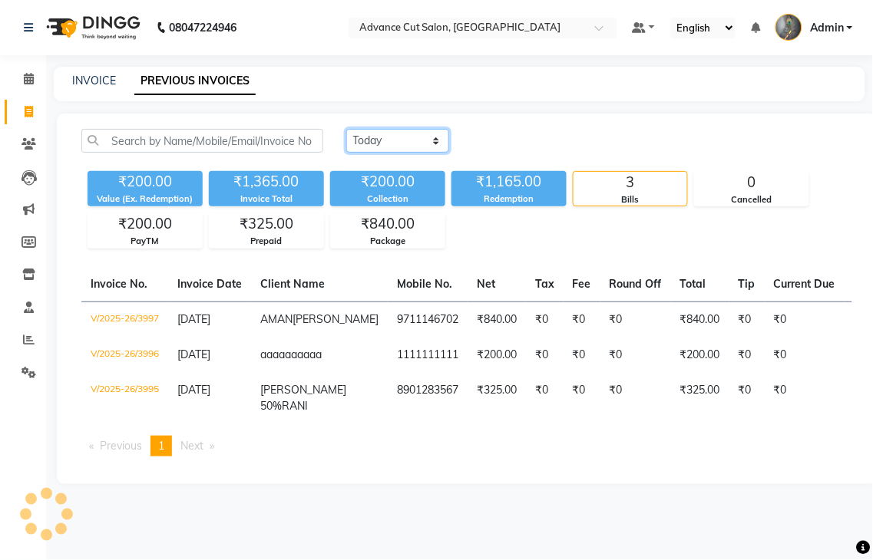
click at [380, 129] on select "[DATE] [DATE] Custom Range" at bounding box center [397, 141] width 103 height 24
select select "yesterday"
click at [346, 129] on select "[DATE] [DATE] Custom Range" at bounding box center [397, 141] width 103 height 24
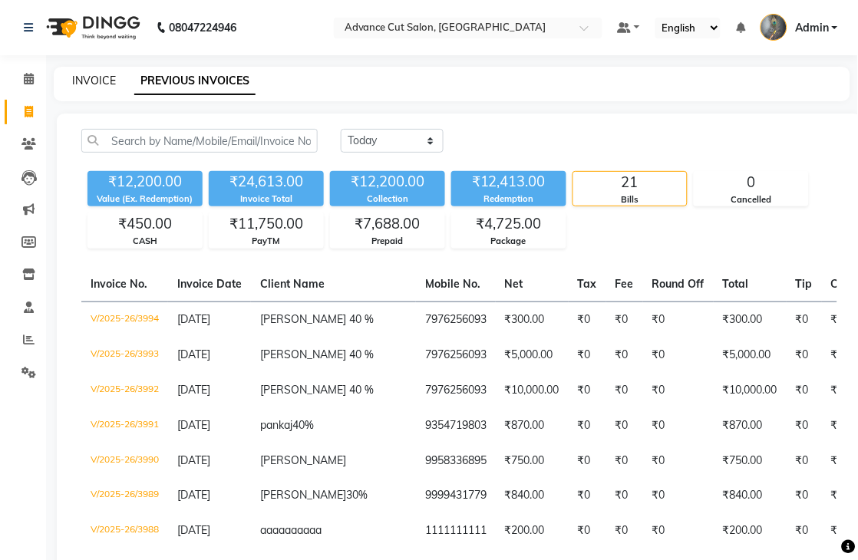
click at [101, 81] on link "INVOICE" at bounding box center [94, 81] width 44 height 14
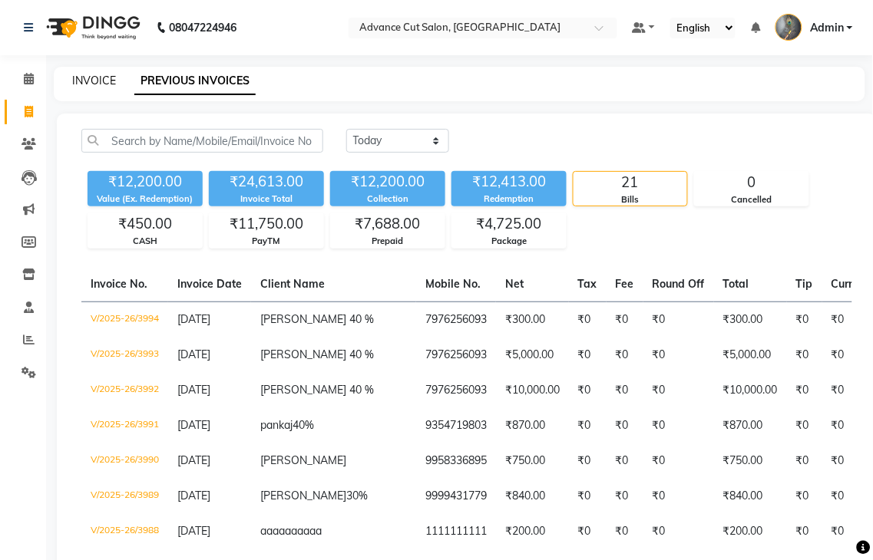
select select "service"
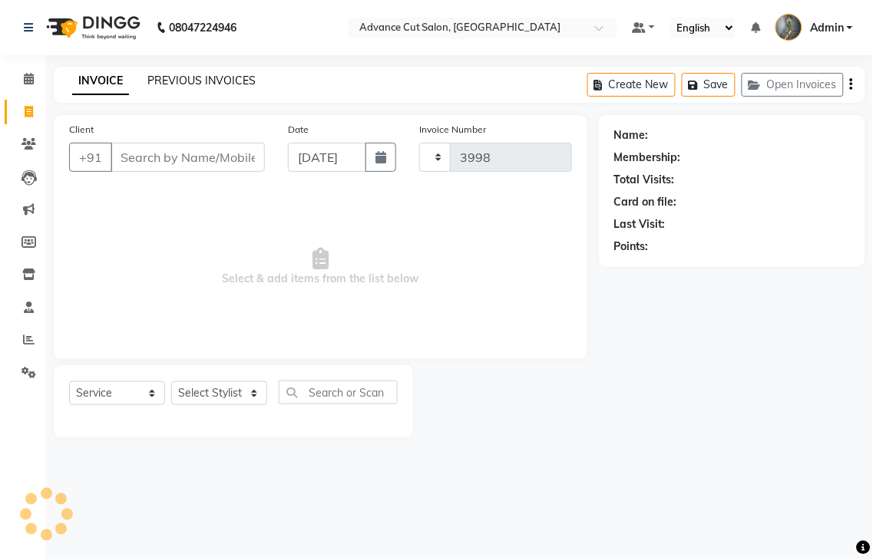
click at [178, 80] on link "PREVIOUS INVOICES" at bounding box center [201, 81] width 108 height 14
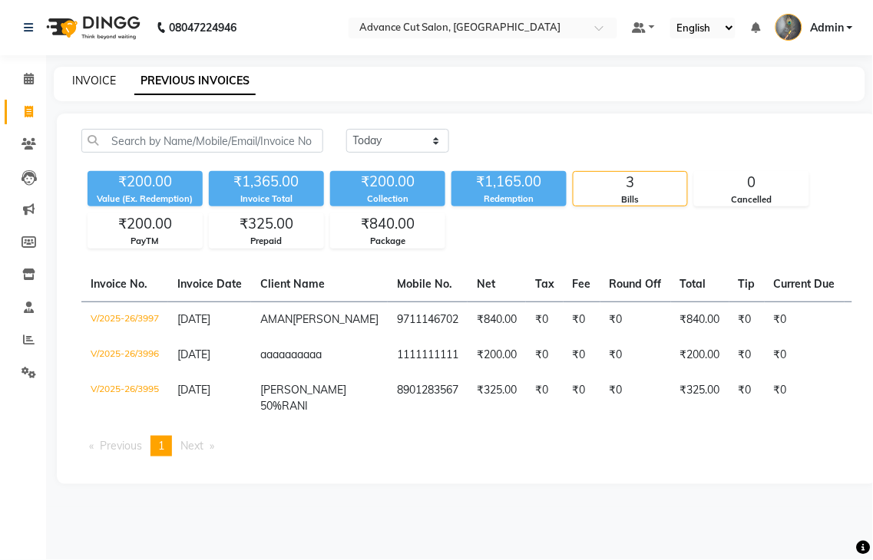
click at [85, 75] on link "INVOICE" at bounding box center [94, 81] width 44 height 14
select select "service"
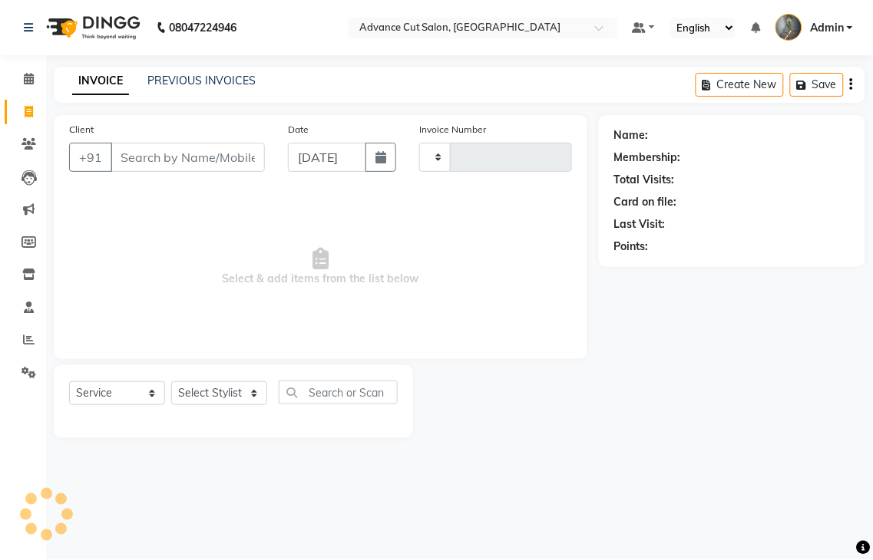
select select "4939"
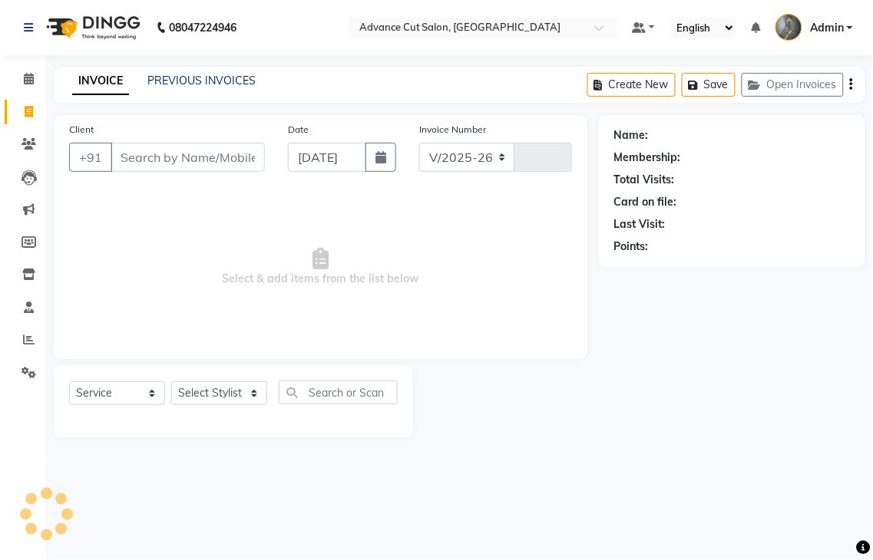
type input "3998"
click at [216, 78] on link "PREVIOUS INVOICES" at bounding box center [201, 81] width 108 height 14
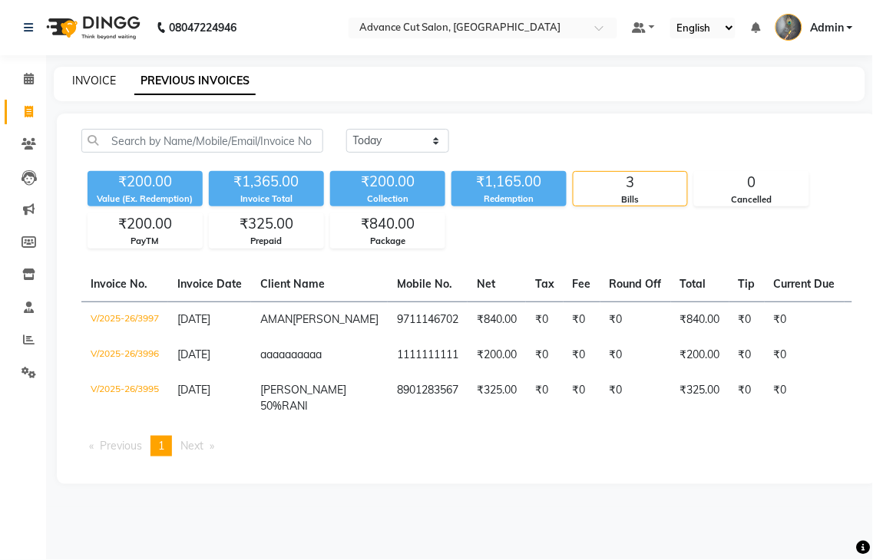
click at [82, 79] on link "INVOICE" at bounding box center [94, 81] width 44 height 14
select select "service"
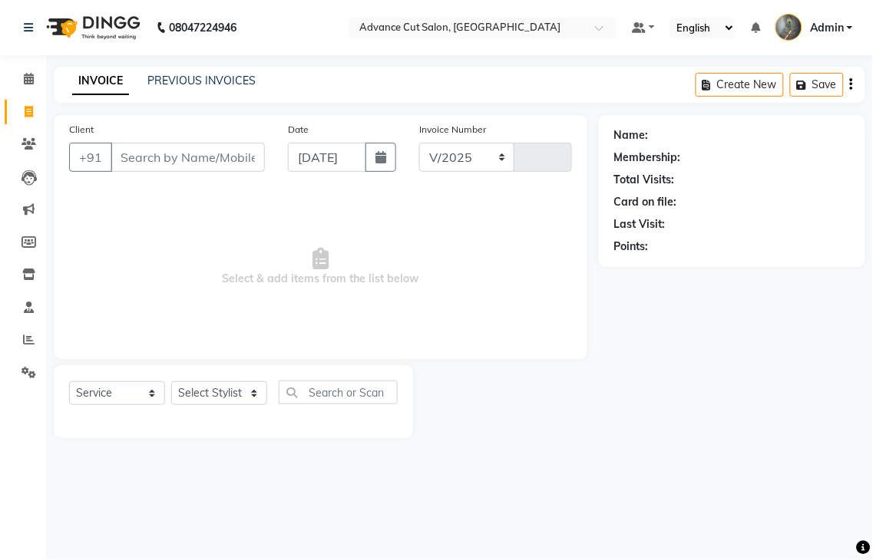
select select "4939"
type input "3998"
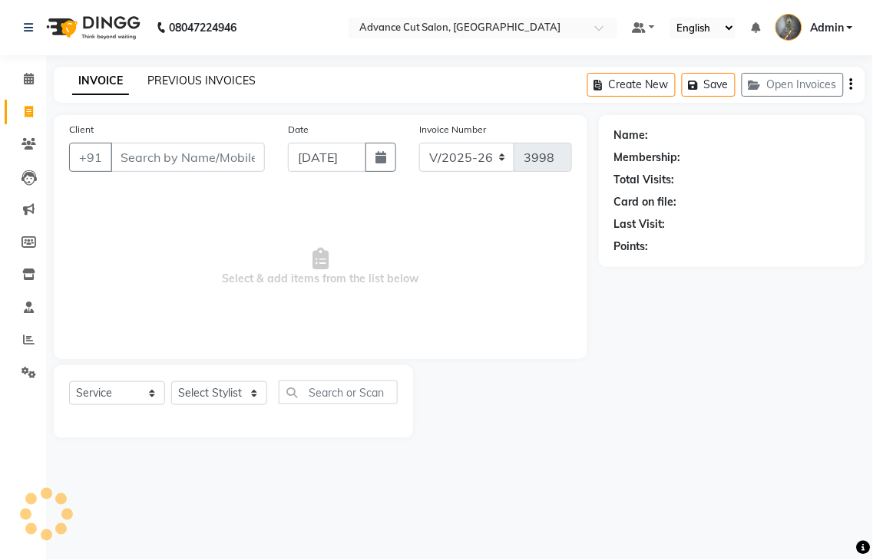
click at [178, 84] on link "PREVIOUS INVOICES" at bounding box center [201, 81] width 108 height 14
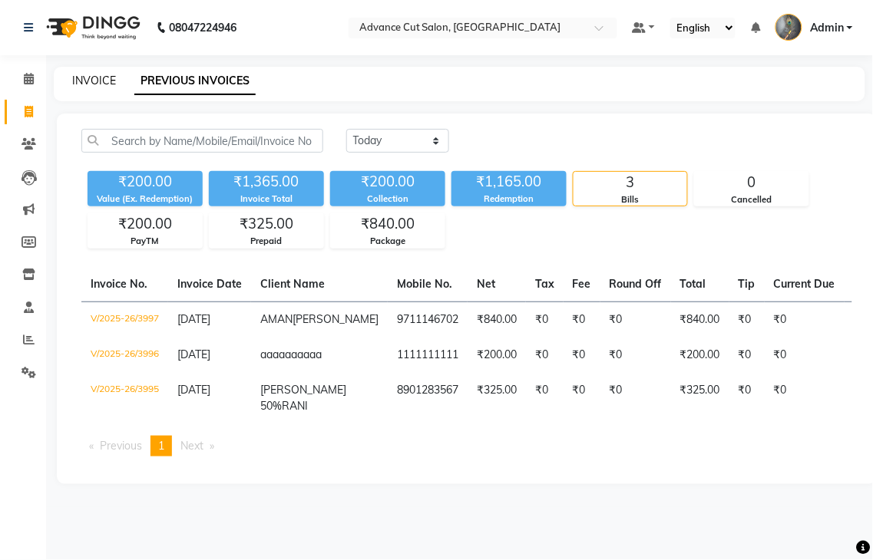
click at [98, 81] on link "INVOICE" at bounding box center [94, 81] width 44 height 14
select select "service"
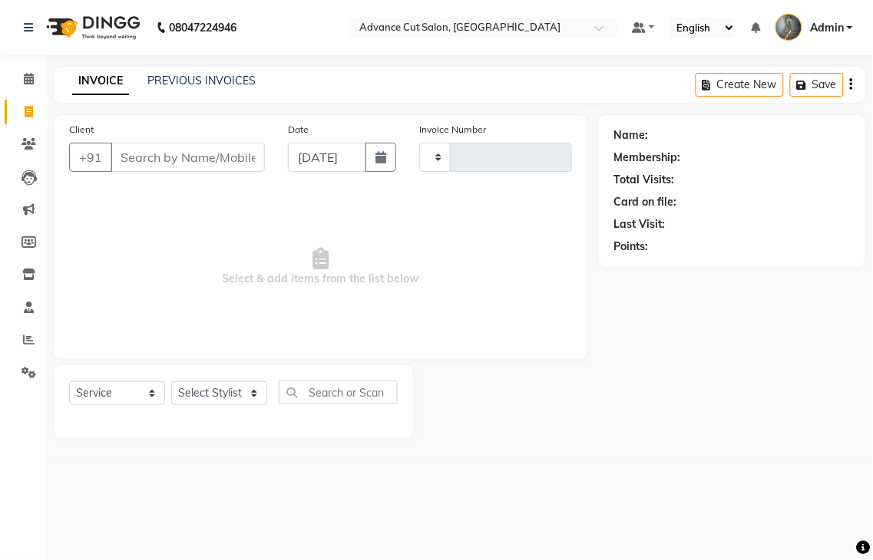
type input "3998"
select select "4939"
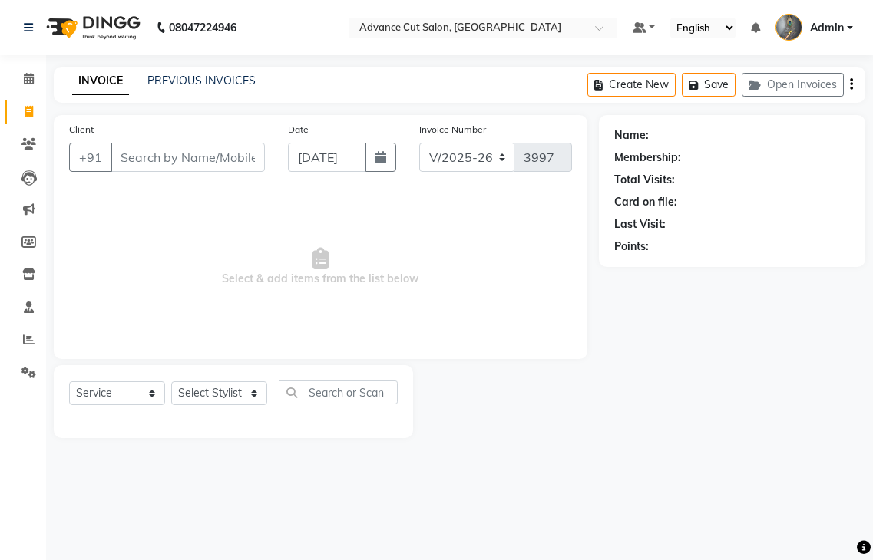
select select "4939"
select select "service"
click at [173, 84] on link "PREVIOUS INVOICES" at bounding box center [201, 81] width 108 height 14
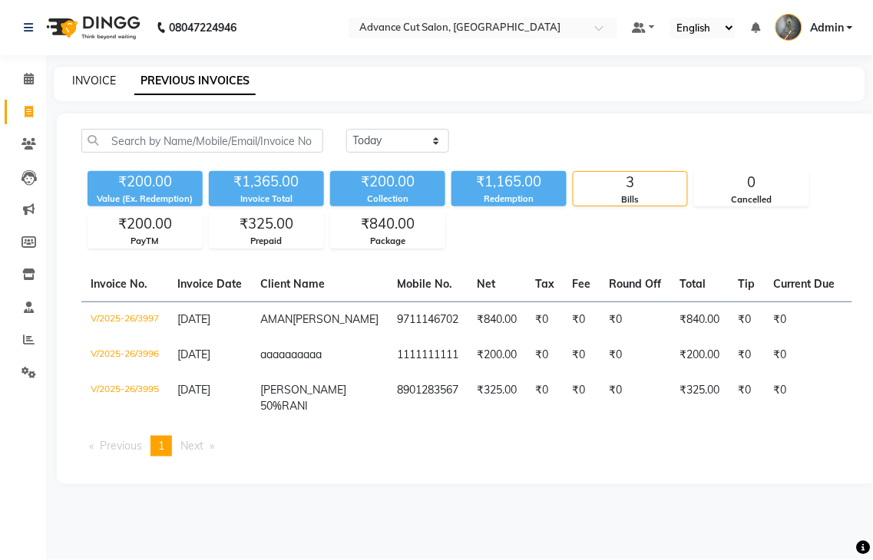
click at [103, 81] on link "INVOICE" at bounding box center [94, 81] width 44 height 14
select select "service"
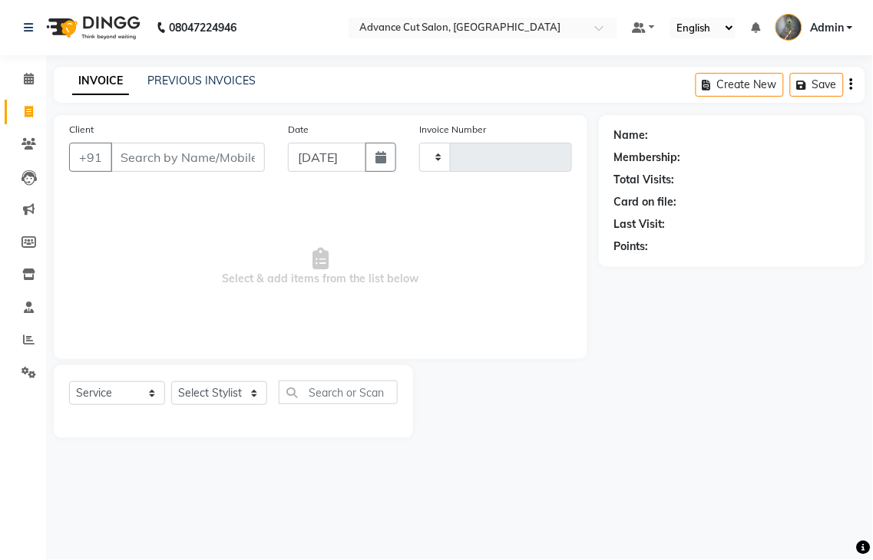
type input "3998"
select select "4939"
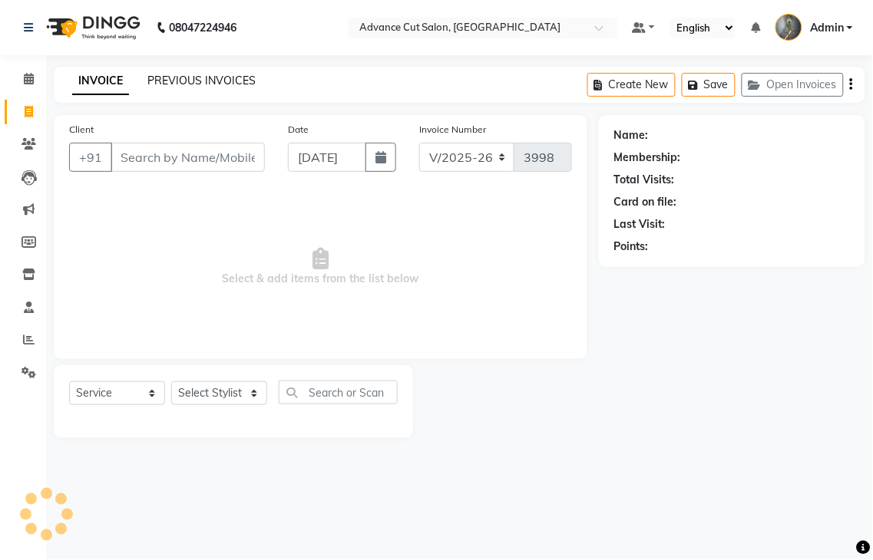
click at [181, 84] on link "PREVIOUS INVOICES" at bounding box center [201, 81] width 108 height 14
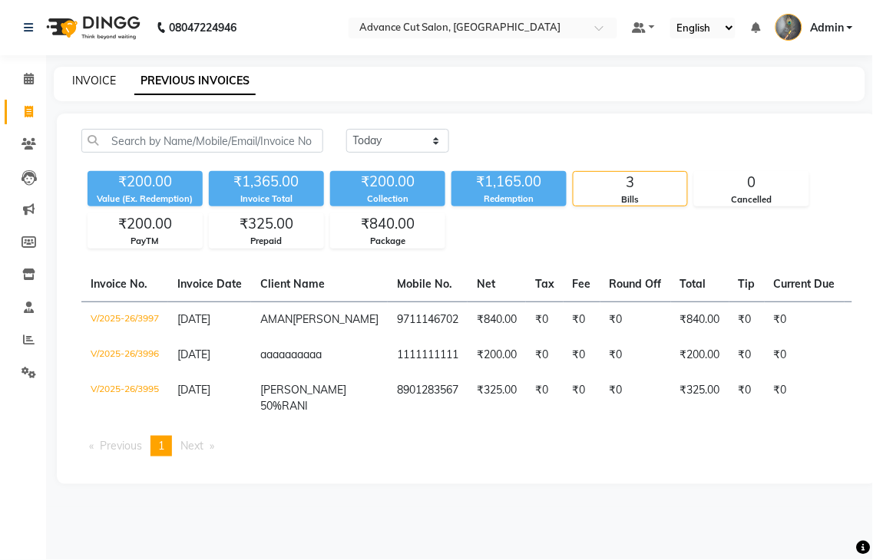
click at [91, 81] on link "INVOICE" at bounding box center [94, 81] width 44 height 14
select select "service"
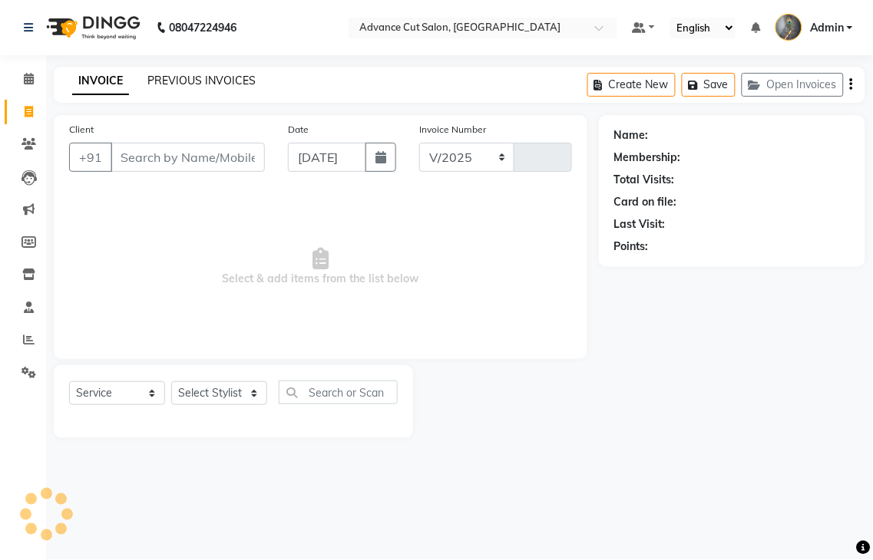
select select "4939"
type input "3998"
click at [185, 83] on link "PREVIOUS INVOICES" at bounding box center [201, 81] width 108 height 14
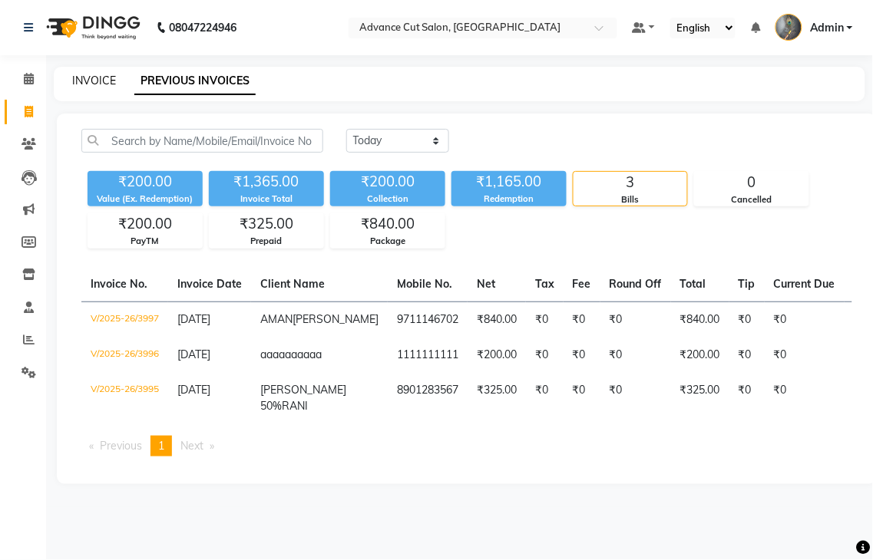
click at [94, 81] on link "INVOICE" at bounding box center [94, 81] width 44 height 14
select select "service"
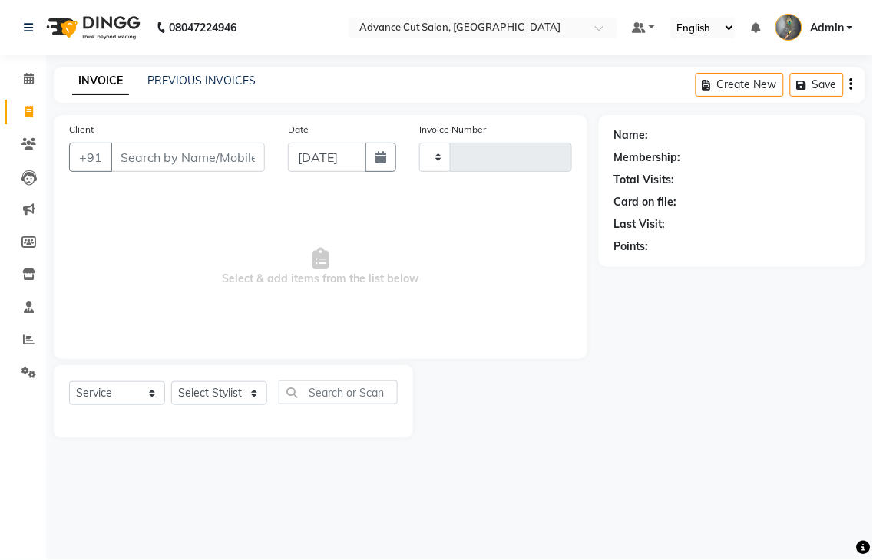
type input "3998"
select select "4939"
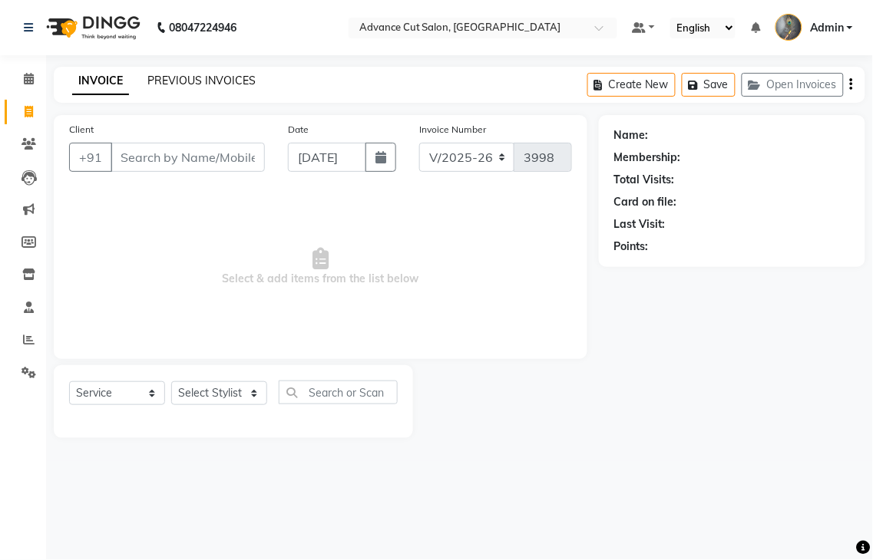
click at [173, 84] on link "PREVIOUS INVOICES" at bounding box center [201, 81] width 108 height 14
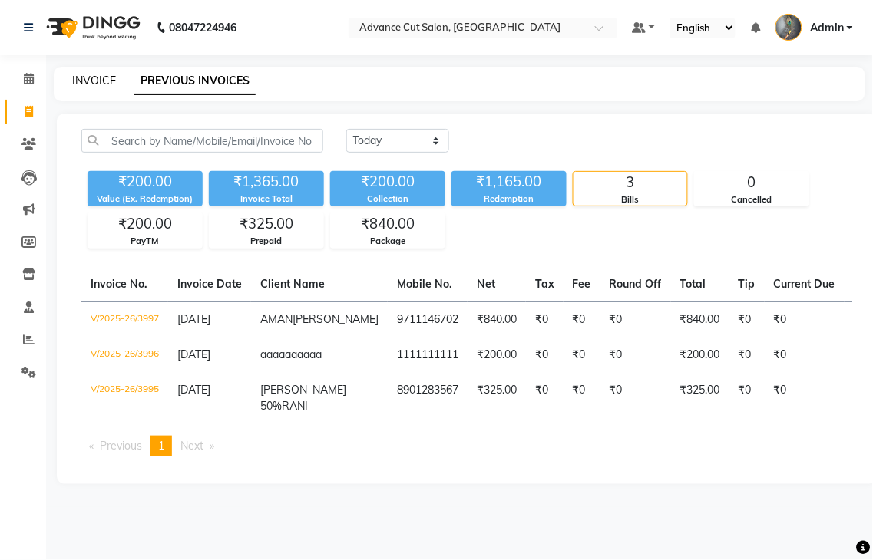
click at [94, 84] on link "INVOICE" at bounding box center [94, 81] width 44 height 14
select select "service"
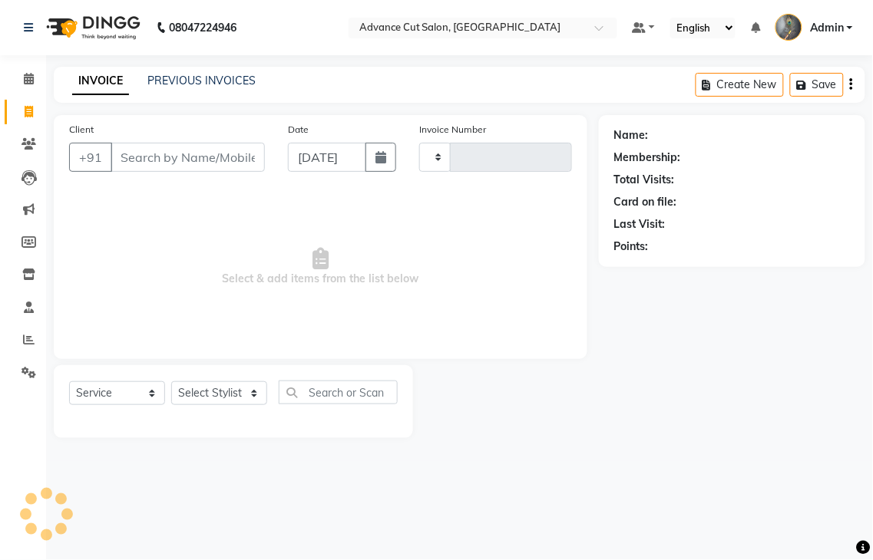
type input "3998"
select select "4939"
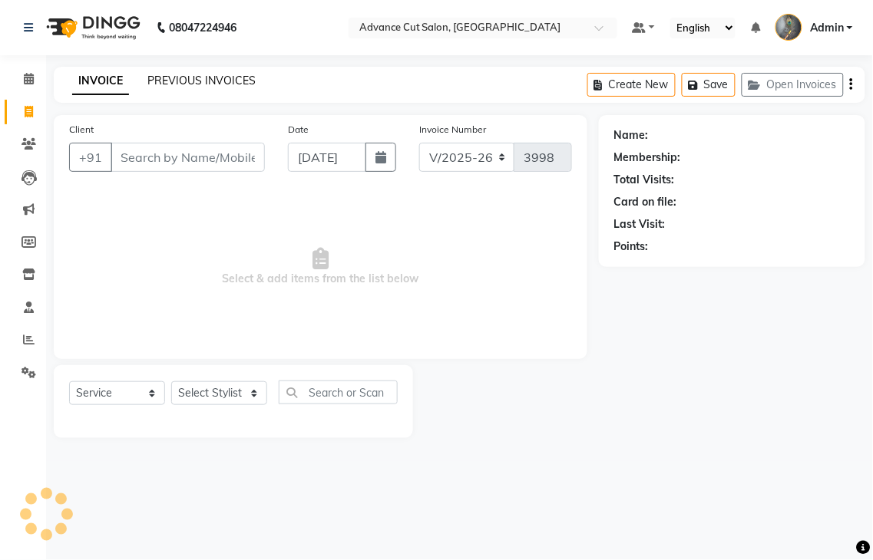
click at [173, 83] on link "PREVIOUS INVOICES" at bounding box center [201, 81] width 108 height 14
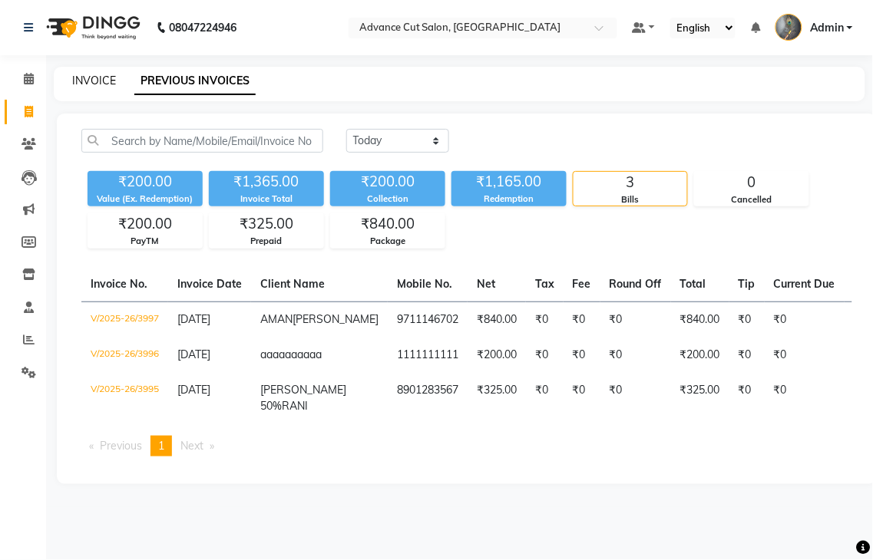
click at [88, 79] on link "INVOICE" at bounding box center [94, 81] width 44 height 14
select select "service"
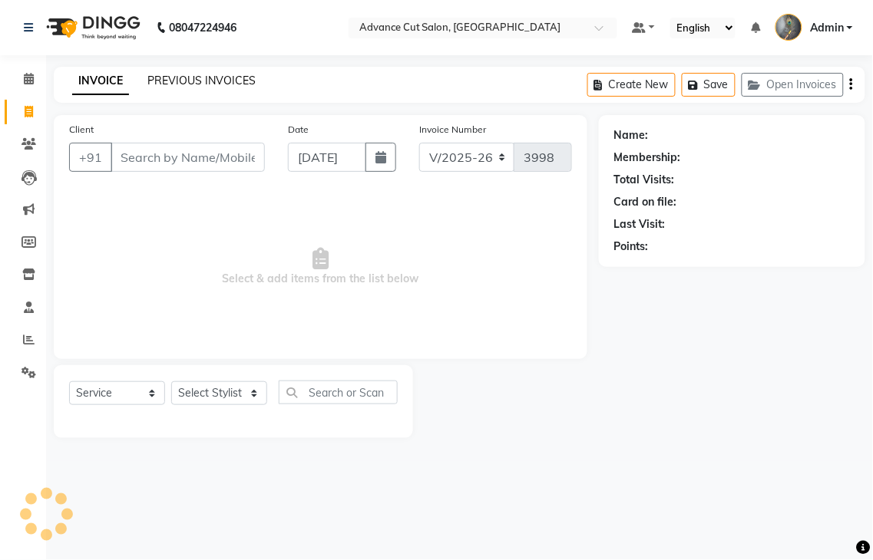
click at [177, 78] on link "PREVIOUS INVOICES" at bounding box center [201, 81] width 108 height 14
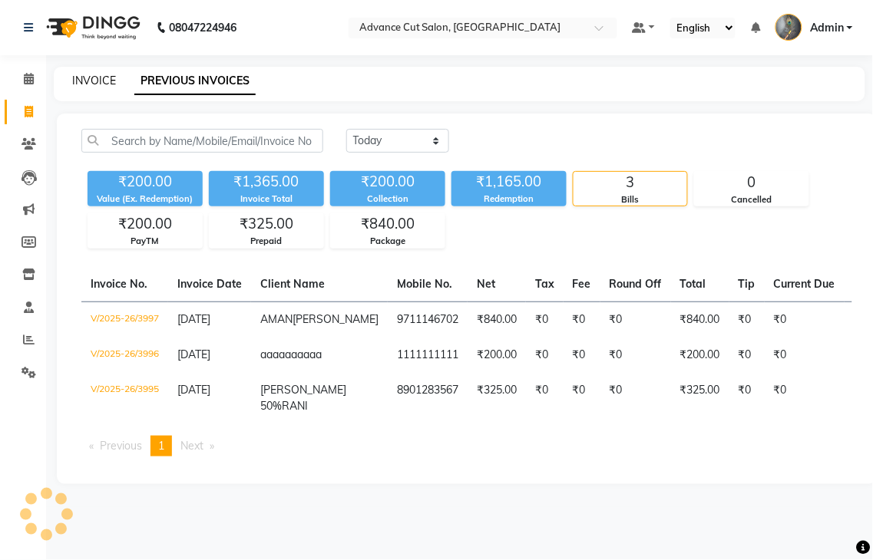
click at [98, 79] on link "INVOICE" at bounding box center [94, 81] width 44 height 14
select select "service"
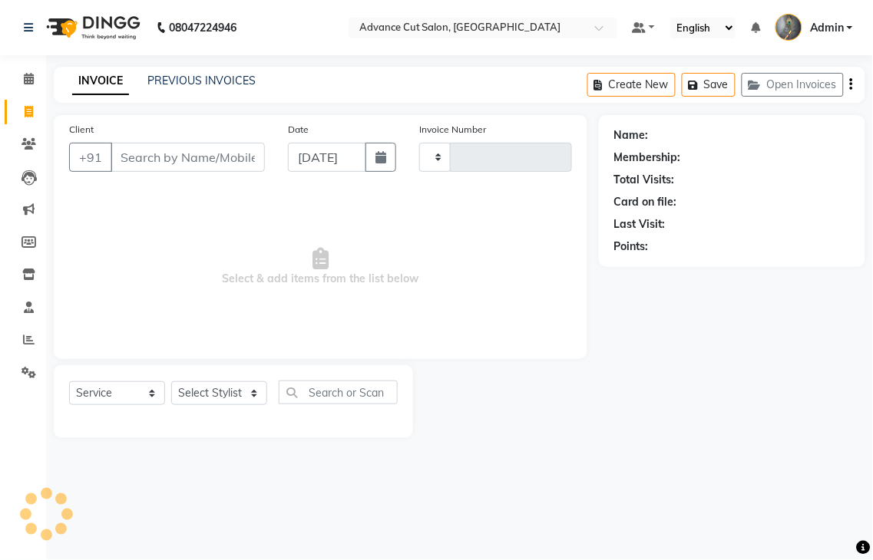
type input "3998"
select select "4939"
click at [167, 82] on link "PREVIOUS INVOICES" at bounding box center [201, 81] width 108 height 14
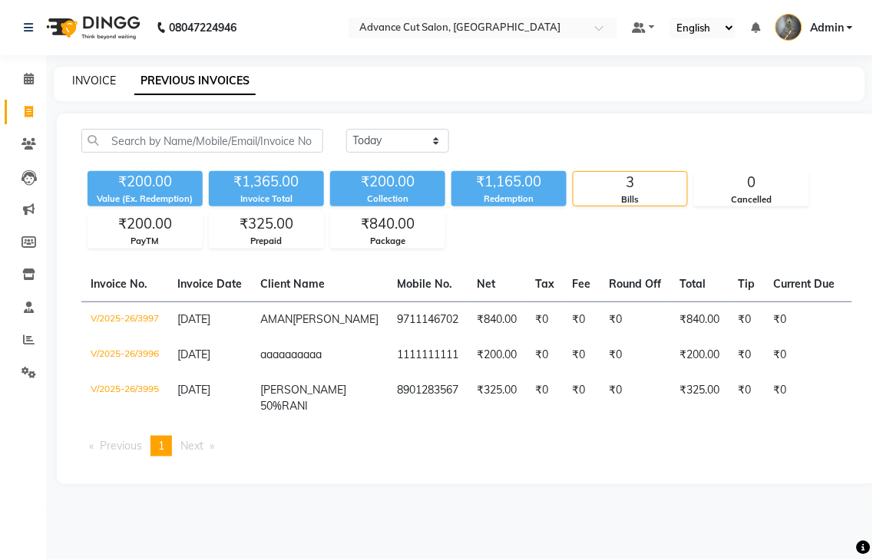
click at [96, 81] on link "INVOICE" at bounding box center [94, 81] width 44 height 14
select select "service"
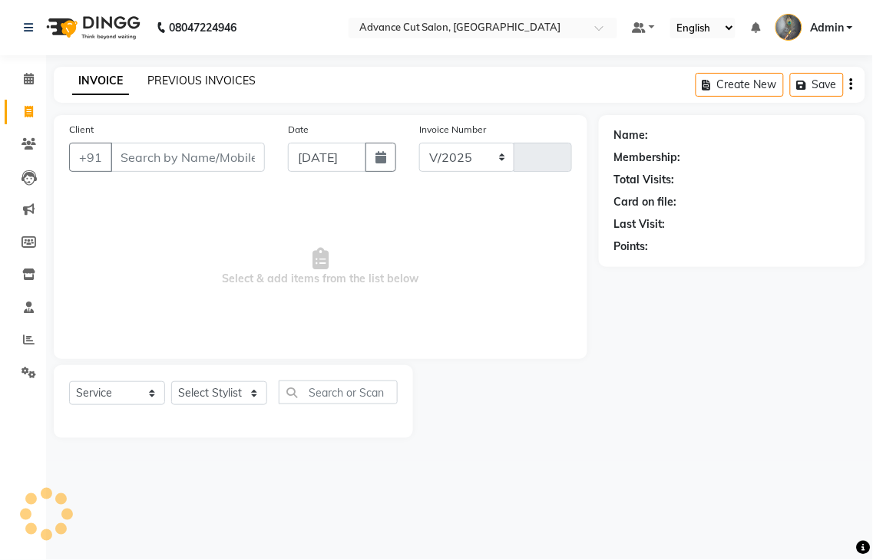
select select "4939"
type input "3998"
click at [170, 82] on link "PREVIOUS INVOICES" at bounding box center [201, 81] width 108 height 14
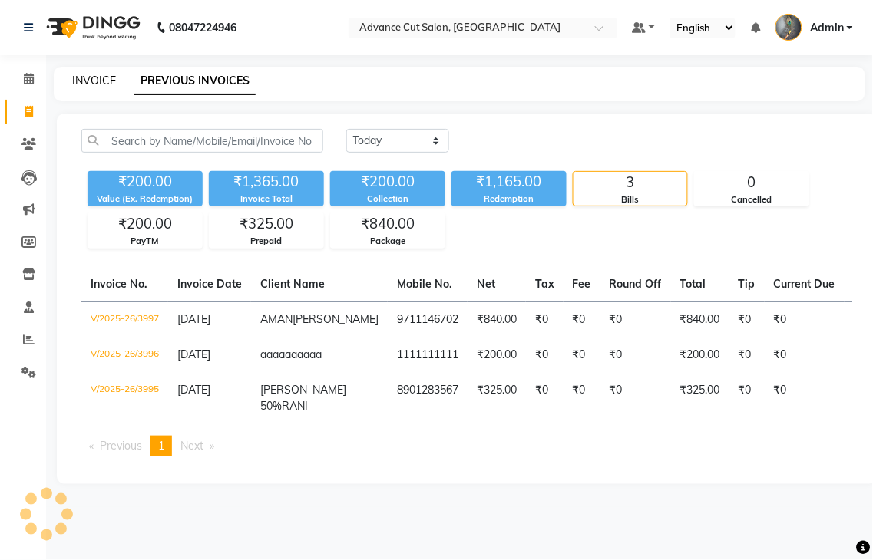
click at [91, 85] on link "INVOICE" at bounding box center [94, 81] width 44 height 14
select select "service"
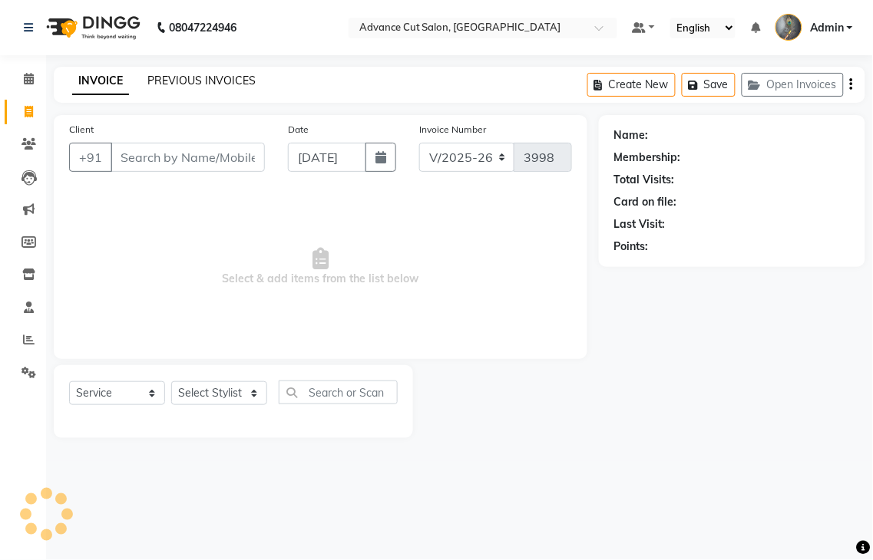
click at [164, 83] on link "PREVIOUS INVOICES" at bounding box center [201, 81] width 108 height 14
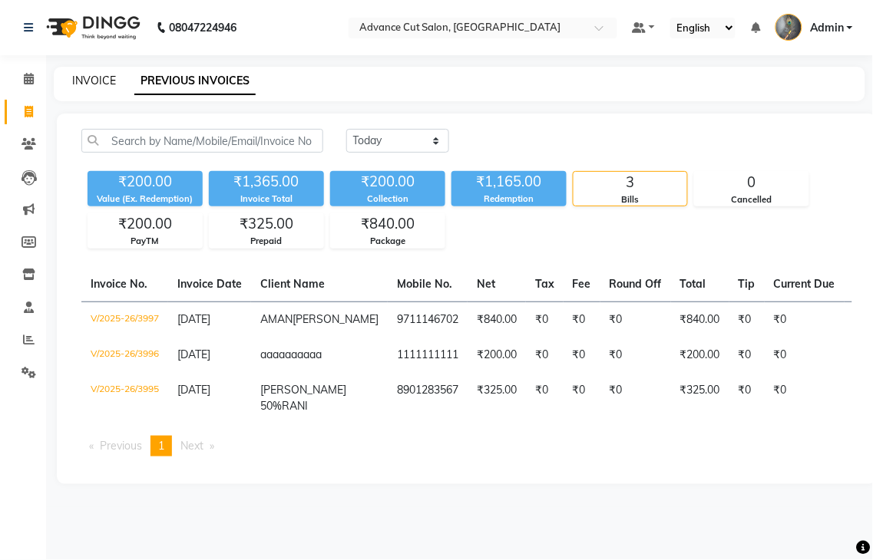
click at [100, 81] on link "INVOICE" at bounding box center [94, 81] width 44 height 14
select select "service"
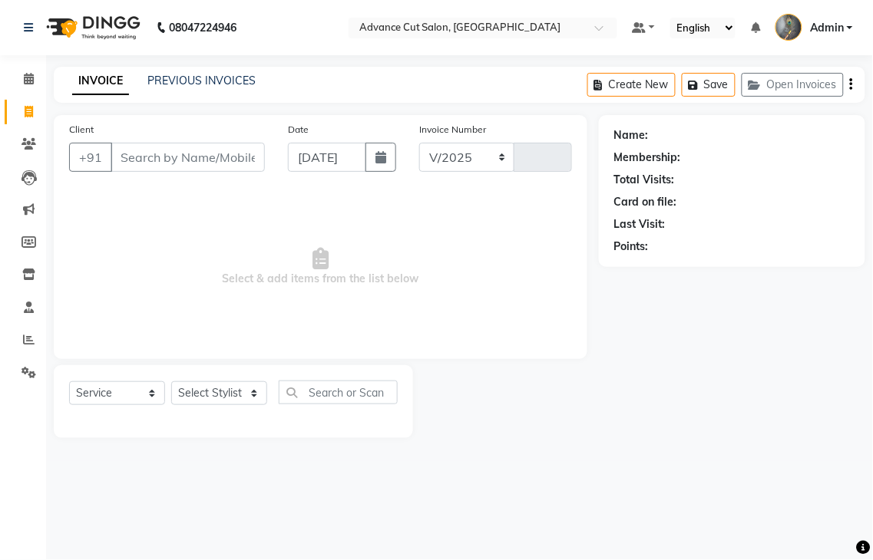
select select "4939"
type input "3998"
click at [164, 81] on link "PREVIOUS INVOICES" at bounding box center [201, 81] width 108 height 14
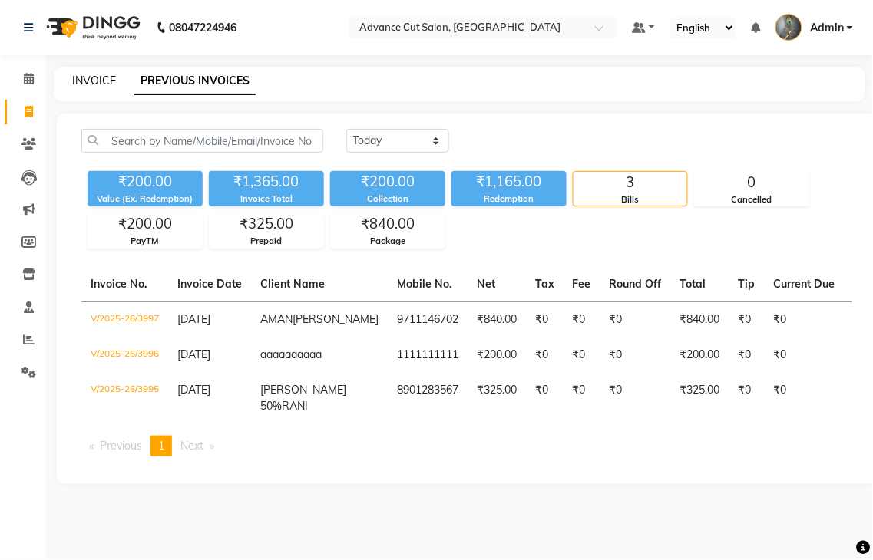
click at [101, 81] on link "INVOICE" at bounding box center [94, 81] width 44 height 14
select select "service"
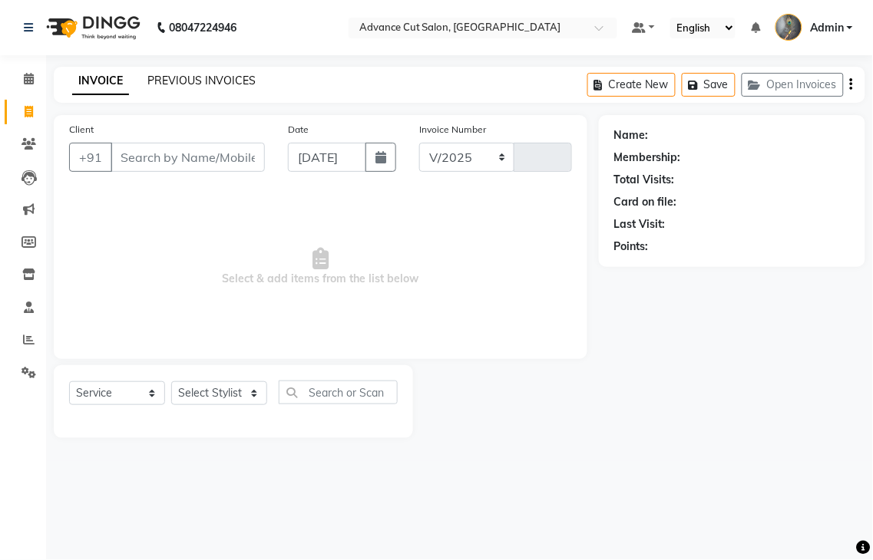
select select "4939"
type input "3998"
click at [170, 85] on link "PREVIOUS INVOICES" at bounding box center [201, 81] width 108 height 14
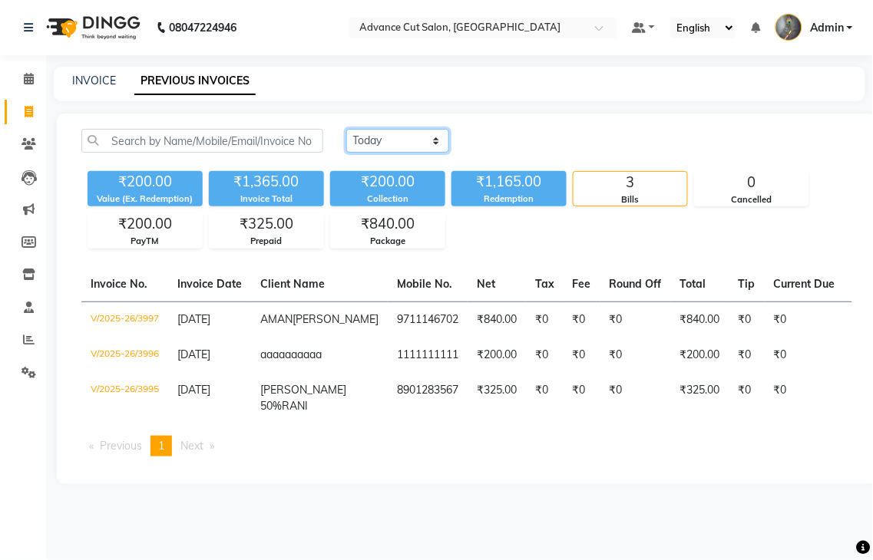
click at [365, 137] on select "[DATE] [DATE] Custom Range" at bounding box center [397, 141] width 103 height 24
click at [88, 79] on link "INVOICE" at bounding box center [94, 81] width 44 height 14
select select "service"
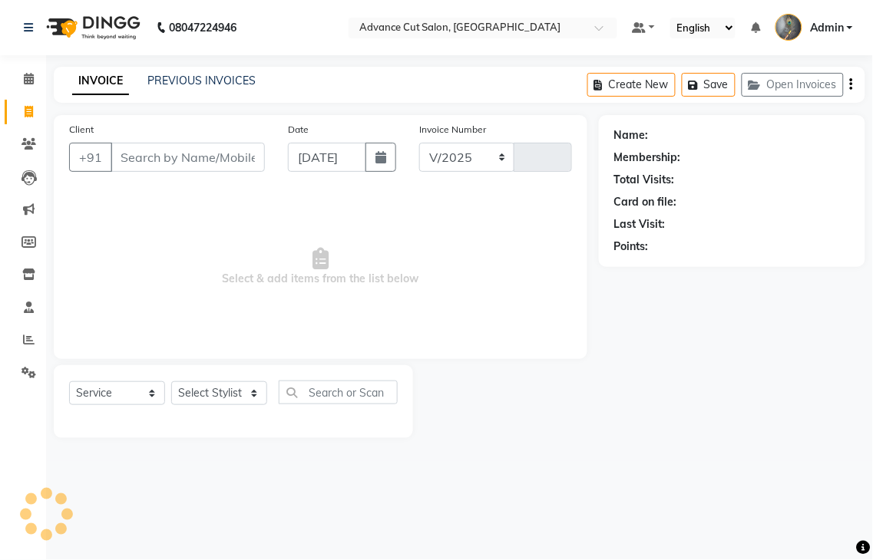
select select "4939"
type input "3998"
click at [143, 164] on input "Client" at bounding box center [188, 157] width 154 height 29
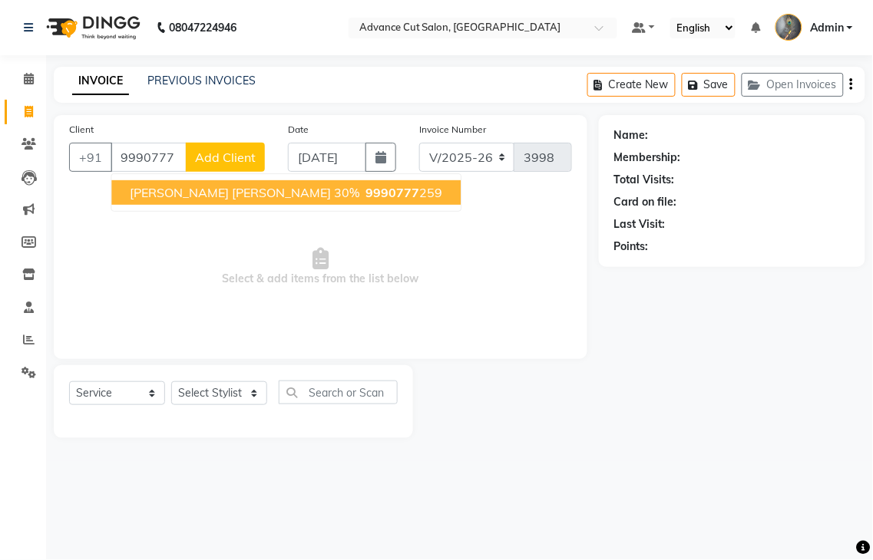
click at [126, 200] on button "[PERSON_NAME] [PERSON_NAME] 30% 9990777 259" at bounding box center [285, 192] width 349 height 25
type input "9990777259"
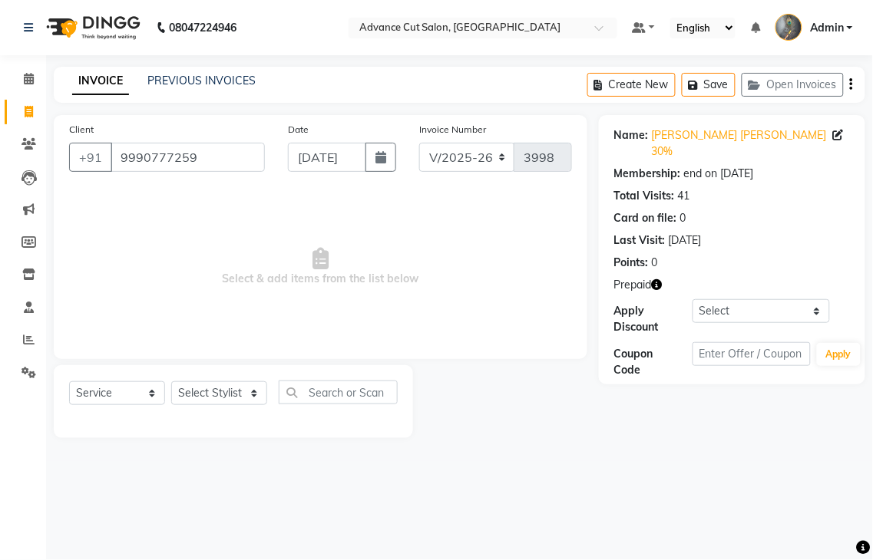
click at [659, 279] on icon "button" at bounding box center [657, 284] width 11 height 11
click at [238, 401] on select "Select Stylist Admin chahit COUNTOR [PERSON_NAME] mamta [PERSON_NAME] navi [PER…" at bounding box center [219, 393] width 96 height 24
select select "86614"
click at [171, 382] on select "Select Stylist Admin chahit COUNTOR [PERSON_NAME] mamta [PERSON_NAME] navi [PER…" at bounding box center [219, 393] width 96 height 24
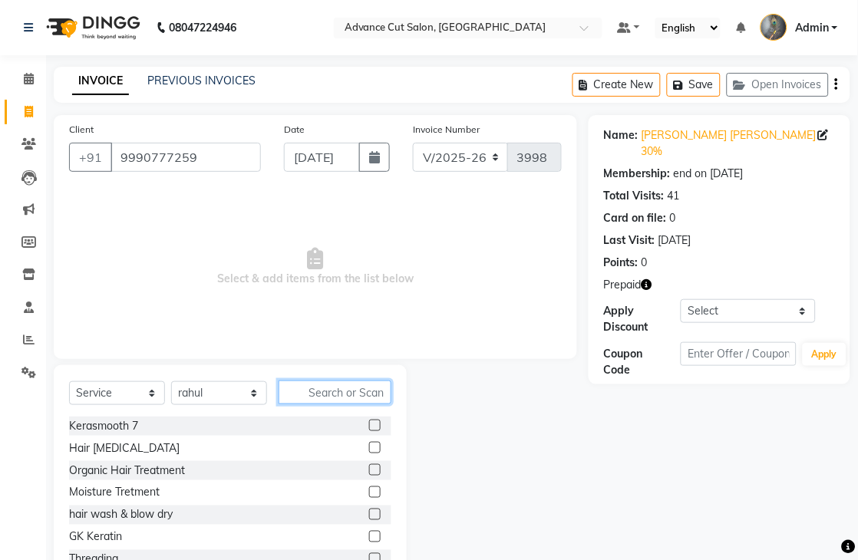
click at [335, 396] on input "text" at bounding box center [335, 393] width 113 height 24
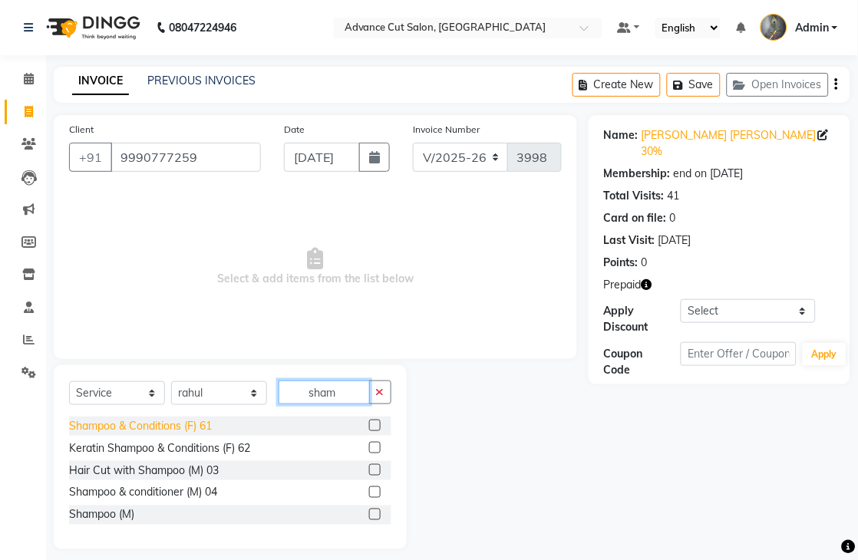
type input "sham"
click at [173, 424] on div "Shampoo & Conditions (F) 61" at bounding box center [140, 426] width 143 height 16
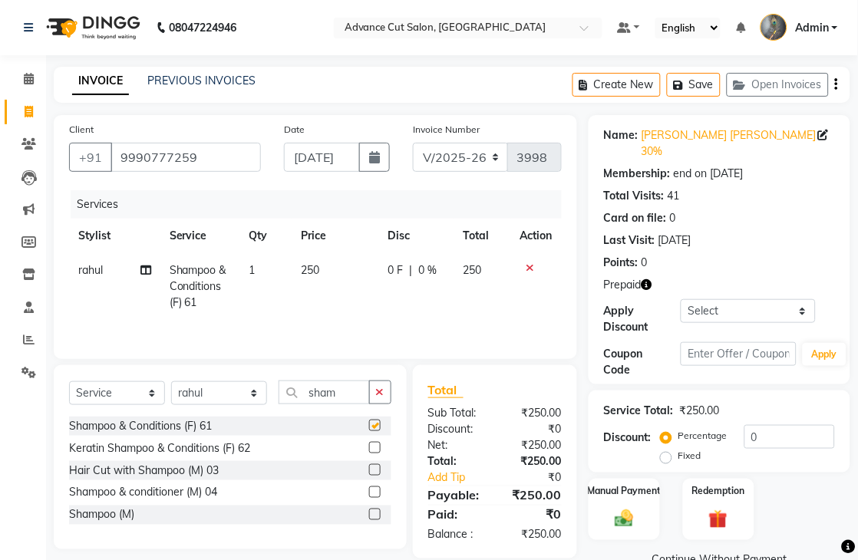
checkbox input "false"
click at [353, 395] on input "sham" at bounding box center [324, 393] width 91 height 24
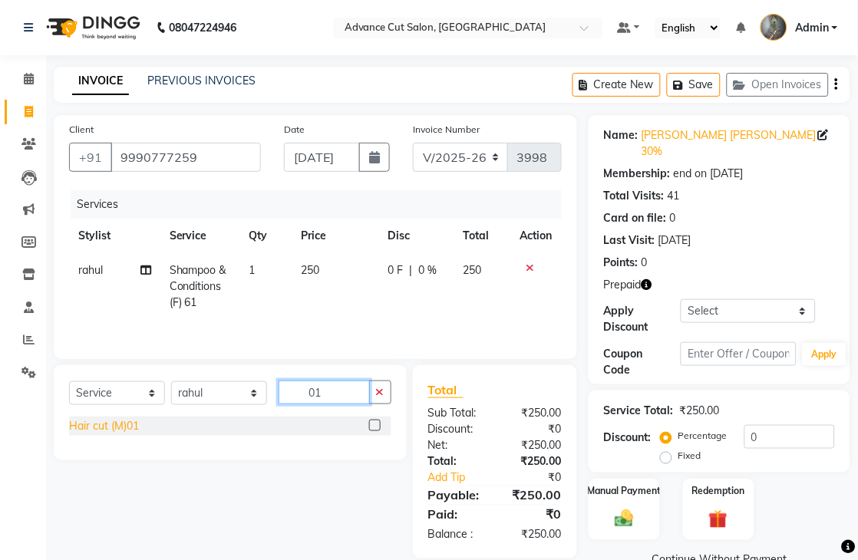
type input "01"
click at [117, 427] on div "Hair cut (M)01" at bounding box center [104, 426] width 70 height 16
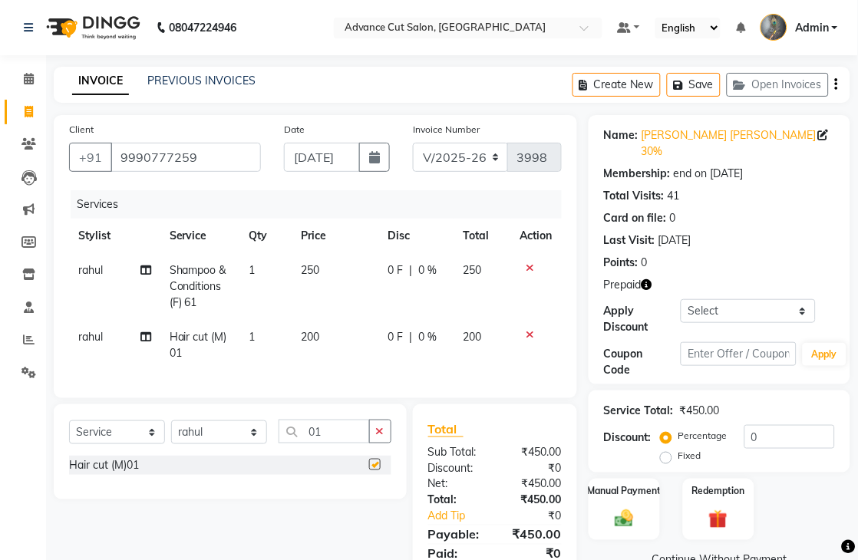
checkbox input "false"
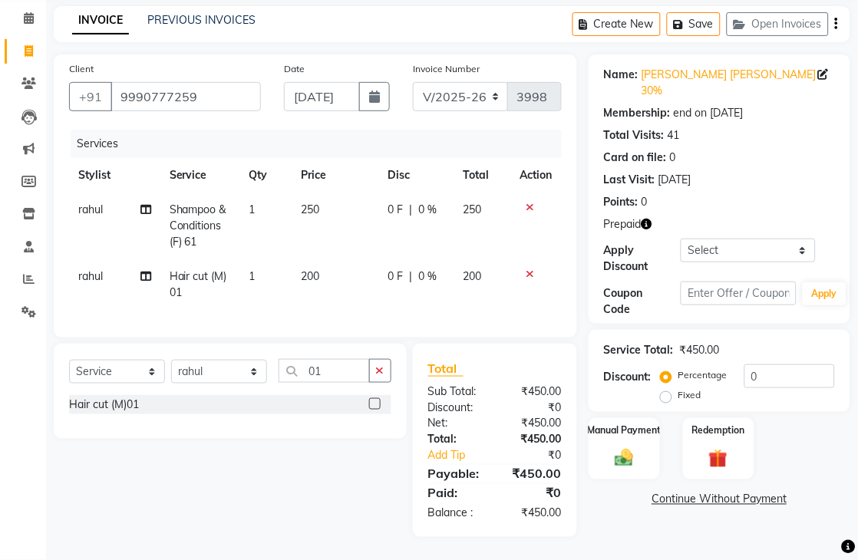
scroll to position [74, 0]
click at [748, 365] on input "0" at bounding box center [790, 377] width 91 height 24
type input "30"
click at [83, 259] on td "rahul" at bounding box center [114, 284] width 90 height 51
select select "86614"
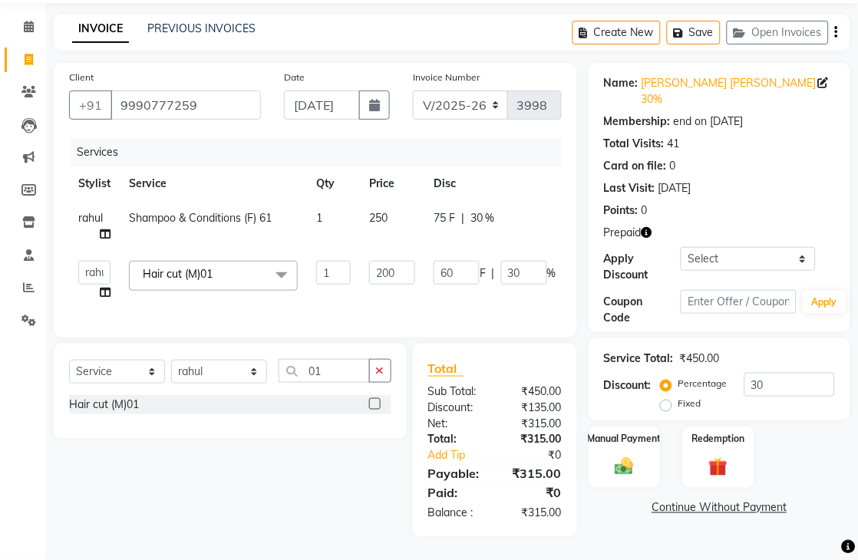
scroll to position [66, 0]
click at [83, 261] on select "Admin chahit COUNTOR [PERSON_NAME] mamta [PERSON_NAME] navi [PERSON_NAME] [PERS…" at bounding box center [94, 273] width 32 height 24
select select "78660"
click at [723, 455] on img at bounding box center [718, 467] width 31 height 24
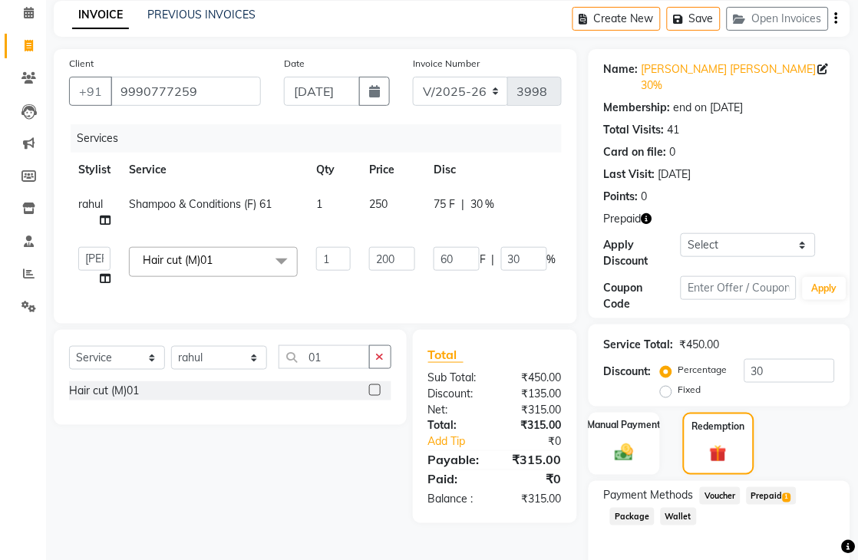
click at [758, 487] on span "Prepaid 1" at bounding box center [772, 496] width 50 height 18
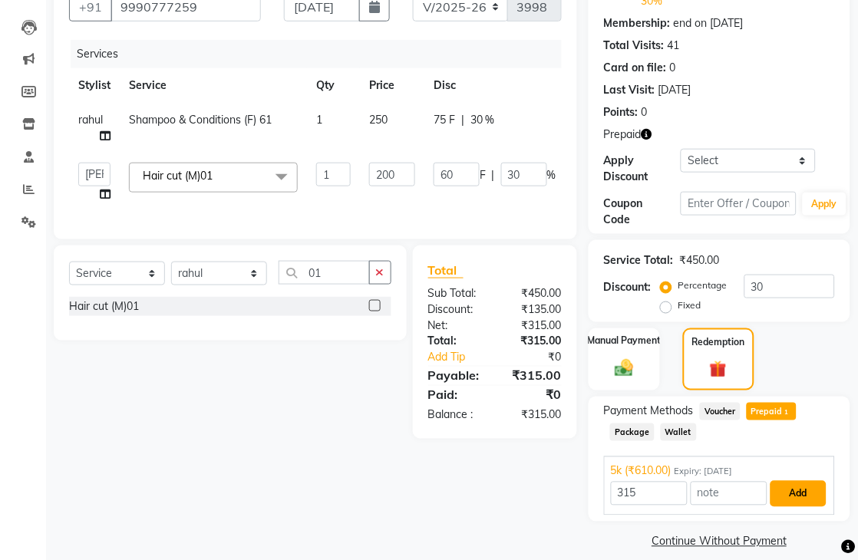
click at [791, 482] on button "Add" at bounding box center [799, 494] width 56 height 26
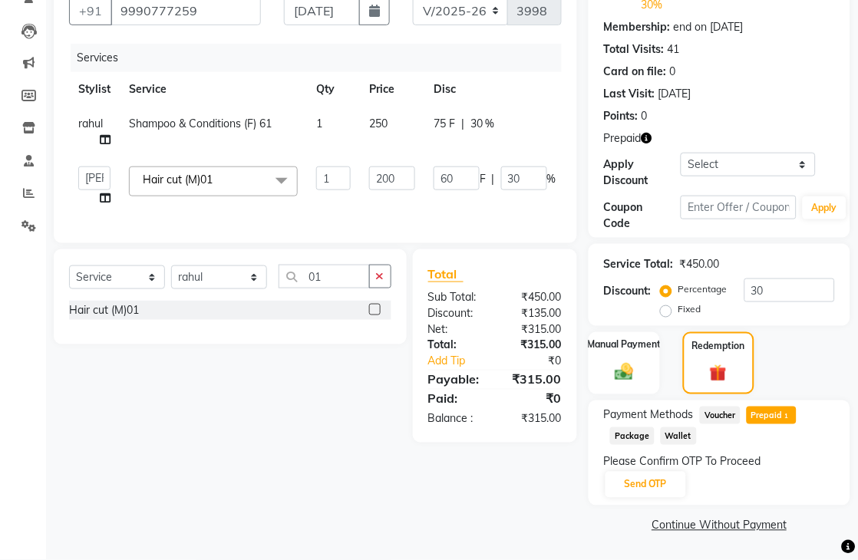
scroll to position [130, 0]
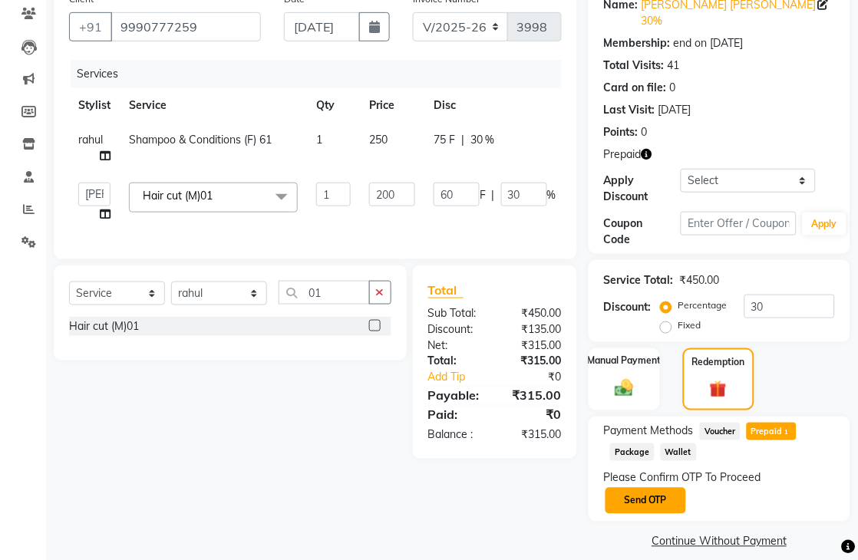
click at [635, 488] on button "Send OTP" at bounding box center [646, 501] width 81 height 26
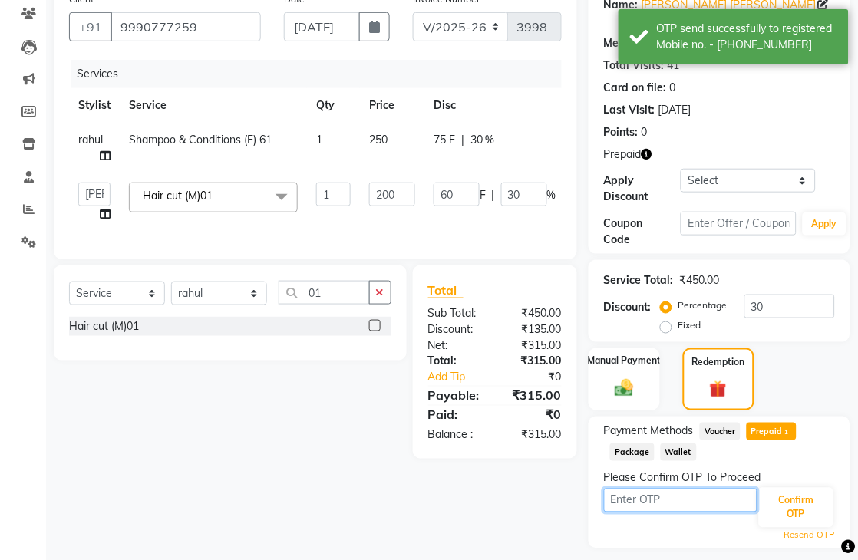
click at [631, 489] on input "text" at bounding box center [681, 501] width 154 height 24
type input "9993"
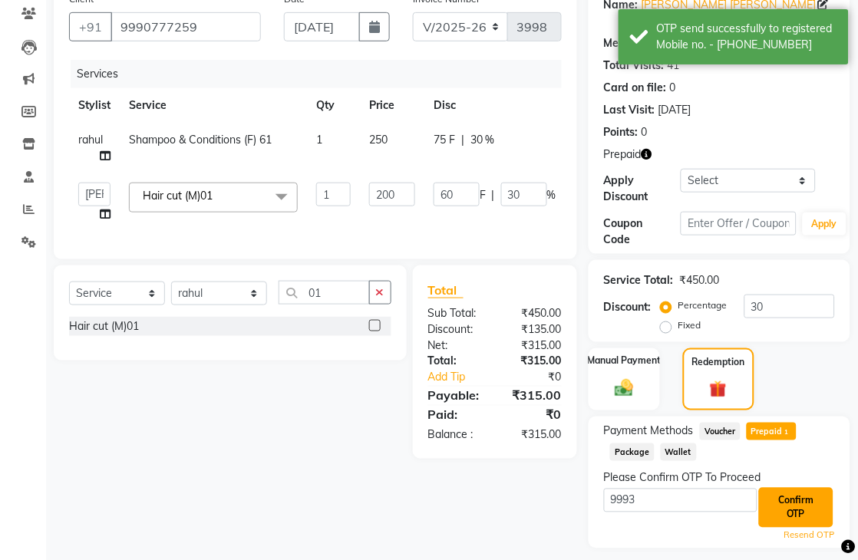
click at [814, 504] on button "Confirm OTP" at bounding box center [796, 508] width 74 height 40
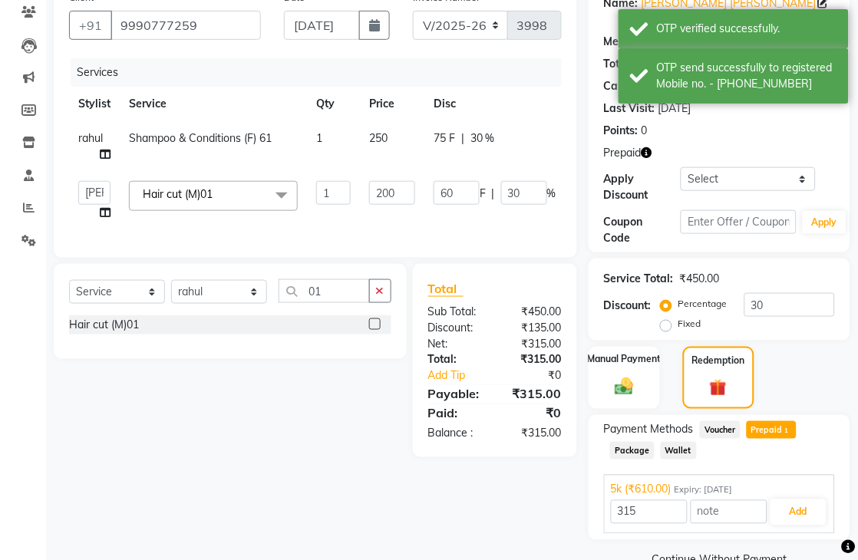
scroll to position [150, 0]
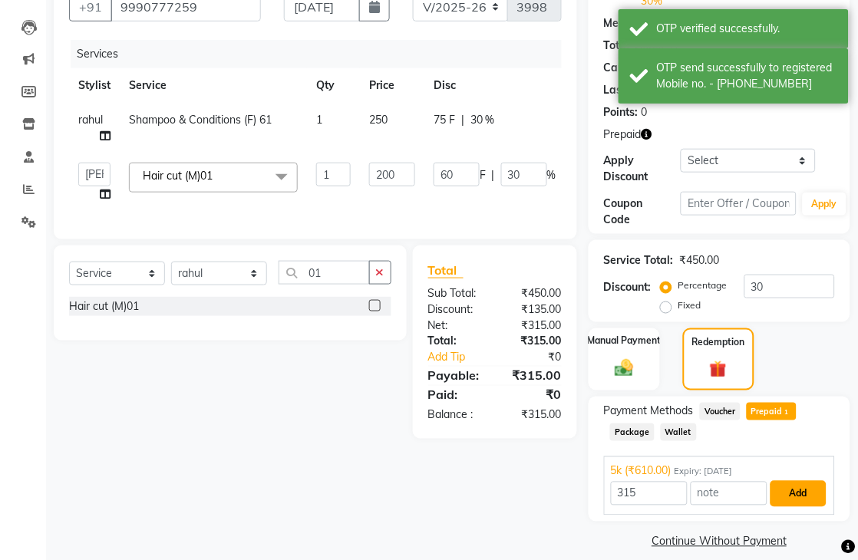
click at [798, 481] on button "Add" at bounding box center [799, 494] width 56 height 26
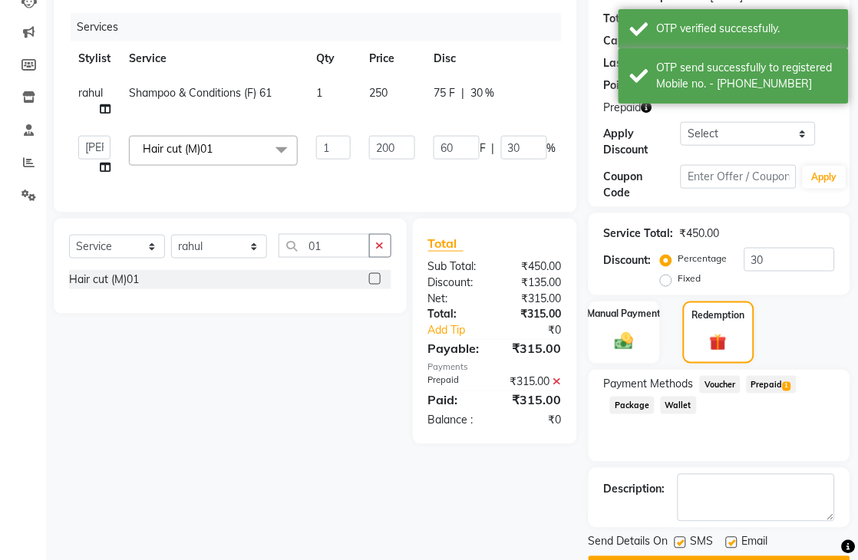
scroll to position [203, 0]
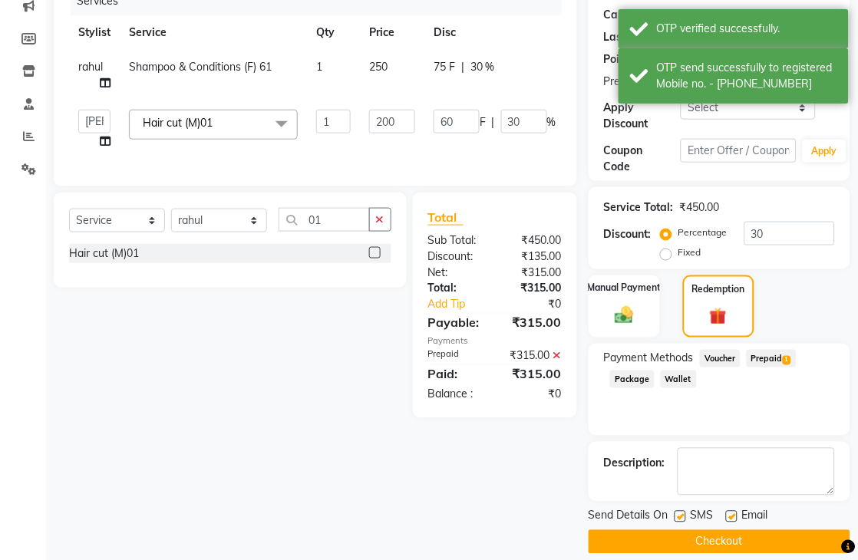
click at [711, 533] on button "Checkout" at bounding box center [720, 542] width 262 height 24
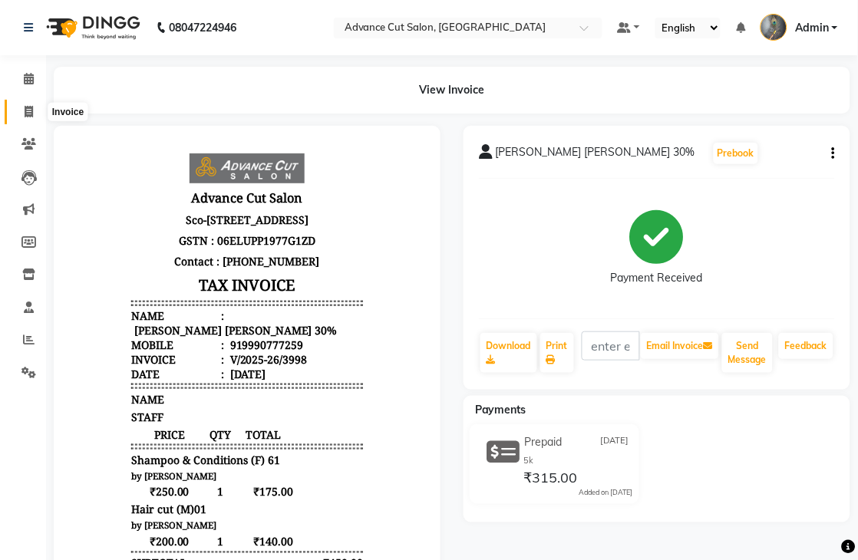
click at [32, 114] on icon at bounding box center [29, 112] width 8 height 12
select select "service"
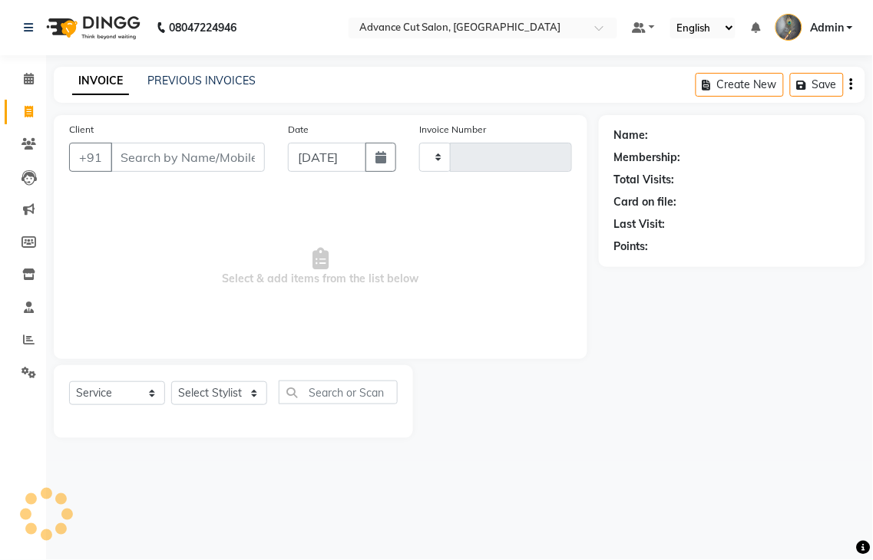
type input "3999"
select select "4939"
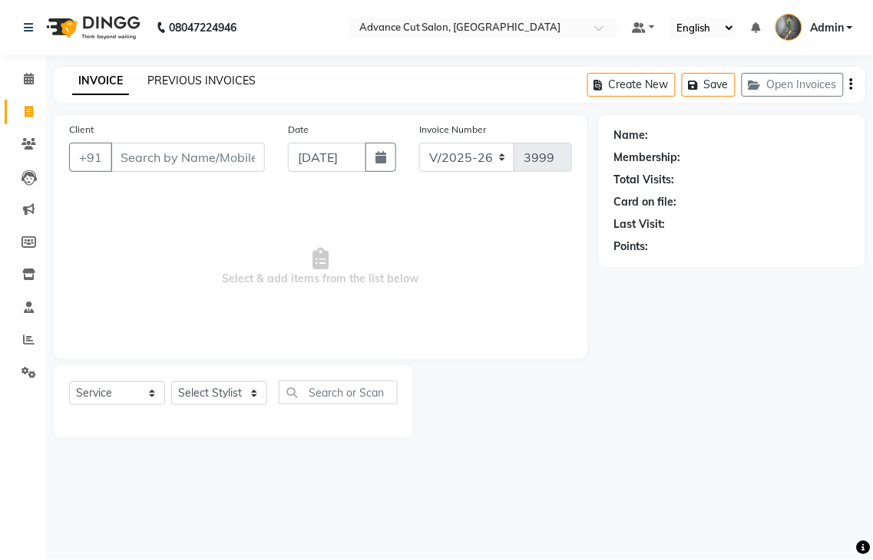
click at [189, 86] on link "PREVIOUS INVOICES" at bounding box center [201, 81] width 108 height 14
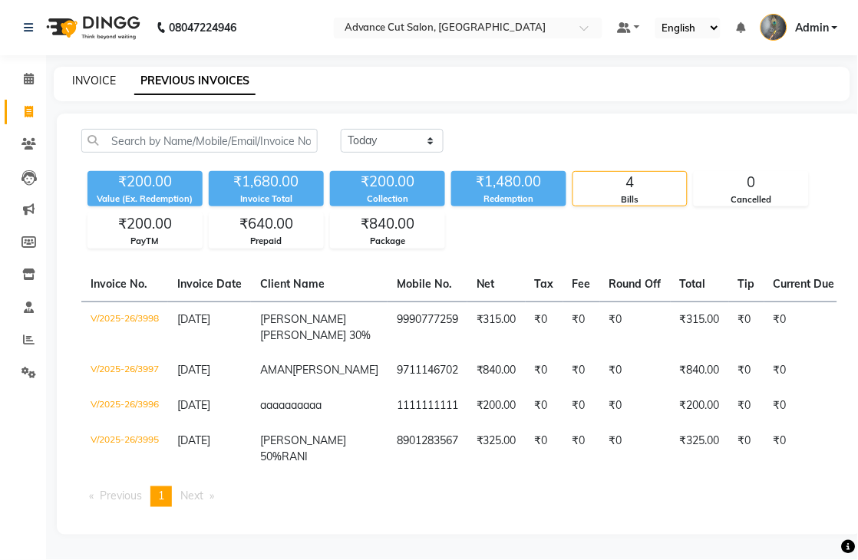
click at [97, 81] on link "INVOICE" at bounding box center [94, 81] width 44 height 14
select select "service"
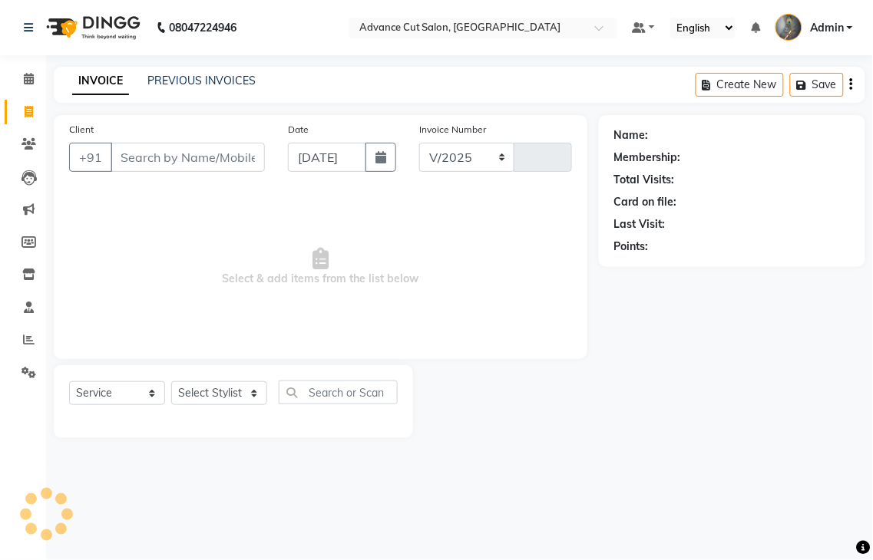
select select "4939"
type input "3999"
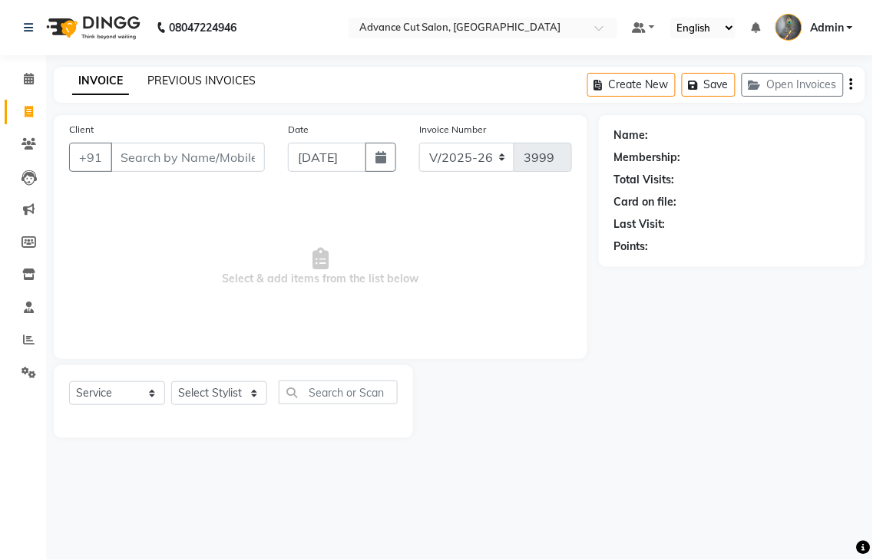
click at [209, 82] on link "PREVIOUS INVOICES" at bounding box center [201, 81] width 108 height 14
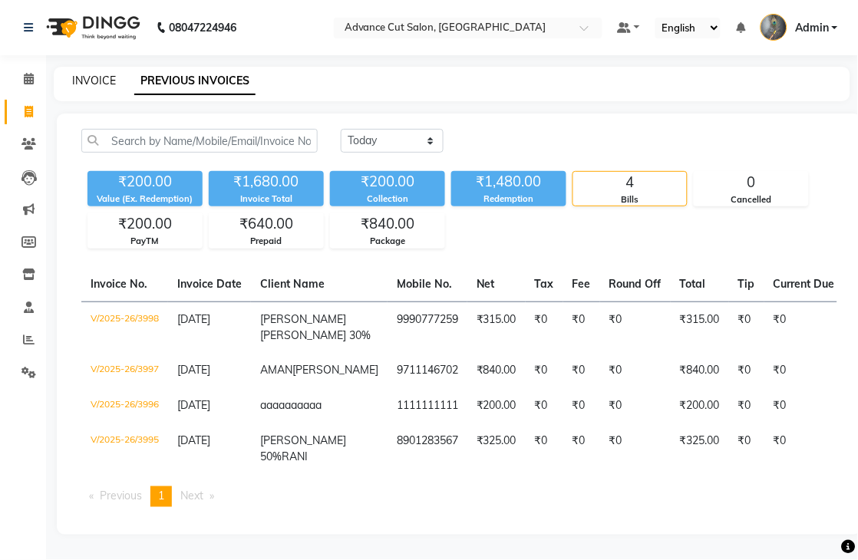
click at [81, 75] on link "INVOICE" at bounding box center [94, 81] width 44 height 14
select select "service"
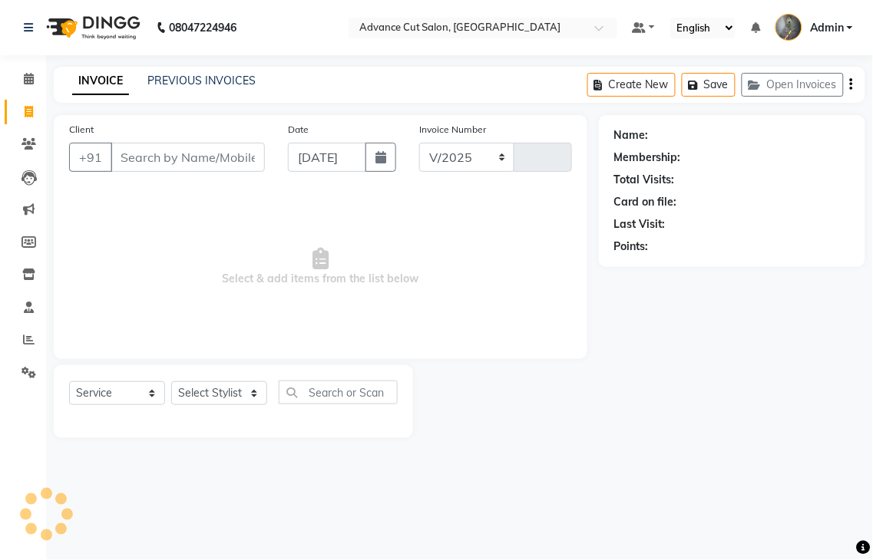
select select "4939"
type input "3999"
